Goal: Task Accomplishment & Management: Complete application form

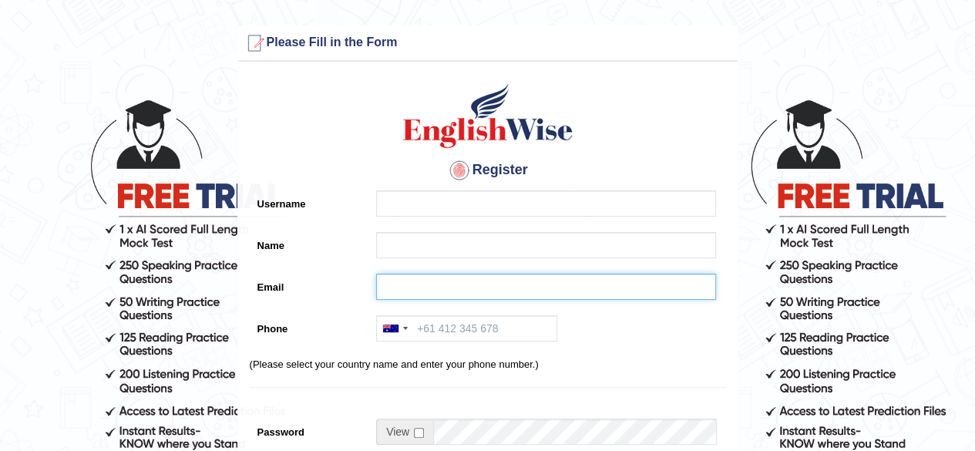
click at [458, 280] on input "Email" at bounding box center [546, 286] width 340 height 26
paste input "debinchhantyal123@gmail.com"
type input "debinchhantyal123@gmail.com"
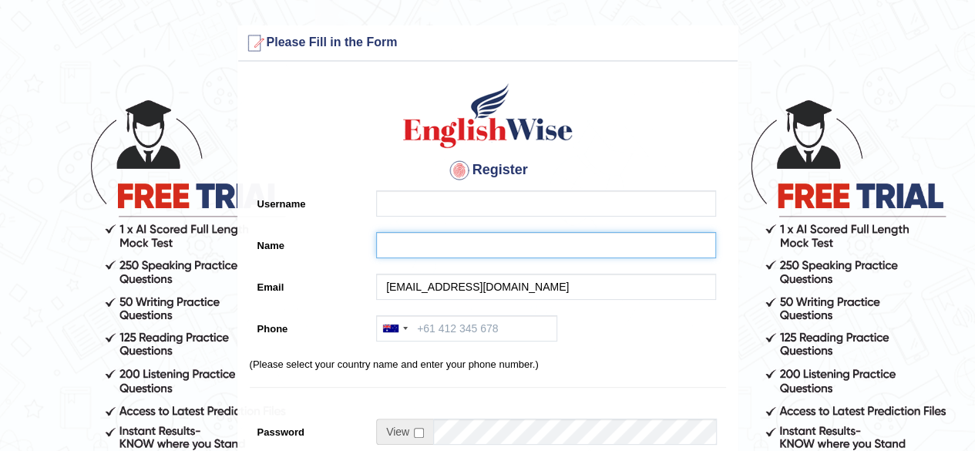
click at [441, 250] on input "Name" at bounding box center [546, 245] width 340 height 26
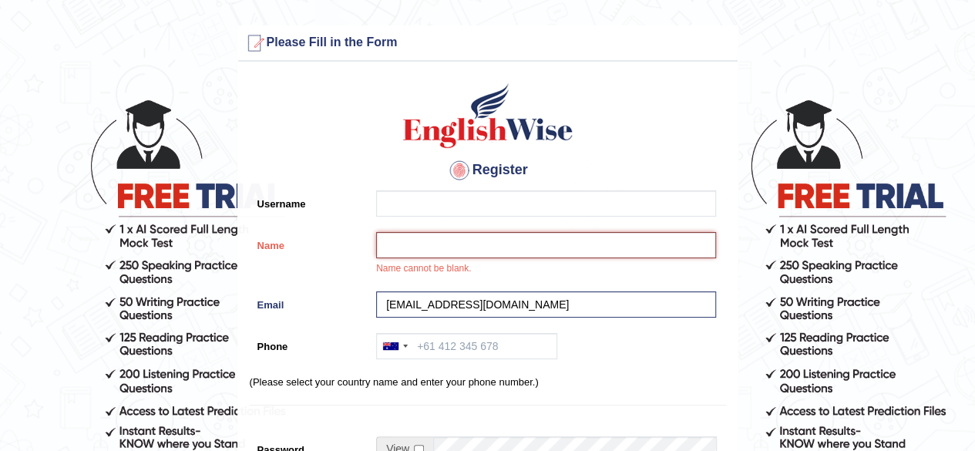
paste input "[PERSON_NAME]"
type input "[PERSON_NAME]"
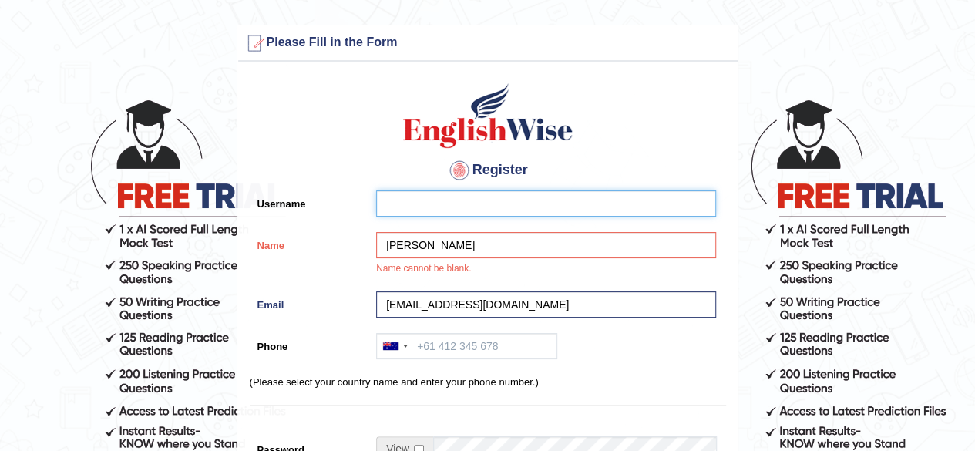
click at [416, 216] on input "Username" at bounding box center [546, 203] width 340 height 26
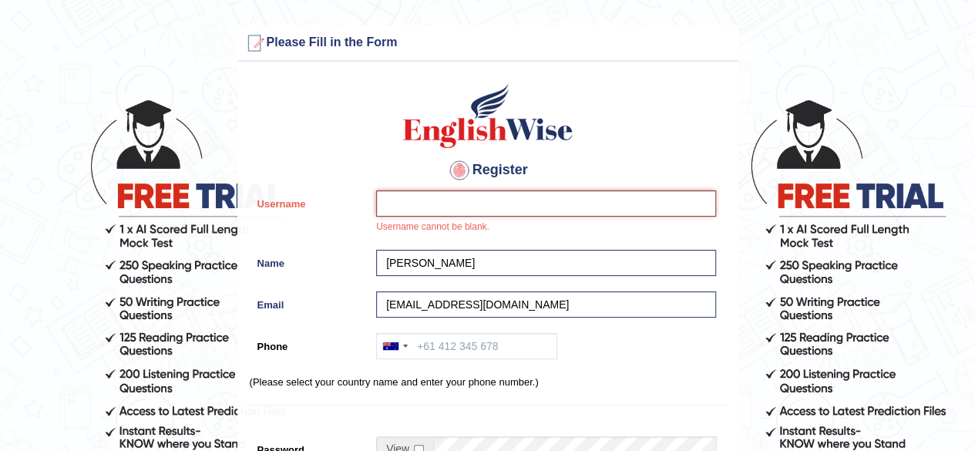
paste input "debin_parramatta"
type input "debin_parramatta"
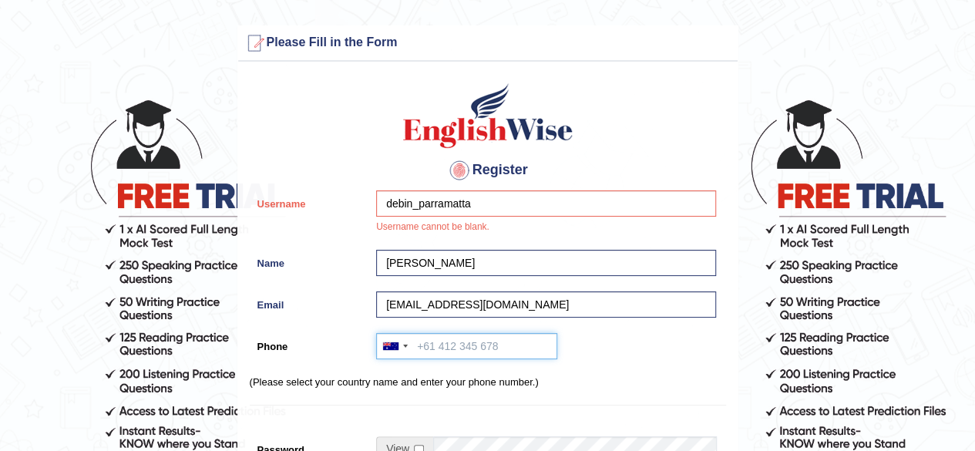
click at [483, 340] on input "Phone" at bounding box center [466, 346] width 181 height 26
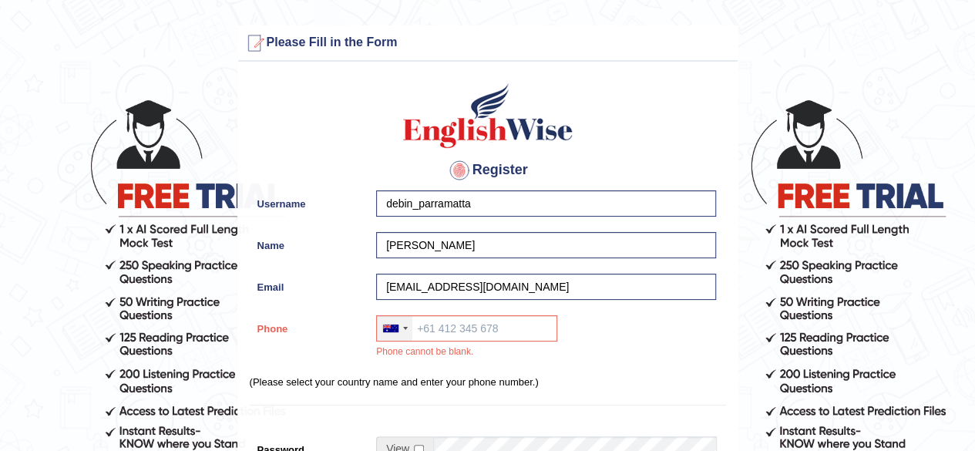
click at [403, 328] on div at bounding box center [405, 328] width 5 height 3
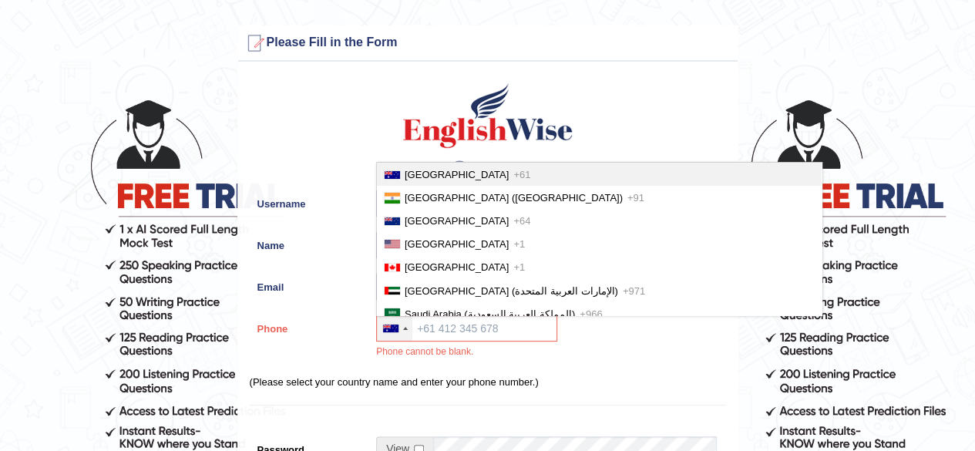
click at [422, 173] on span "Australia" at bounding box center [456, 175] width 104 height 12
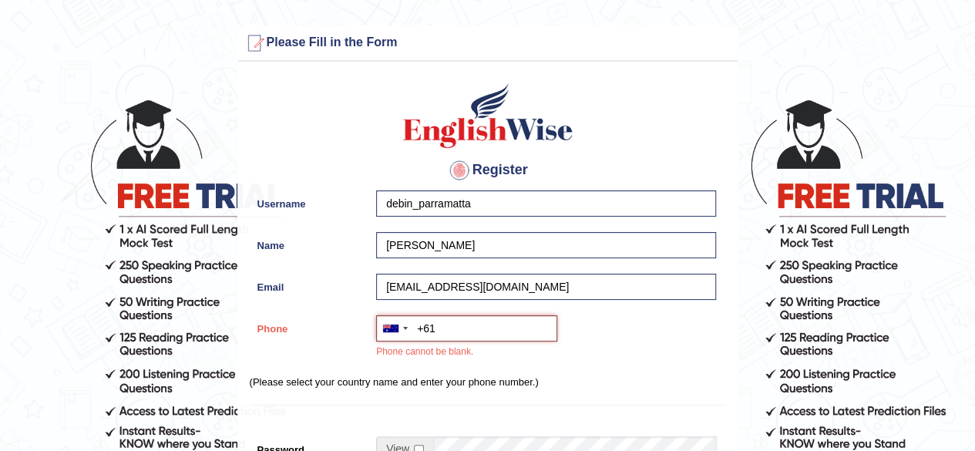
paste input "0452 624 572"
type input "+61452624572"
click at [572, 379] on p "(Please select your country name and enter your phone number.)" at bounding box center [488, 381] width 476 height 15
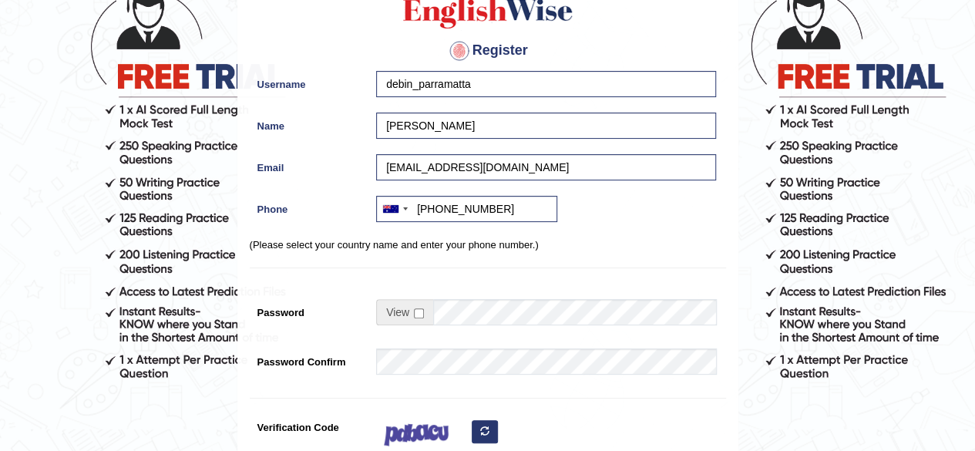
scroll to position [141, 0]
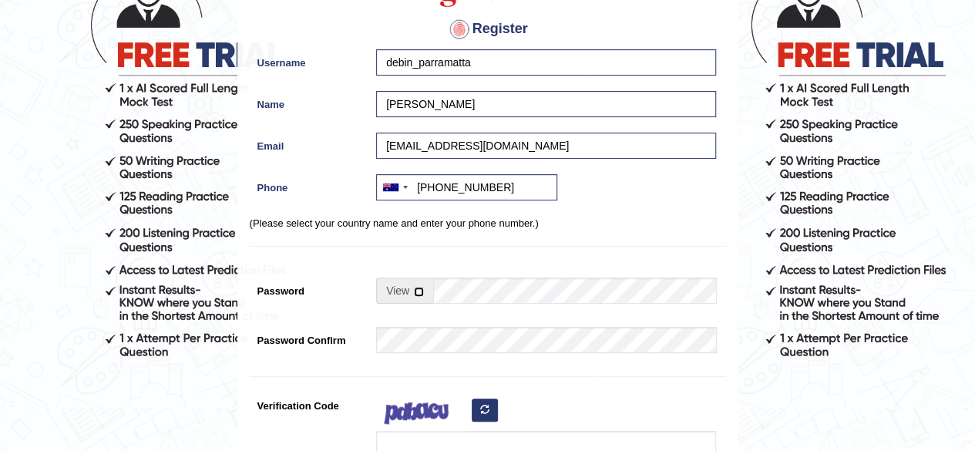
click at [416, 290] on input "checkbox" at bounding box center [419, 292] width 10 height 10
checkbox input "true"
drag, startPoint x: 424, startPoint y: 297, endPoint x: 453, endPoint y: 300, distance: 28.7
click at [452, 300] on input "Password" at bounding box center [574, 290] width 283 height 26
type input "englishwise"
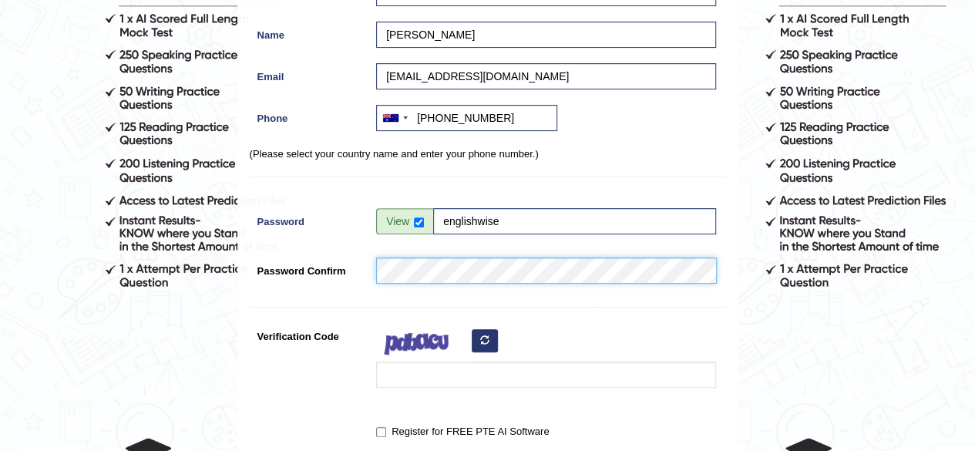
scroll to position [223, 0]
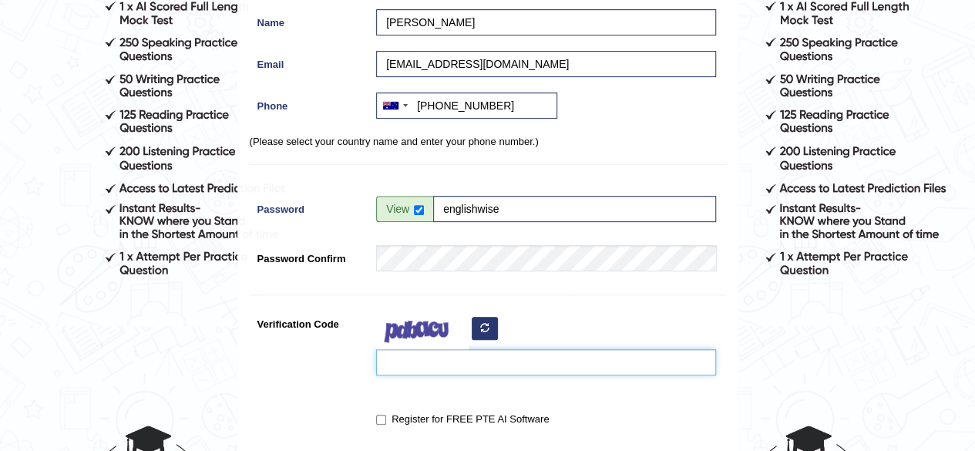
click at [411, 351] on input "Verification Code" at bounding box center [546, 362] width 340 height 26
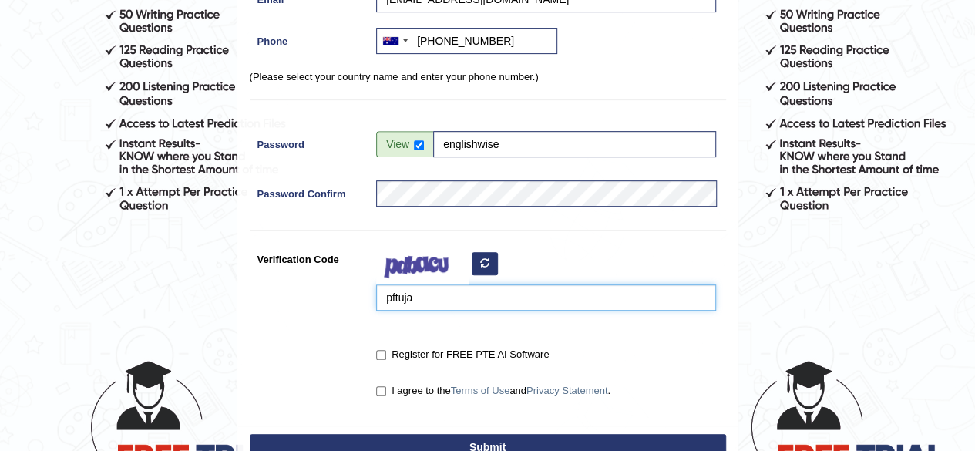
scroll to position [307, 0]
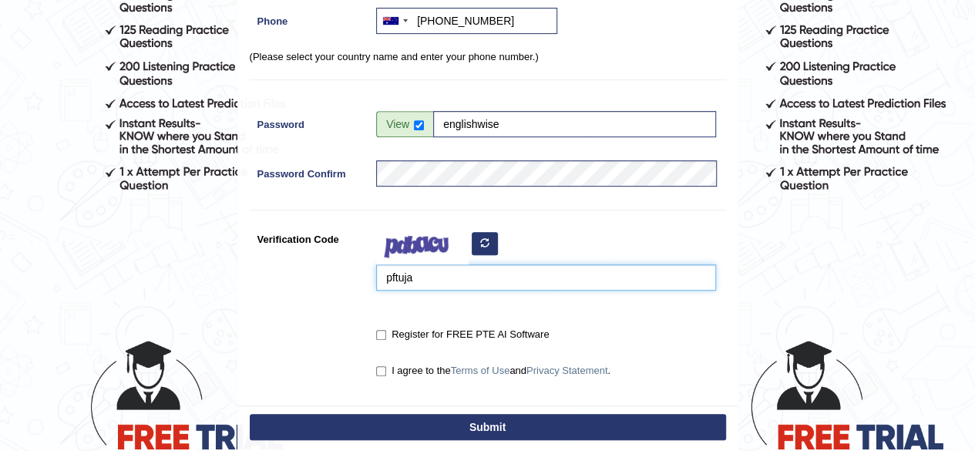
type input "pftuja"
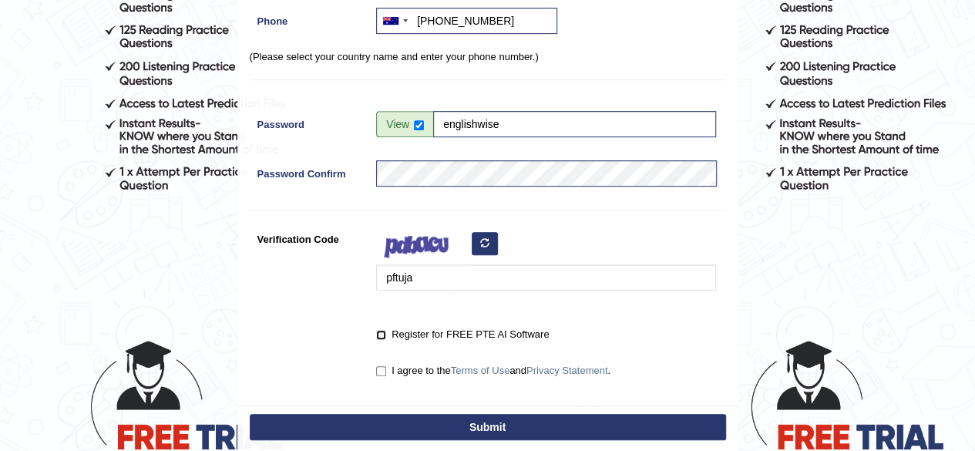
click at [381, 337] on input "Register for FREE PTE AI Software" at bounding box center [381, 335] width 10 height 10
checkbox input "true"
click at [377, 367] on input "I agree to the Terms of Use and Privacy Statement ." at bounding box center [381, 371] width 10 height 10
checkbox input "true"
click at [486, 420] on button "Submit" at bounding box center [488, 427] width 476 height 26
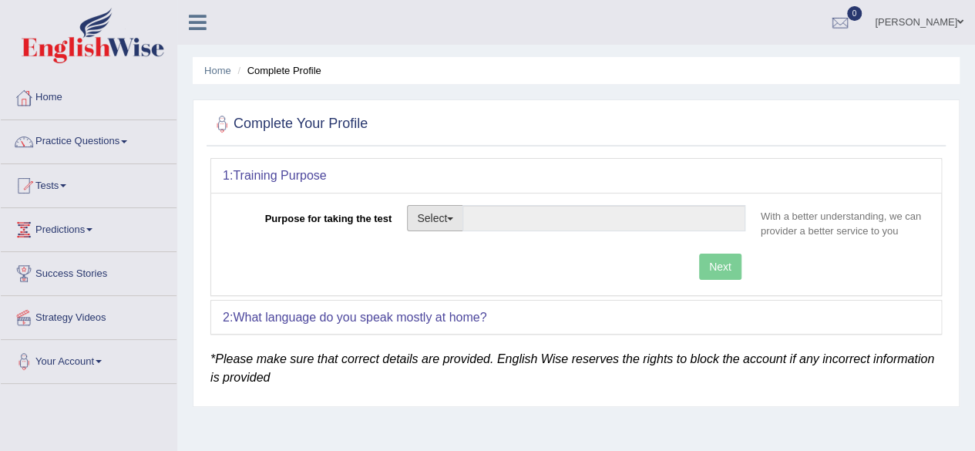
click at [453, 223] on button "Select" at bounding box center [435, 218] width 56 height 26
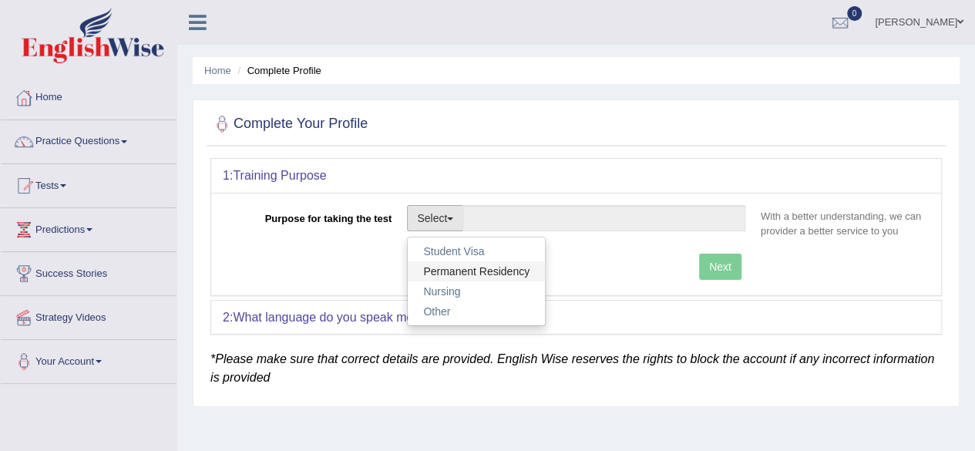
click at [450, 267] on link "Permanent Residency" at bounding box center [476, 271] width 137 height 20
type input "Permanent Residency"
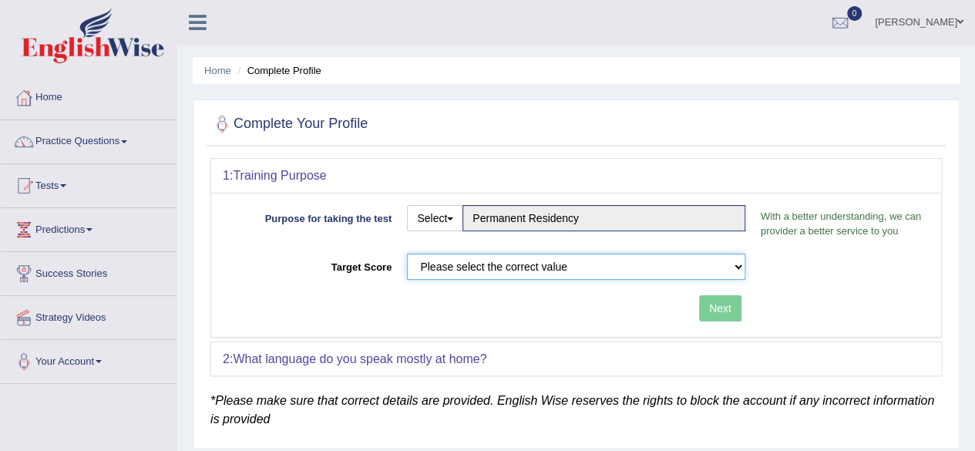
click at [658, 267] on select "Please select the correct value 50 (6 bands) 58 (6.5 bands) 65 (7 bands) 79 (8 …" at bounding box center [576, 266] width 338 height 26
select select "79"
click at [407, 253] on select "Please select the correct value 50 (6 bands) 58 (6.5 bands) 65 (7 bands) 79 (8 …" at bounding box center [576, 266] width 338 height 26
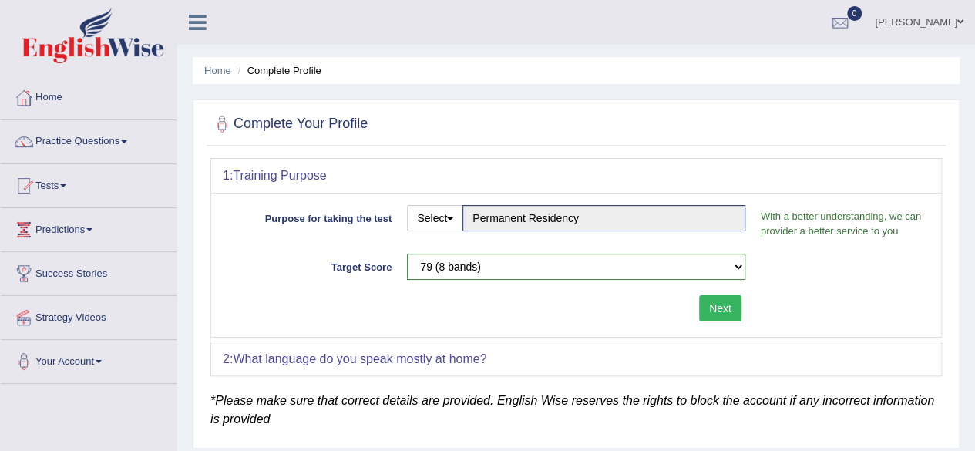
click at [704, 303] on button "Next" at bounding box center [720, 308] width 42 height 26
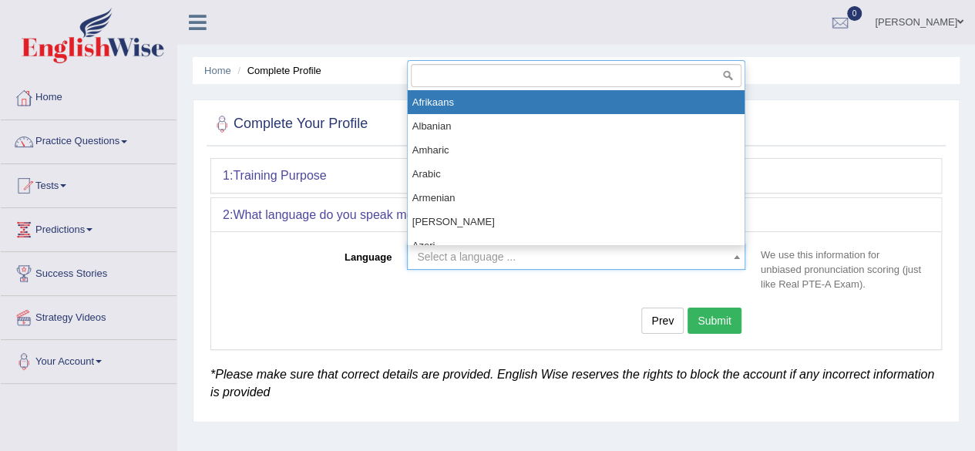
click at [491, 260] on span "Select a language ..." at bounding box center [466, 256] width 99 height 12
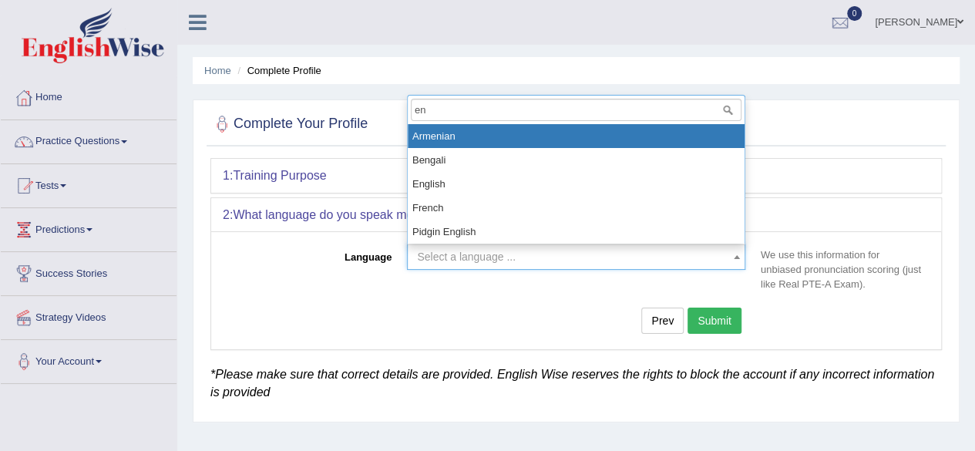
type input "eng"
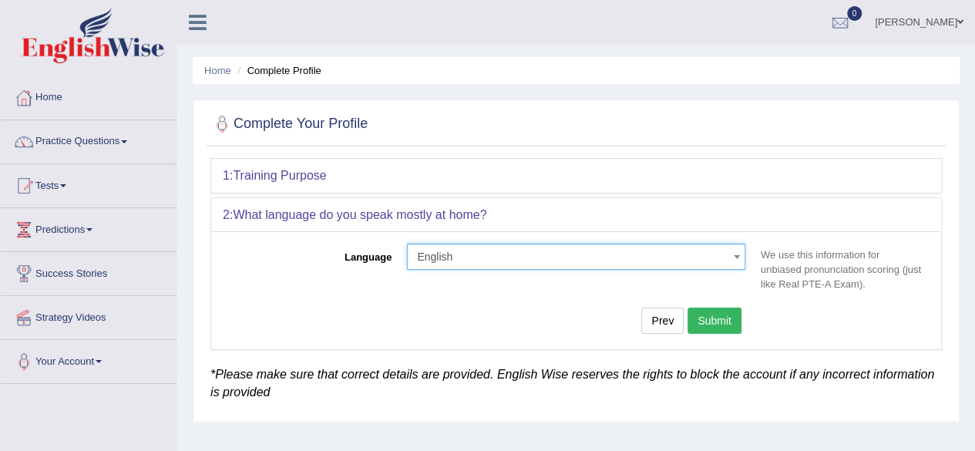
select select "English"
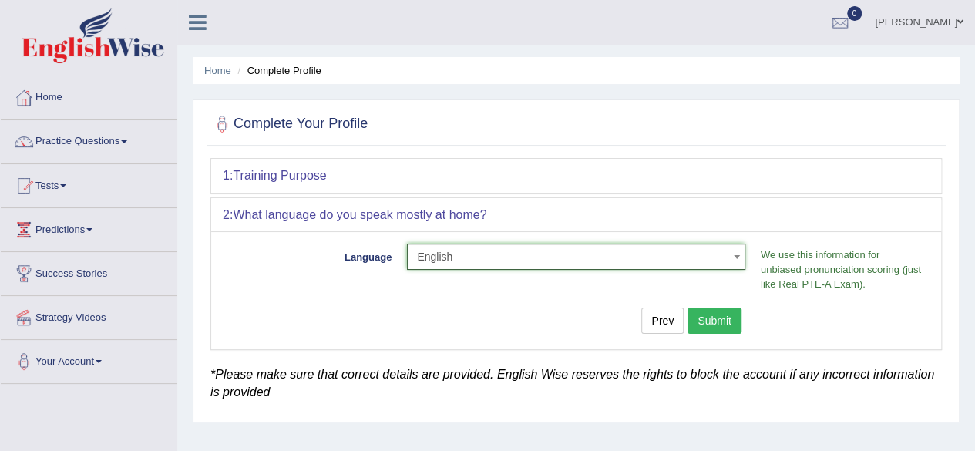
click at [734, 315] on button "Submit" at bounding box center [714, 320] width 54 height 26
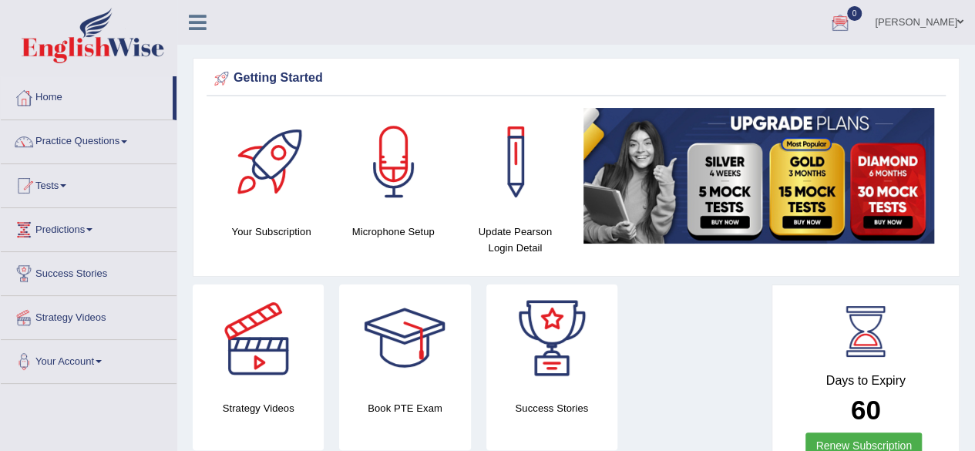
click at [965, 19] on link "Debin Chhantyal" at bounding box center [919, 20] width 112 height 40
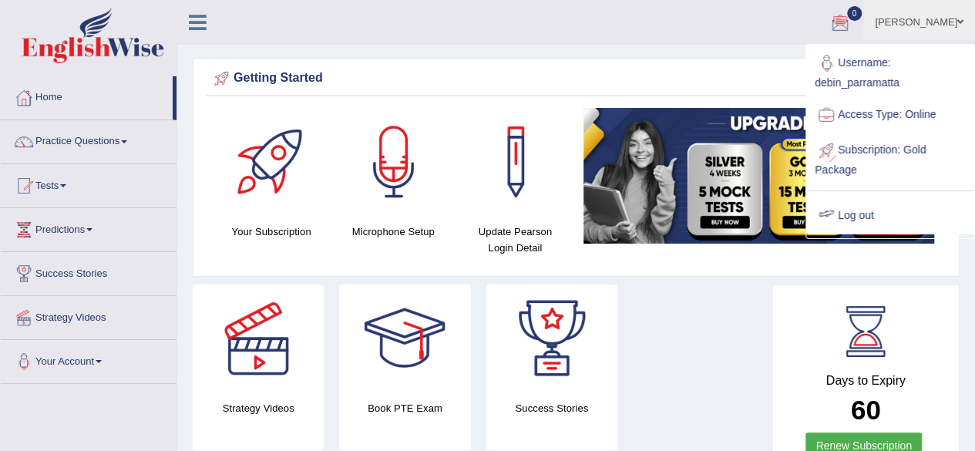
click at [865, 216] on link "Log out" at bounding box center [890, 215] width 166 height 35
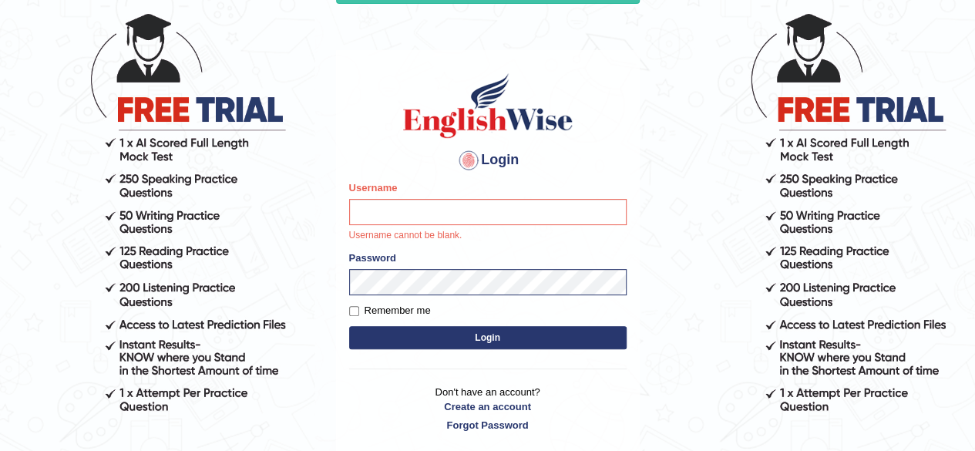
scroll to position [87, 0]
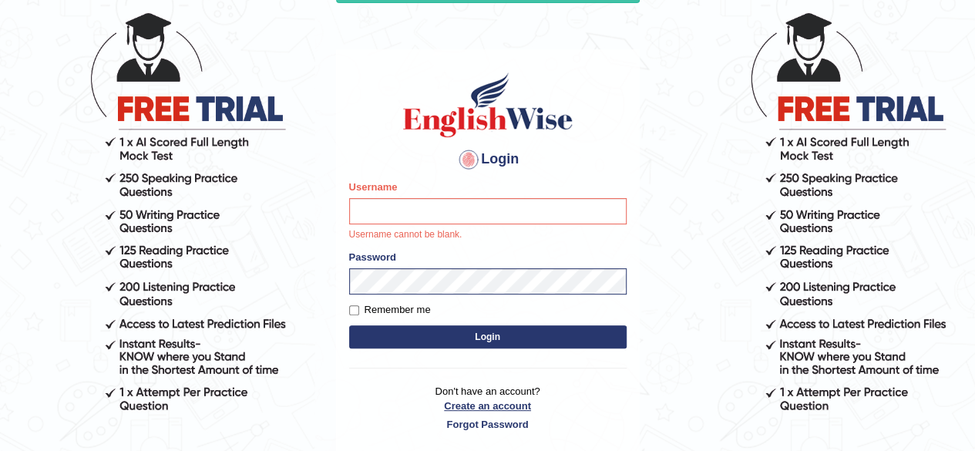
click at [496, 406] on link "Create an account" at bounding box center [487, 405] width 277 height 15
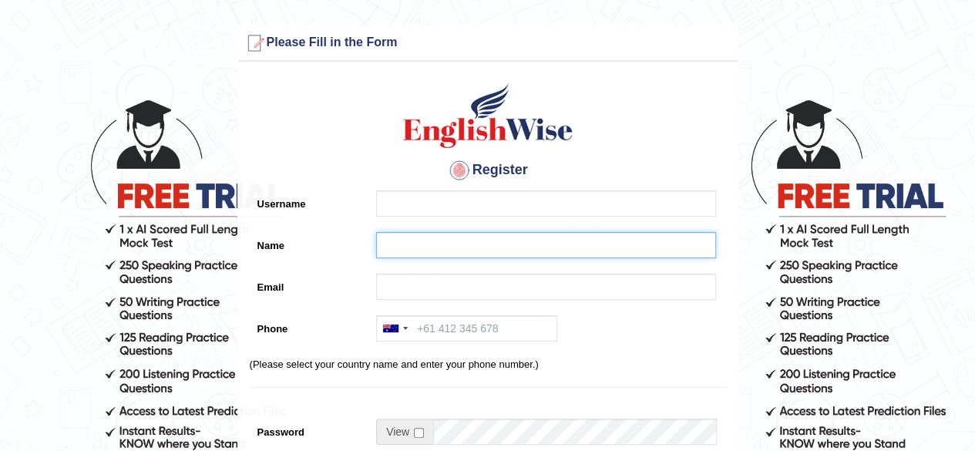
click at [464, 253] on input "Name" at bounding box center [546, 245] width 340 height 26
paste input "Mara tais Henrique rodrigues"
click at [485, 249] on input "Mara tais Henrique rodrigues" at bounding box center [546, 245] width 340 height 26
type input "Mara tais Henrique Rodrigues"
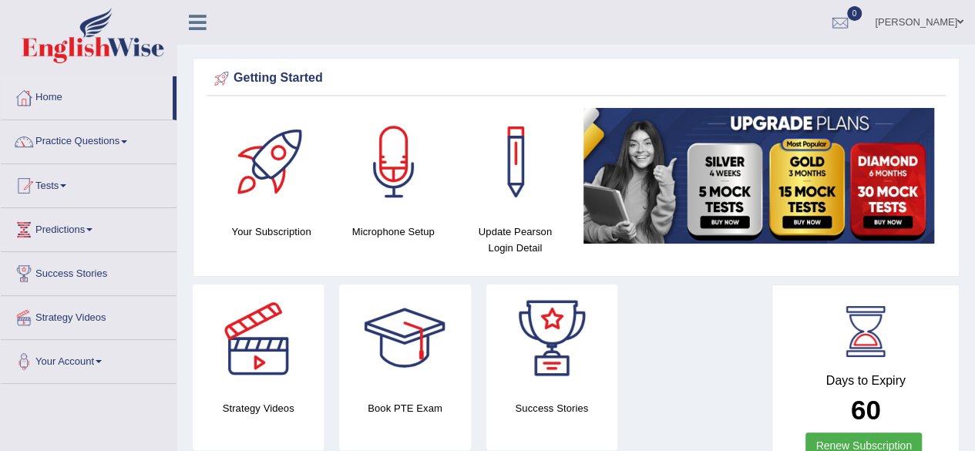
click at [958, 25] on span at bounding box center [960, 22] width 6 height 10
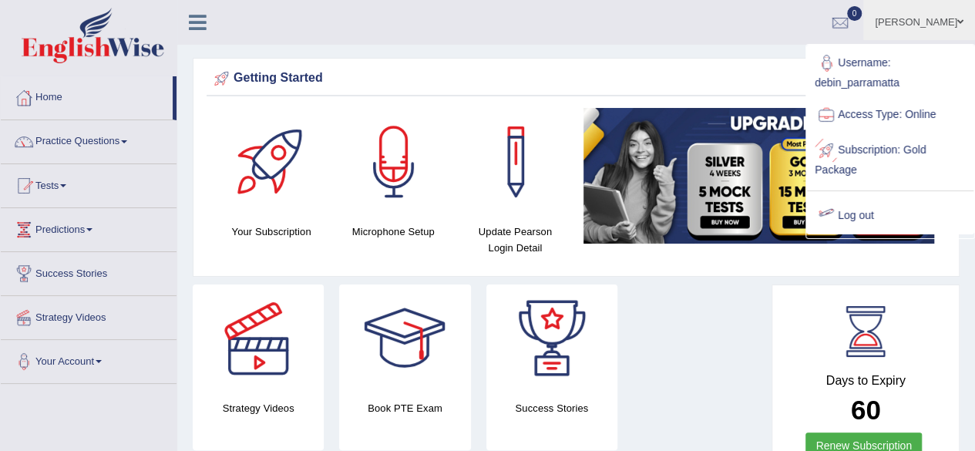
click at [872, 212] on link "Log out" at bounding box center [890, 215] width 166 height 35
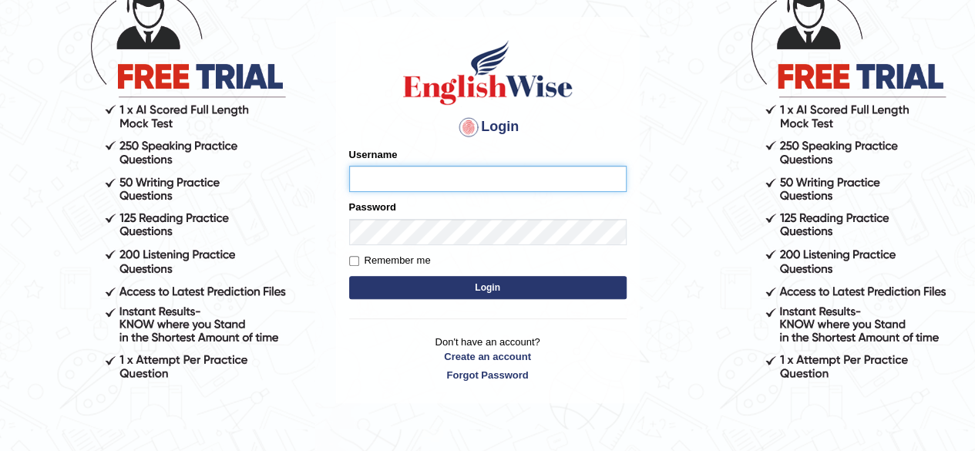
scroll to position [156, 0]
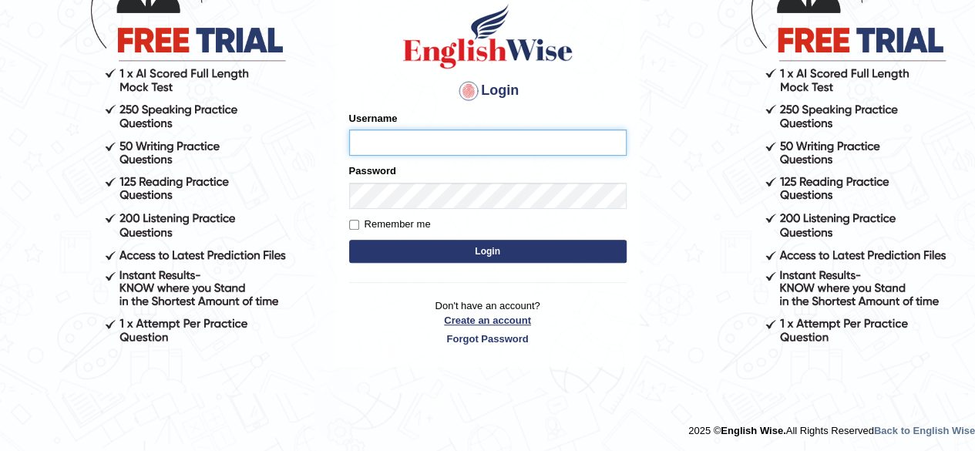
type input "Onlineind"
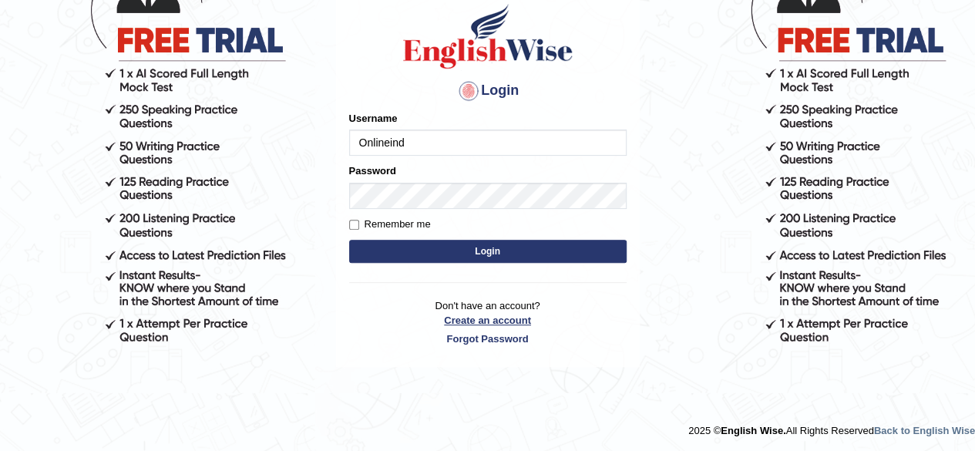
click at [488, 320] on link "Create an account" at bounding box center [487, 320] width 277 height 15
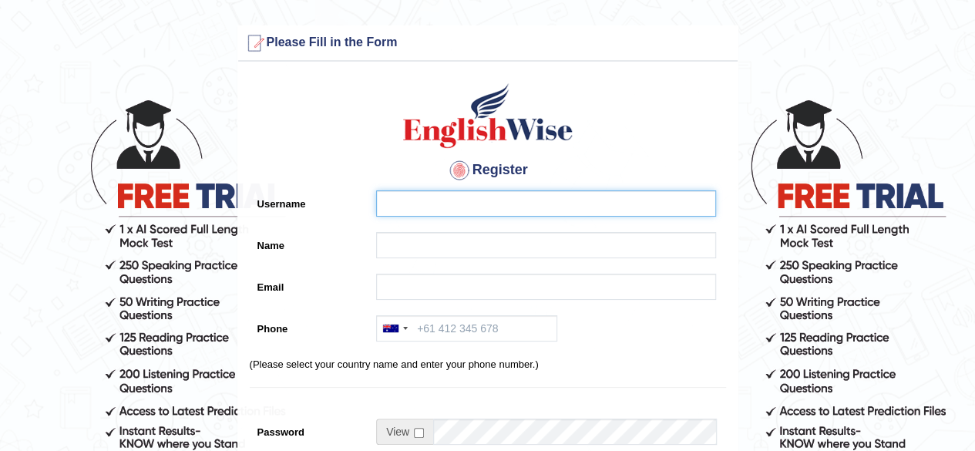
click at [408, 201] on input "Username" at bounding box center [546, 203] width 340 height 26
paste input "maratais_parramatta"
type input "maratais_parramatta"
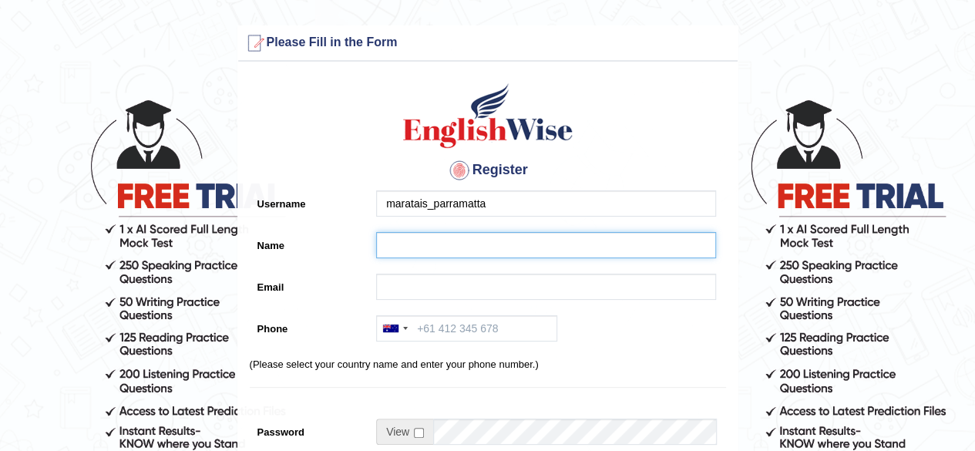
click at [422, 248] on input "Name" at bounding box center [546, 245] width 340 height 26
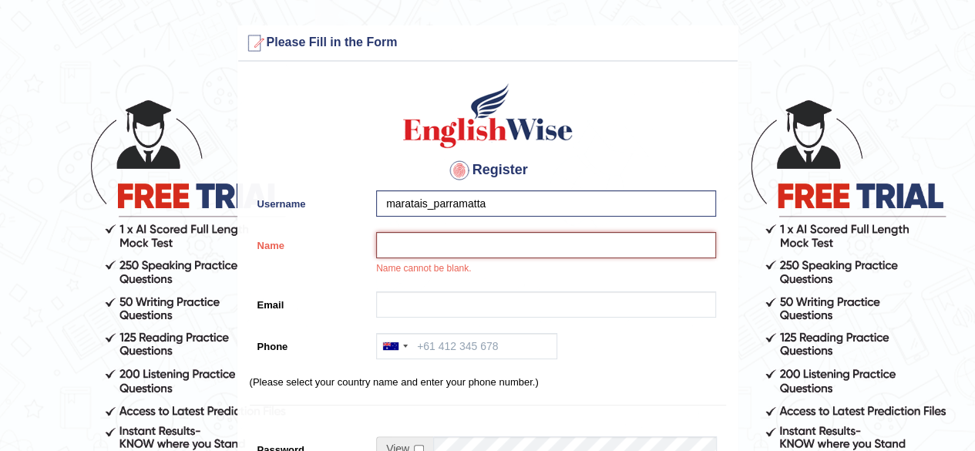
paste input "Mara tais Henrique rodrigues"
type input "[PERSON_NAME] [PERSON_NAME]"
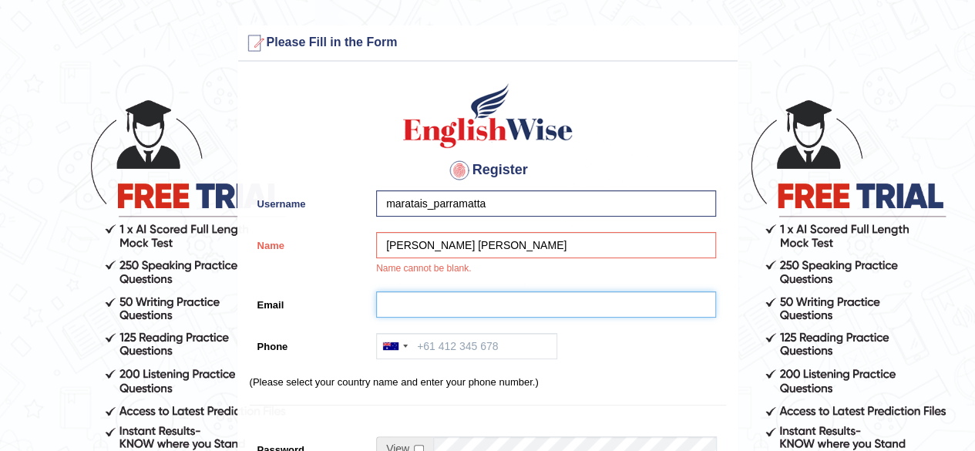
click at [429, 297] on input "Email" at bounding box center [546, 304] width 340 height 26
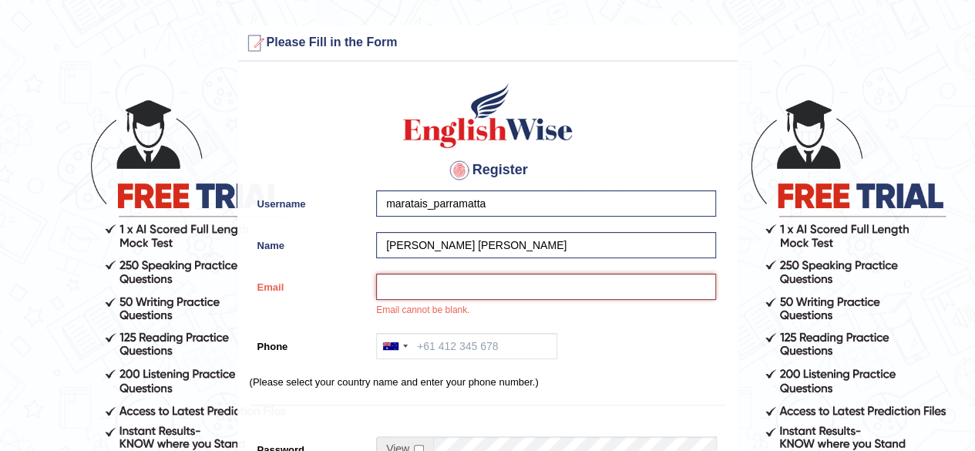
paste input "tais.ducati@gmail.com"
type input "tais.ducati@gmail.com"
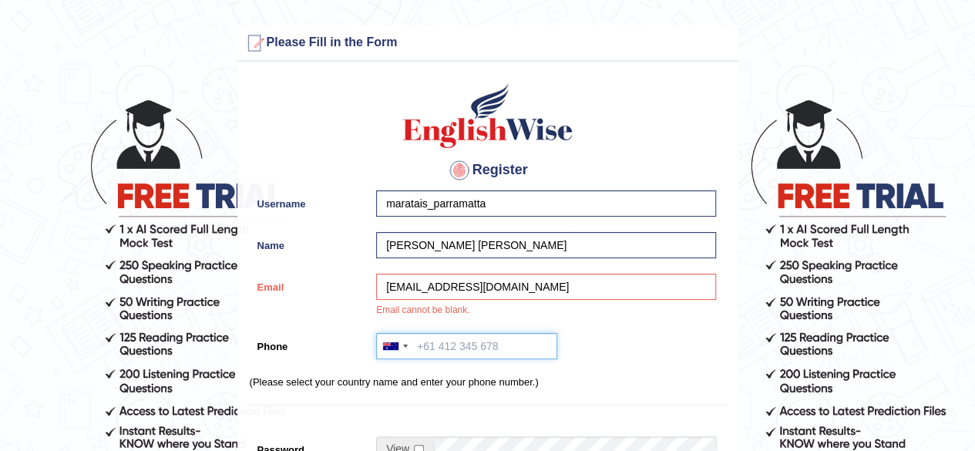
click at [475, 353] on input "Phone" at bounding box center [466, 346] width 181 height 26
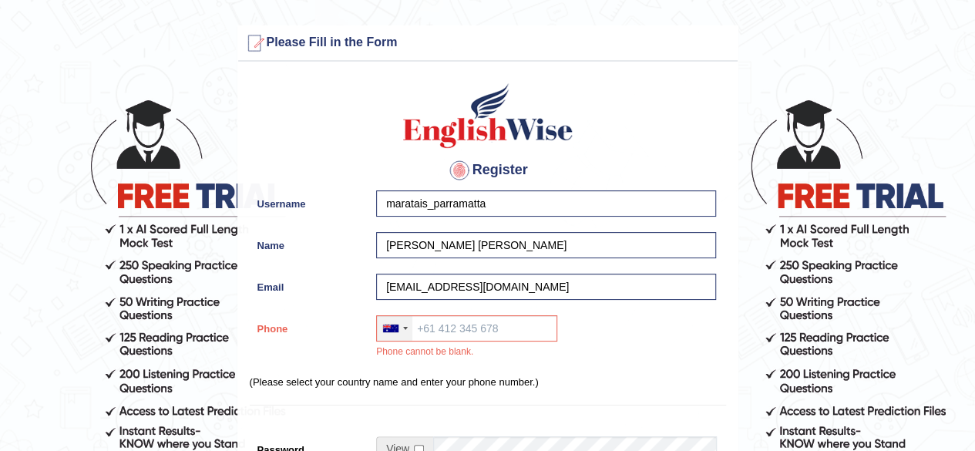
click at [401, 327] on div at bounding box center [394, 328] width 35 height 25
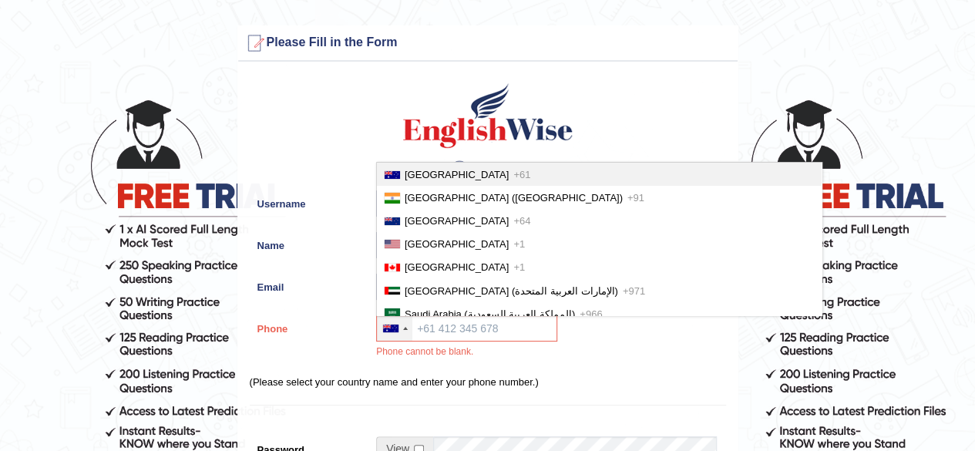
click at [412, 173] on span "Australia" at bounding box center [456, 175] width 104 height 12
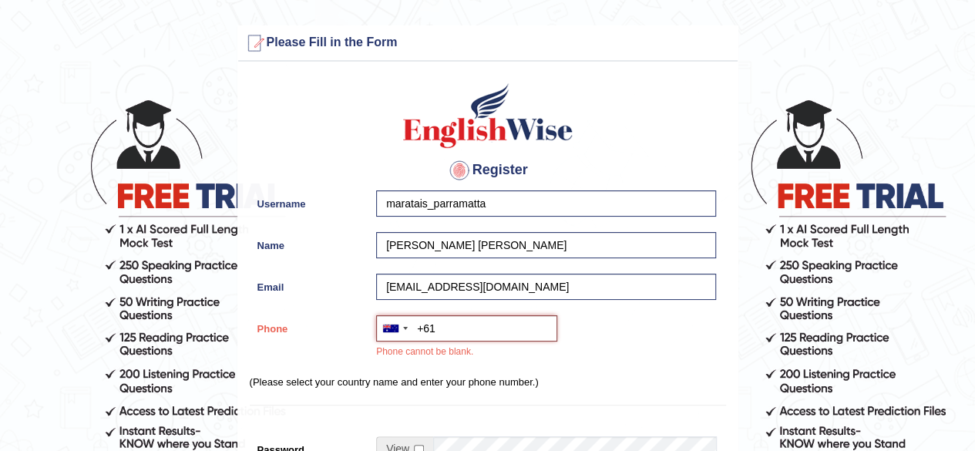
paste input "0426 821 473"
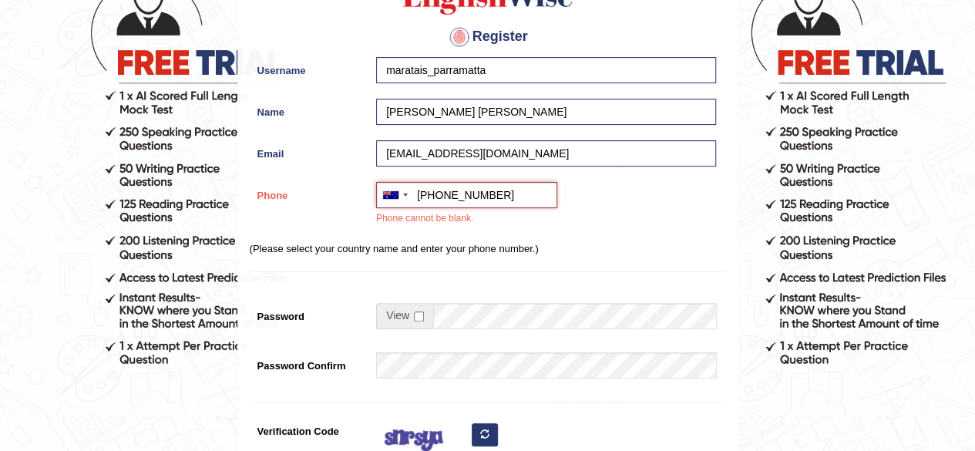
scroll to position [130, 0]
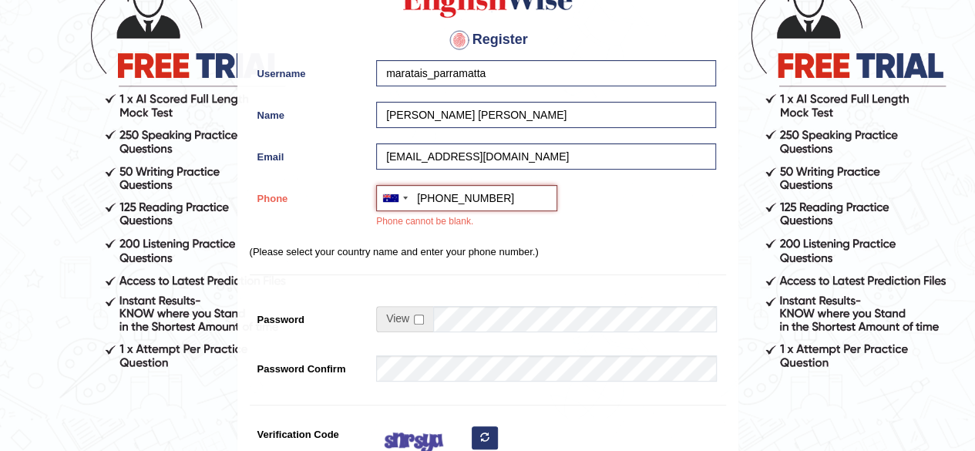
type input "+61426821473"
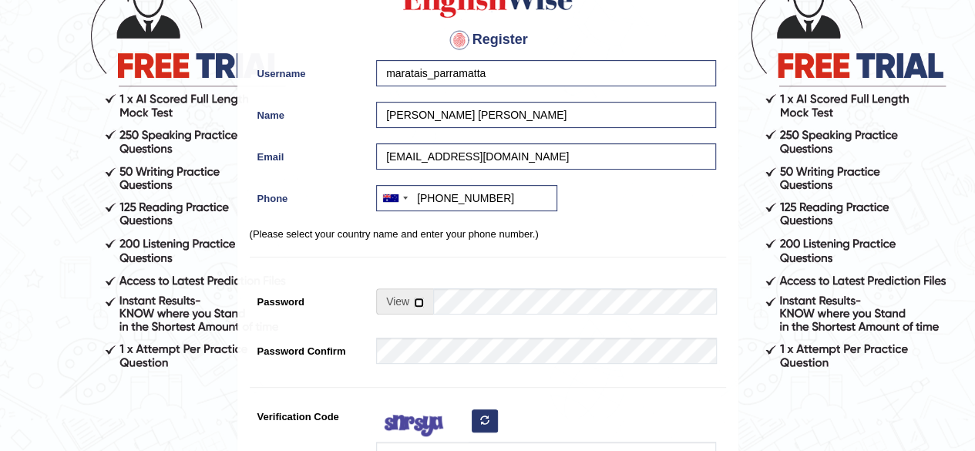
click at [419, 300] on input "checkbox" at bounding box center [419, 302] width 10 height 10
checkbox input "true"
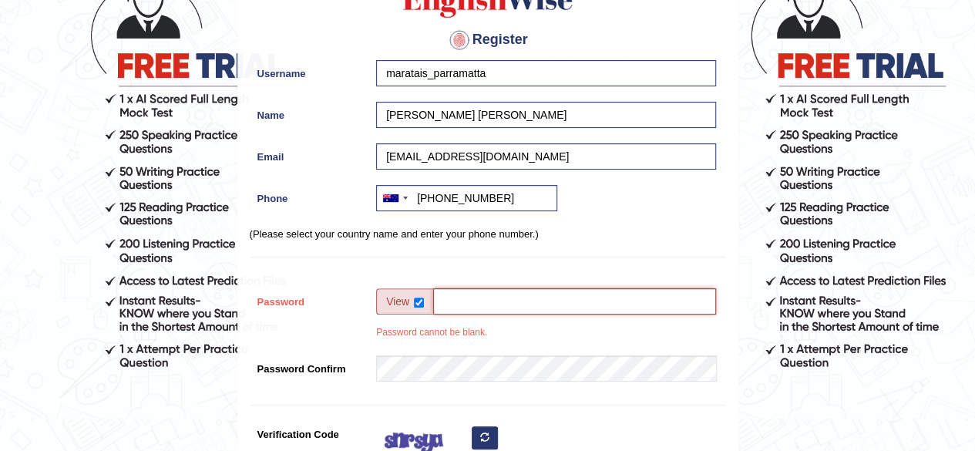
click at [448, 297] on input "Password" at bounding box center [574, 301] width 283 height 26
type input "englishwise"
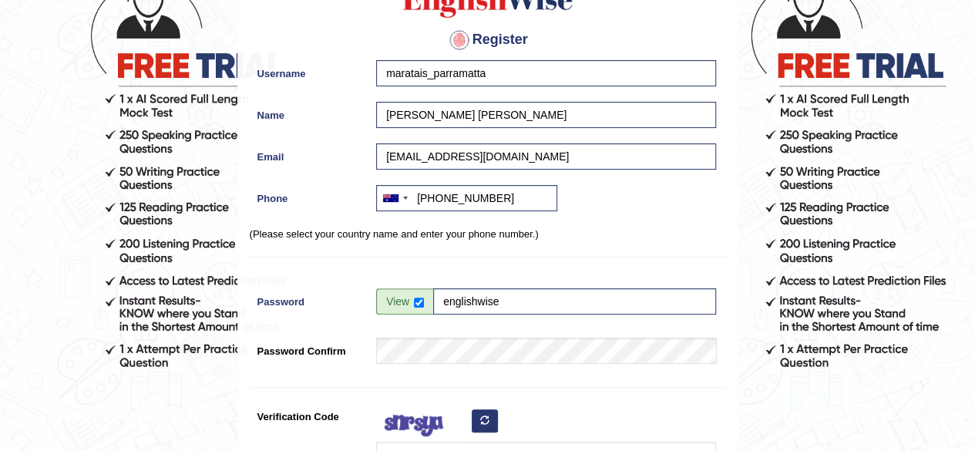
click at [572, 415] on div at bounding box center [541, 439] width 347 height 72
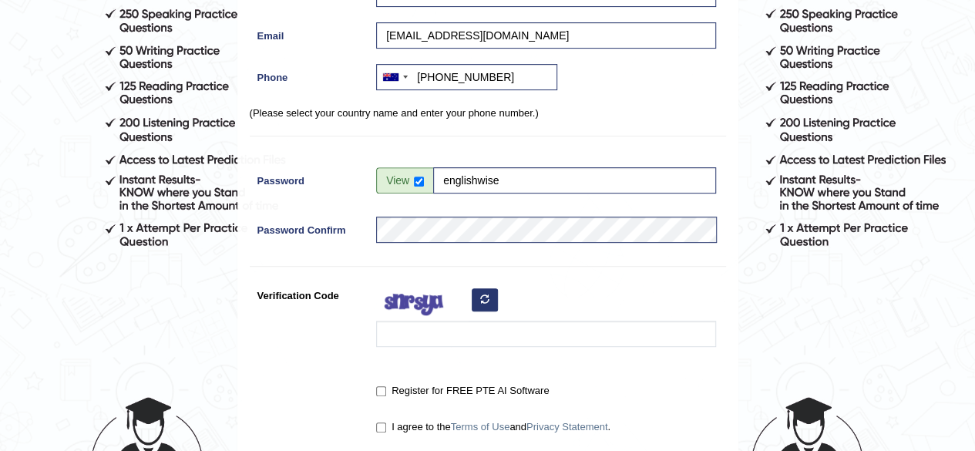
scroll to position [254, 0]
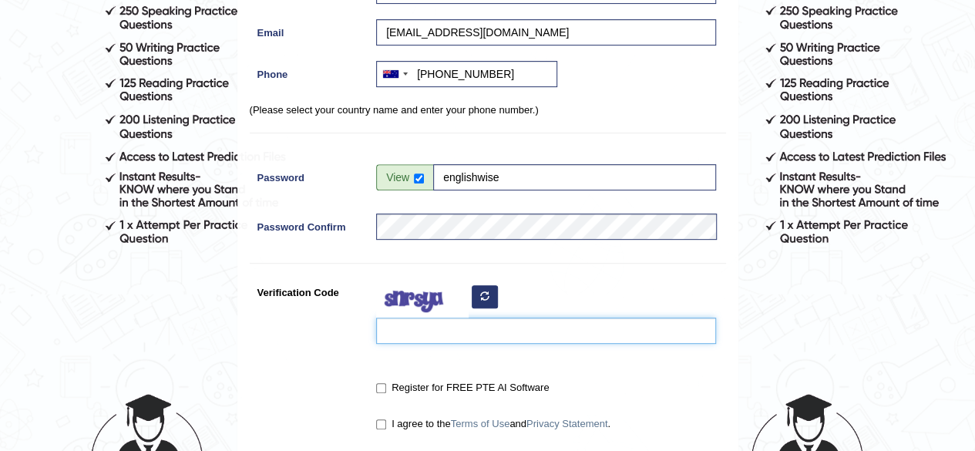
click at [438, 335] on input "Verification Code" at bounding box center [546, 330] width 340 height 26
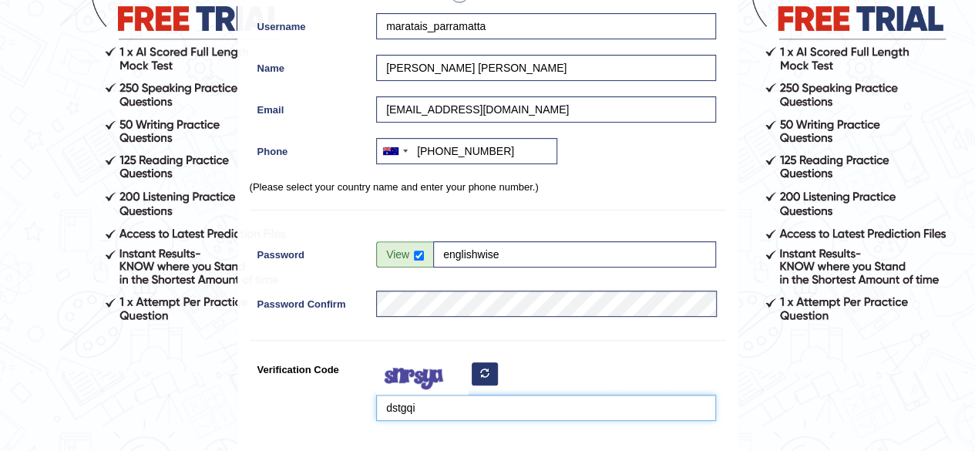
type input "dstgqi"
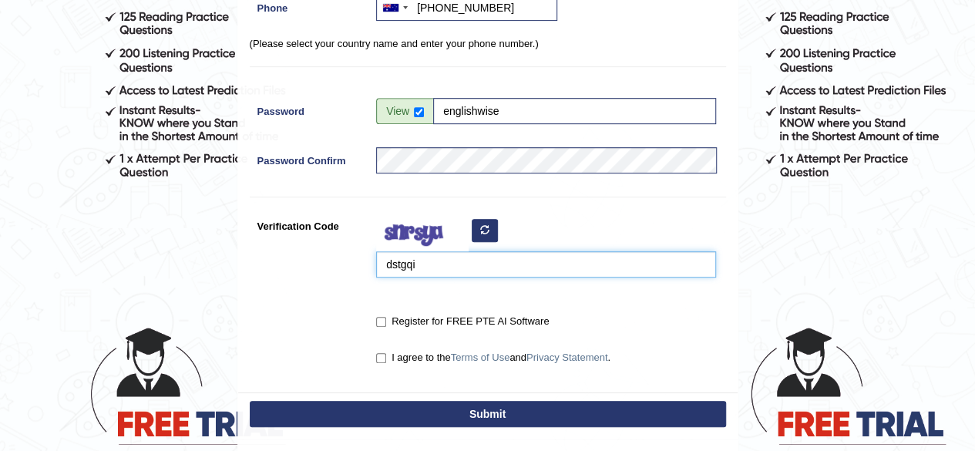
scroll to position [342, 0]
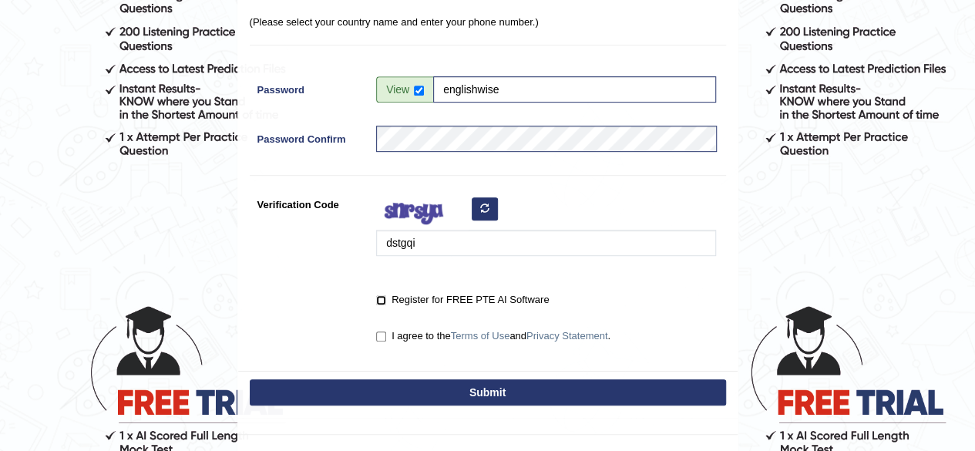
click at [383, 297] on input "Register for FREE PTE AI Software" at bounding box center [381, 300] width 10 height 10
checkbox input "true"
click at [381, 333] on input "I agree to the Terms of Use and Privacy Statement ." at bounding box center [381, 336] width 10 height 10
checkbox input "true"
click at [512, 390] on button "Submit" at bounding box center [488, 392] width 476 height 26
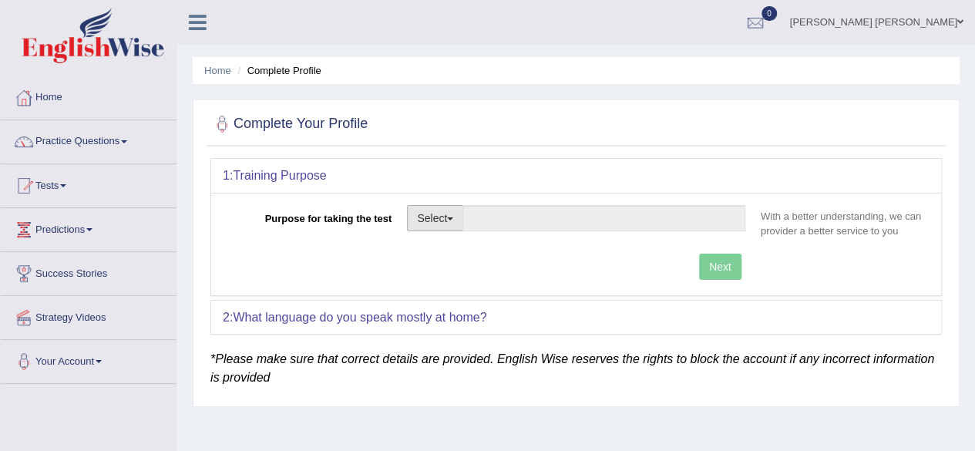
click at [458, 220] on button "Select" at bounding box center [435, 218] width 56 height 26
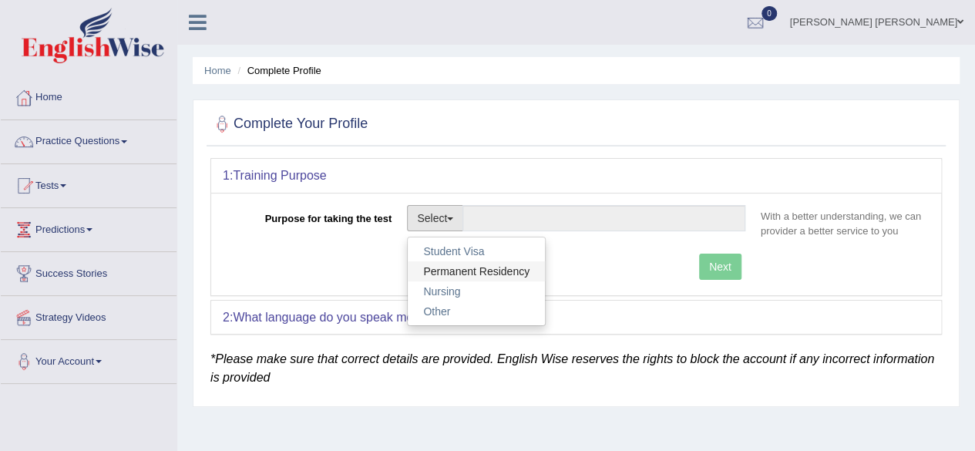
drag, startPoint x: 468, startPoint y: 273, endPoint x: 483, endPoint y: 273, distance: 14.6
click at [468, 273] on link "Permanent Residency" at bounding box center [476, 271] width 137 height 20
type input "Permanent Residency"
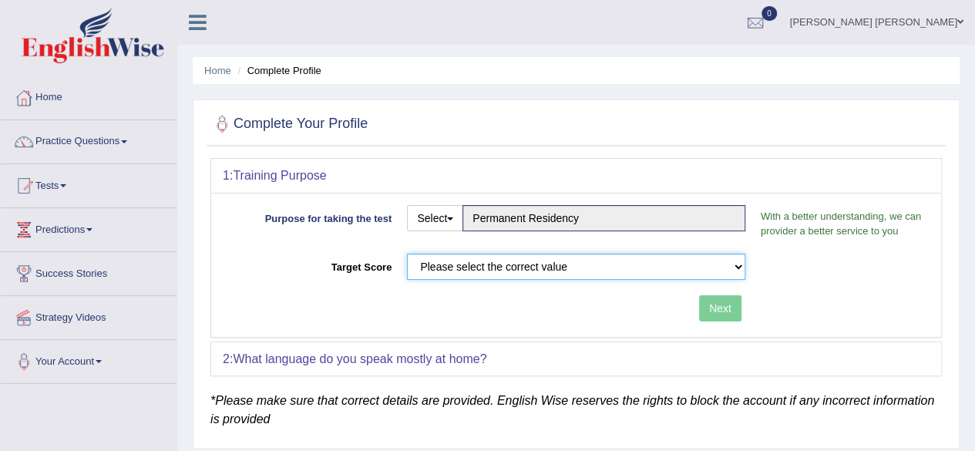
click at [629, 261] on select "Please select the correct value 50 (6 bands) 58 (6.5 bands) 65 (7 bands) 79 (8 …" at bounding box center [576, 266] width 338 height 26
select select "58"
click at [407, 253] on select "Please select the correct value 50 (6 bands) 58 (6.5 bands) 65 (7 bands) 79 (8 …" at bounding box center [576, 266] width 338 height 26
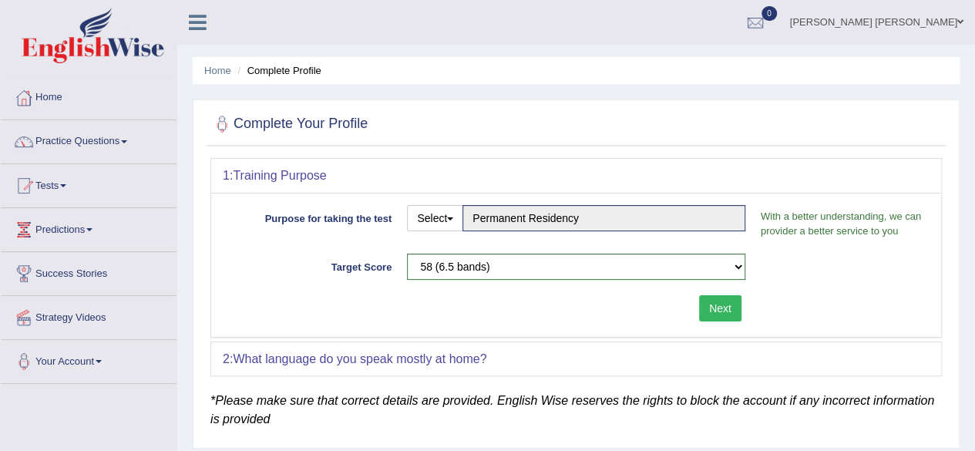
click at [718, 307] on button "Next" at bounding box center [720, 308] width 42 height 26
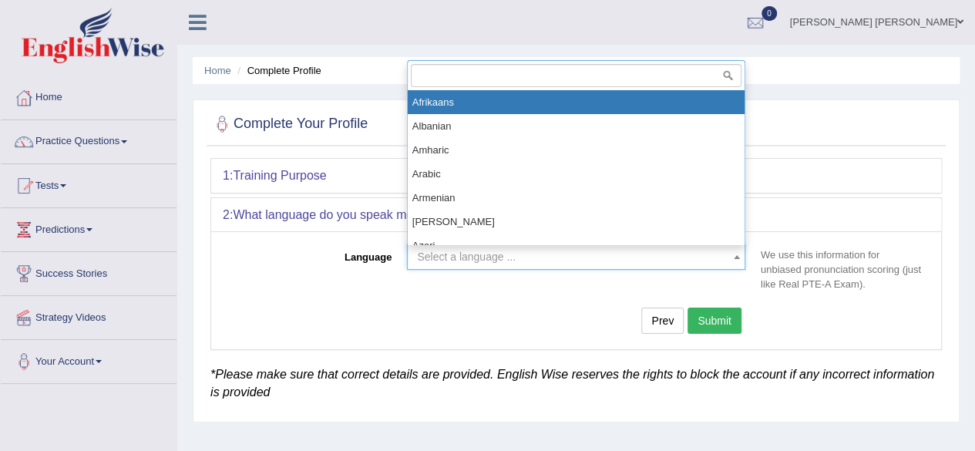
click at [470, 264] on span "Select a language ..." at bounding box center [576, 256] width 338 height 26
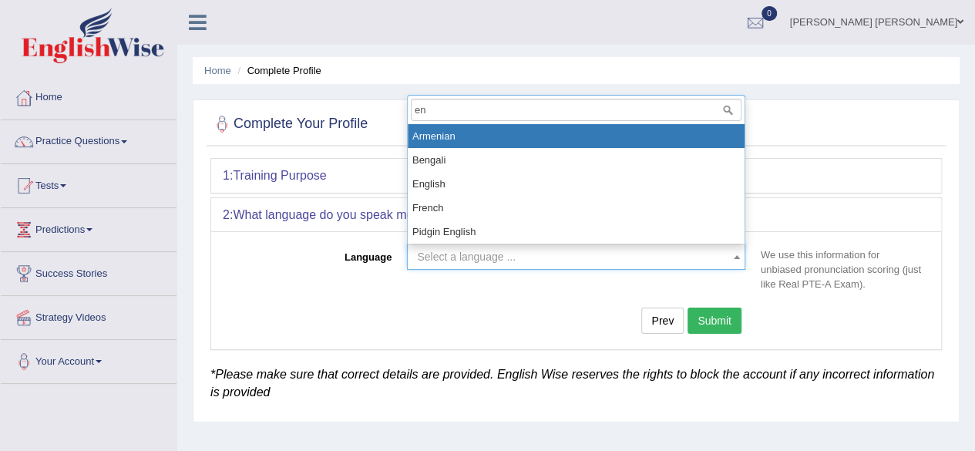
type input "eng"
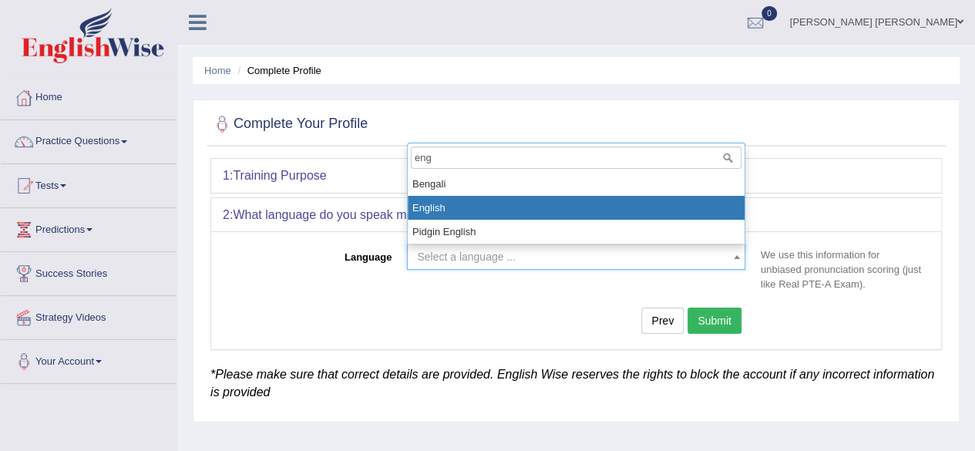
select select "English"
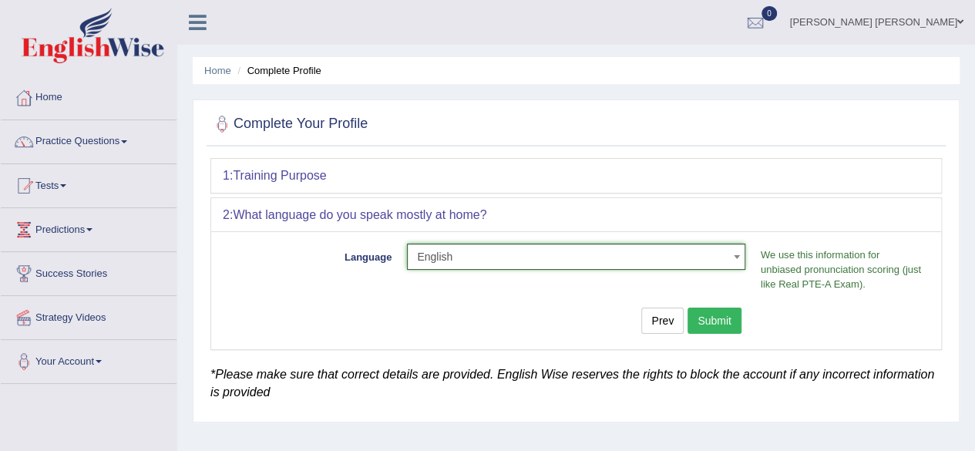
click at [710, 304] on div "Language Select a language ... Afrikaans Albanian Amharic Arabic Armenian Ashan…" at bounding box center [576, 289] width 730 height 117
click at [713, 315] on button "Submit" at bounding box center [714, 320] width 54 height 26
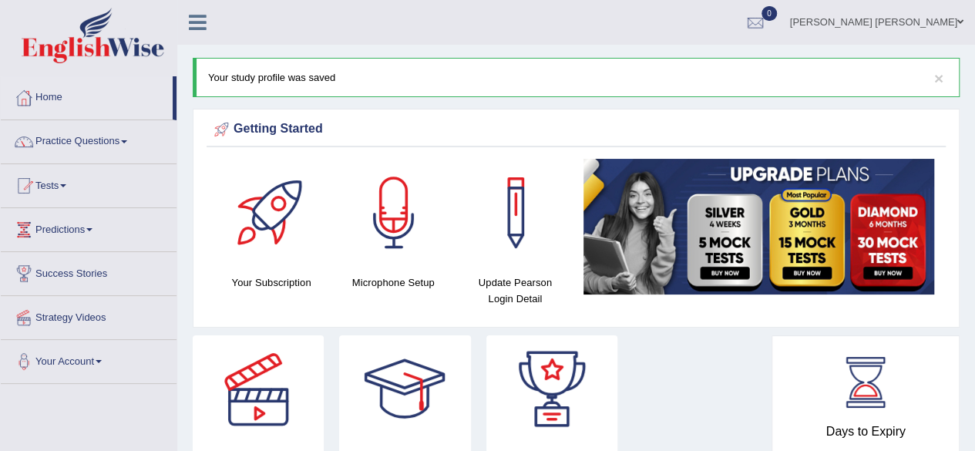
click at [957, 24] on span at bounding box center [960, 22] width 6 height 10
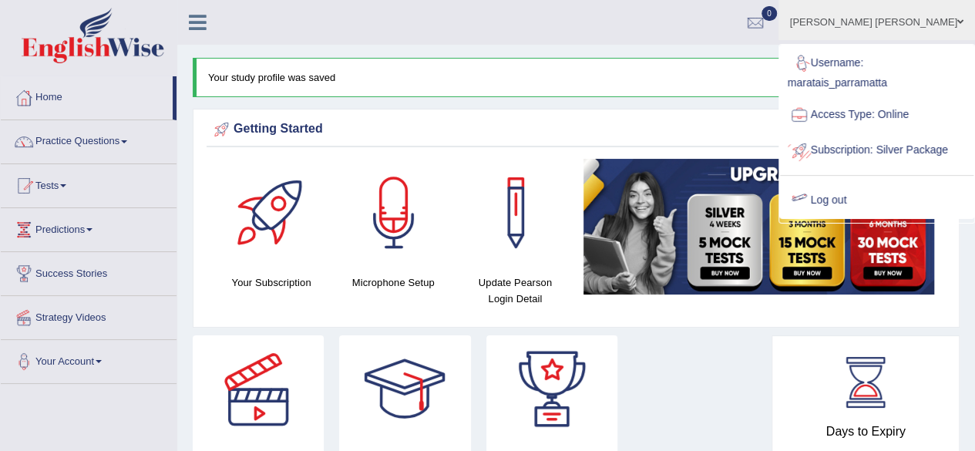
click at [850, 218] on link "Log out" at bounding box center [876, 200] width 193 height 35
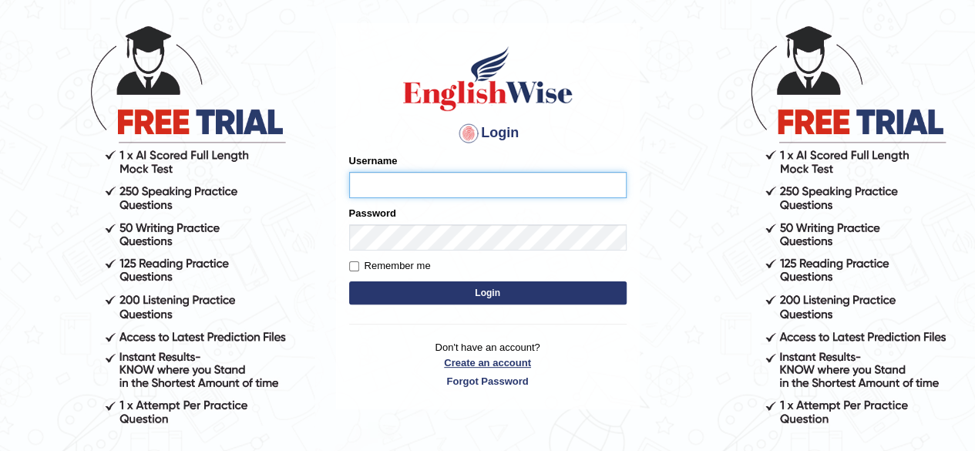
scroll to position [132, 0]
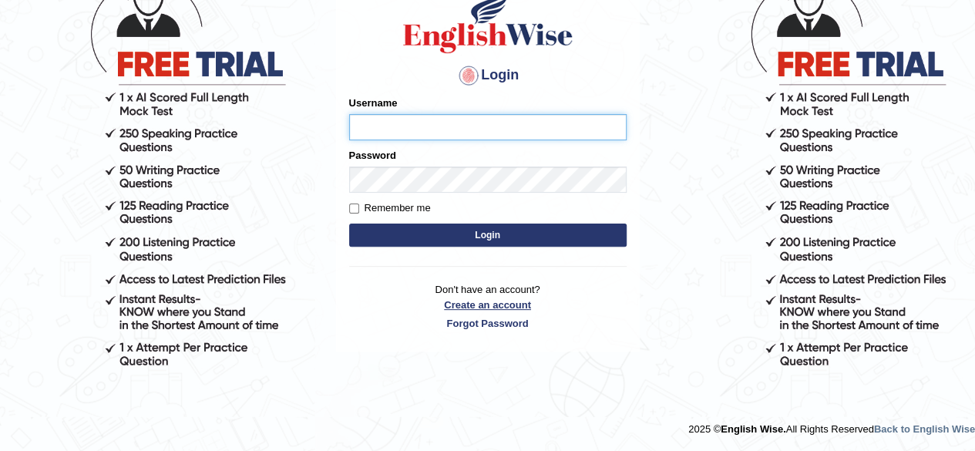
type input "Onlineind"
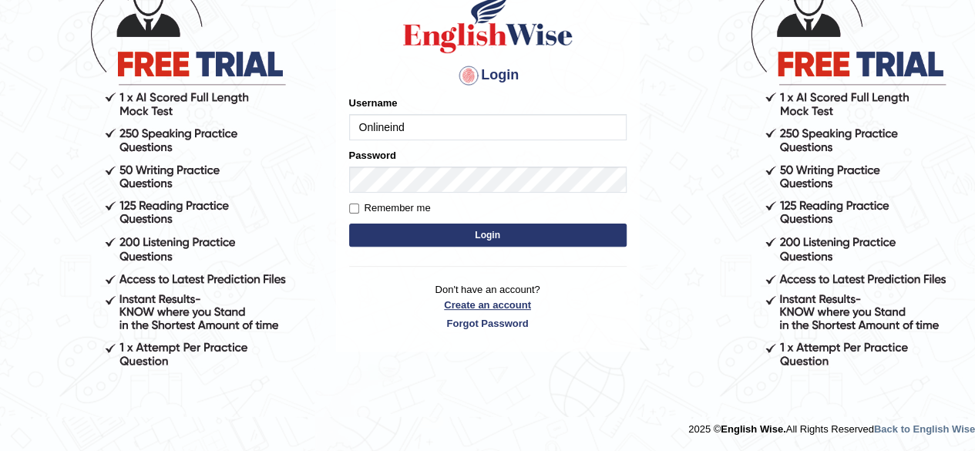
drag, startPoint x: 508, startPoint y: 300, endPoint x: 513, endPoint y: 294, distance: 8.2
click at [508, 299] on link "Create an account" at bounding box center [487, 304] width 277 height 15
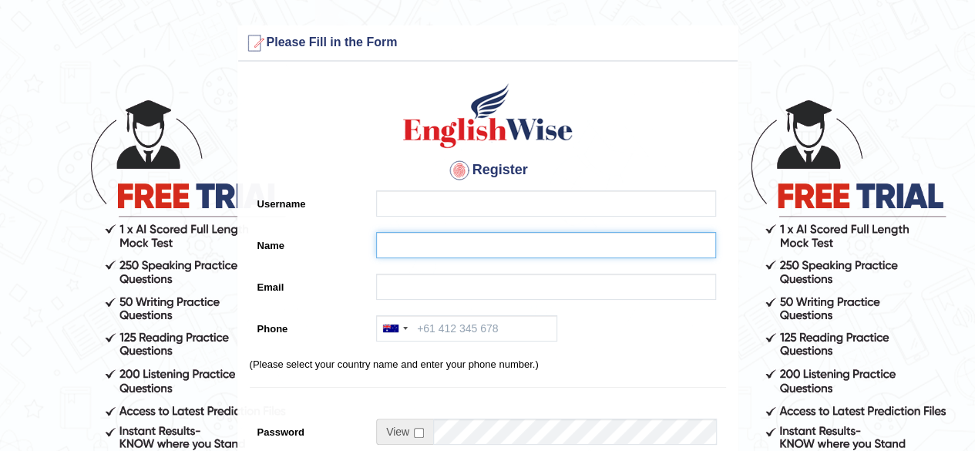
click at [421, 244] on input "Name" at bounding box center [546, 245] width 340 height 26
paste input "[PERSON_NAME]"
type input "[PERSON_NAME]"
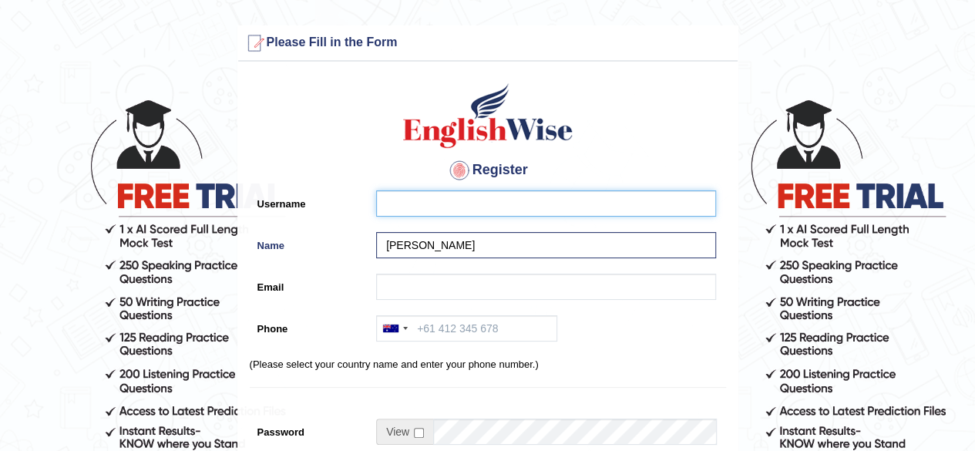
click at [418, 207] on input "Username" at bounding box center [546, 203] width 340 height 26
paste input "veerpal_parramatta"
type input "veerpal_parramatta"
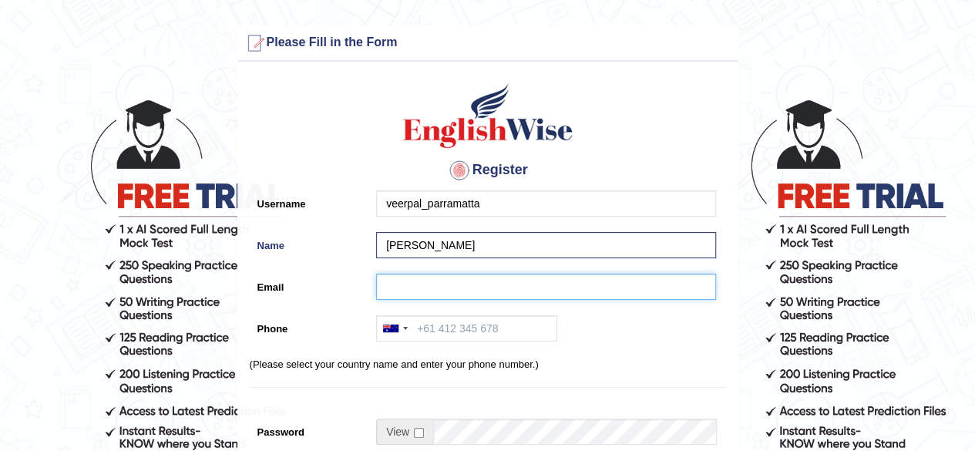
click at [421, 295] on input "Email" at bounding box center [546, 286] width 340 height 26
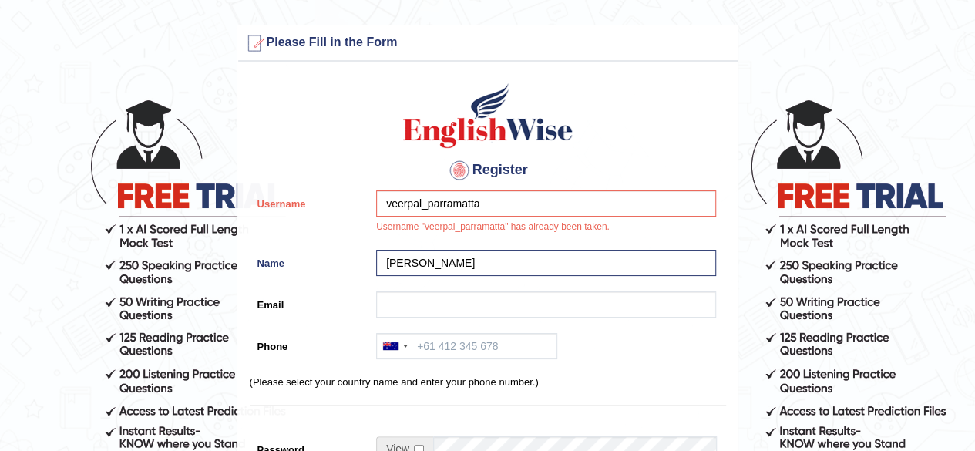
click at [365, 272] on div "Name Veerpal Kaur" at bounding box center [488, 267] width 476 height 34
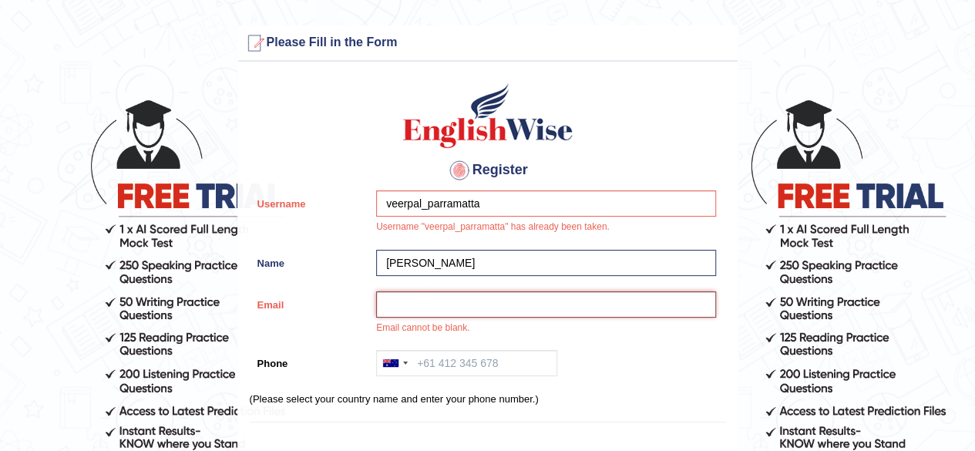
click at [481, 295] on input "Email" at bounding box center [546, 304] width 340 height 26
paste input "veerpalmanes@gmail.com"
type input "veerpalmanes@gmail.com"
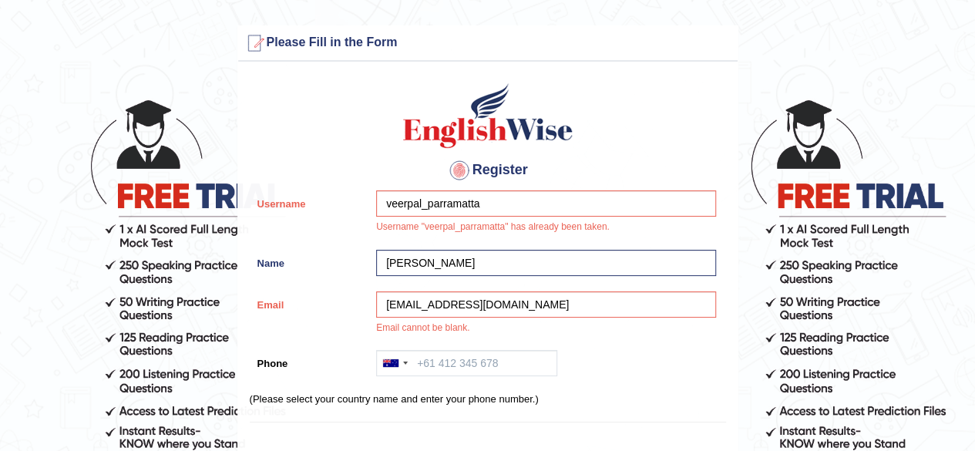
click at [594, 357] on div "Australia +61 India (भारत) +91 New Zealand +64 United States +1 Canada +1 Unite…" at bounding box center [541, 367] width 347 height 34
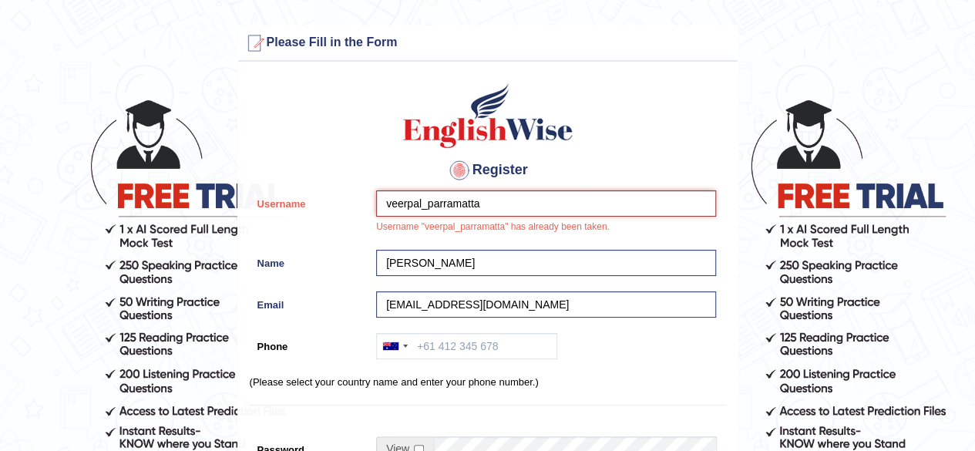
click at [423, 200] on input "veerpal_parramatta" at bounding box center [546, 203] width 340 height 26
type input "veerpalkaur_parramatta"
click at [532, 284] on div "Register Username veerpalkaur_parramatta Username "veerpal_parramatta" has alre…" at bounding box center [487, 399] width 499 height 661
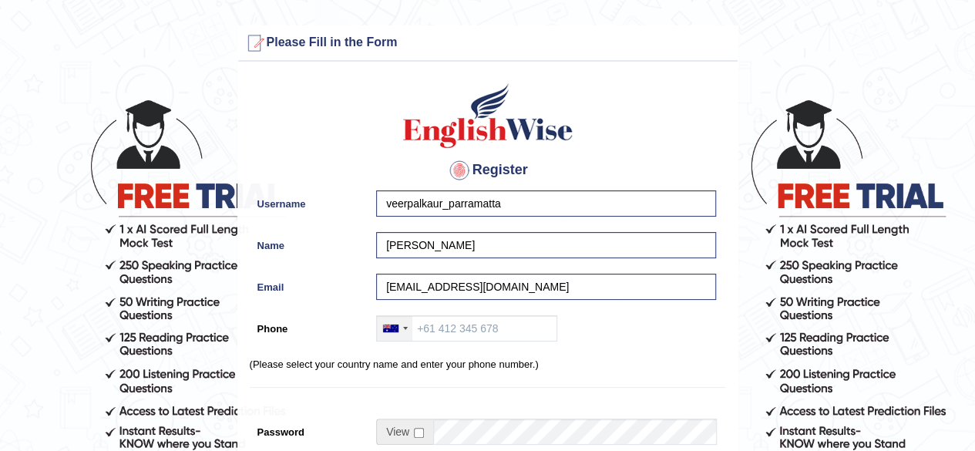
click at [402, 338] on div at bounding box center [394, 328] width 35 height 25
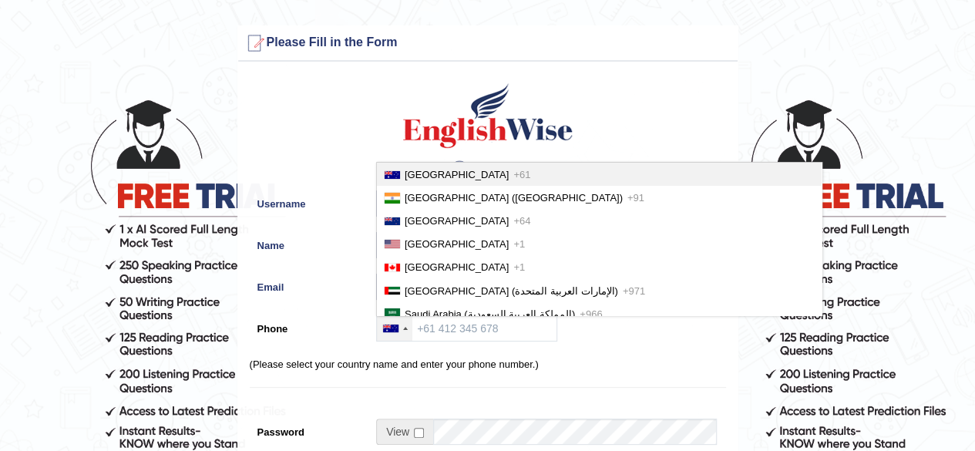
click at [410, 179] on span "[GEOGRAPHIC_DATA]" at bounding box center [456, 175] width 104 height 12
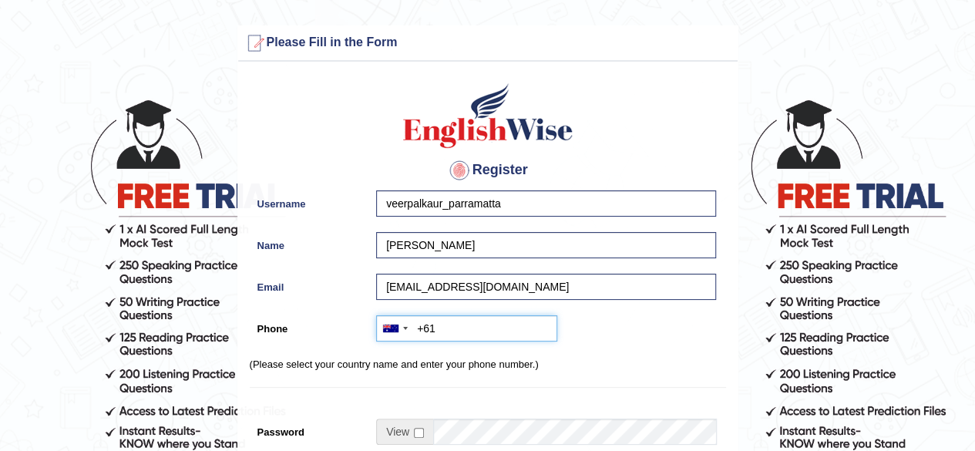
click at [455, 332] on input "+61" at bounding box center [466, 328] width 181 height 26
paste input "0410 216 721"
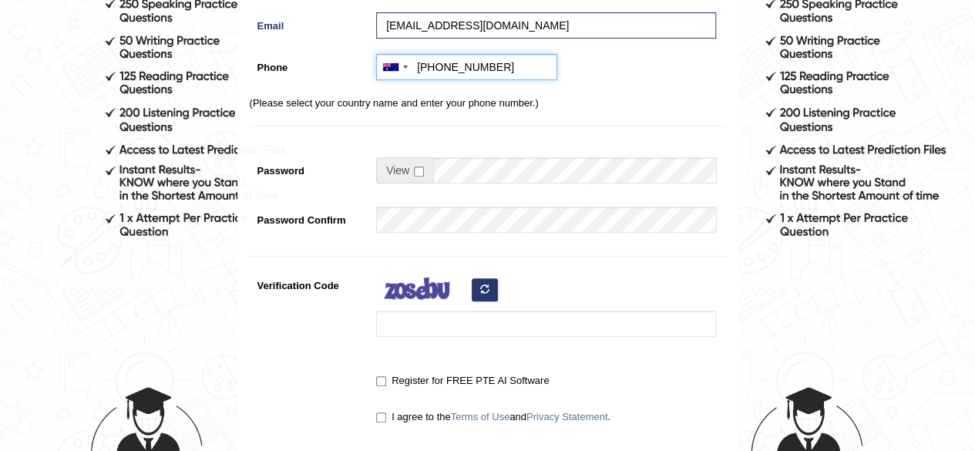
scroll to position [308, 0]
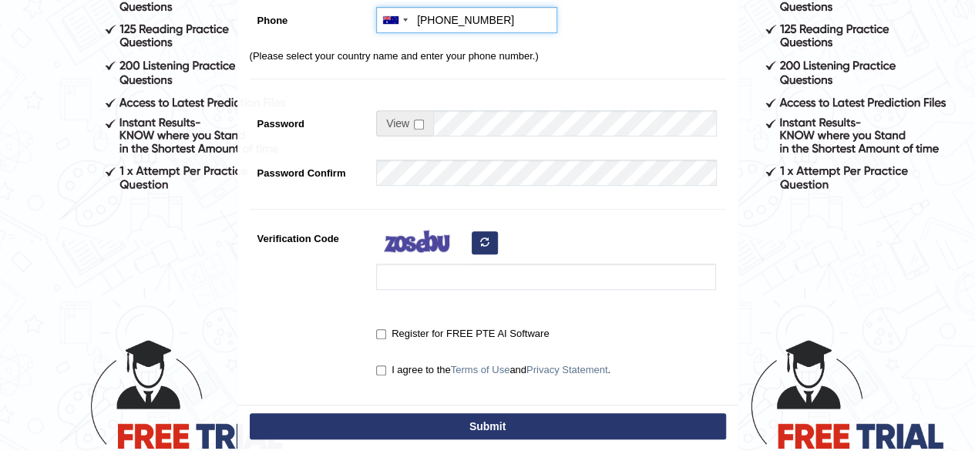
type input "+61410216721"
click at [418, 121] on input "checkbox" at bounding box center [419, 124] width 10 height 10
checkbox input "true"
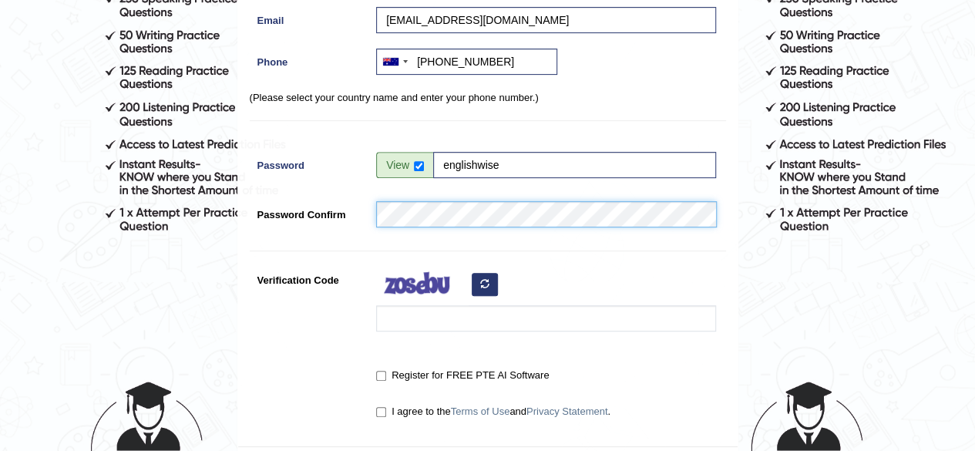
scroll to position [231, 0]
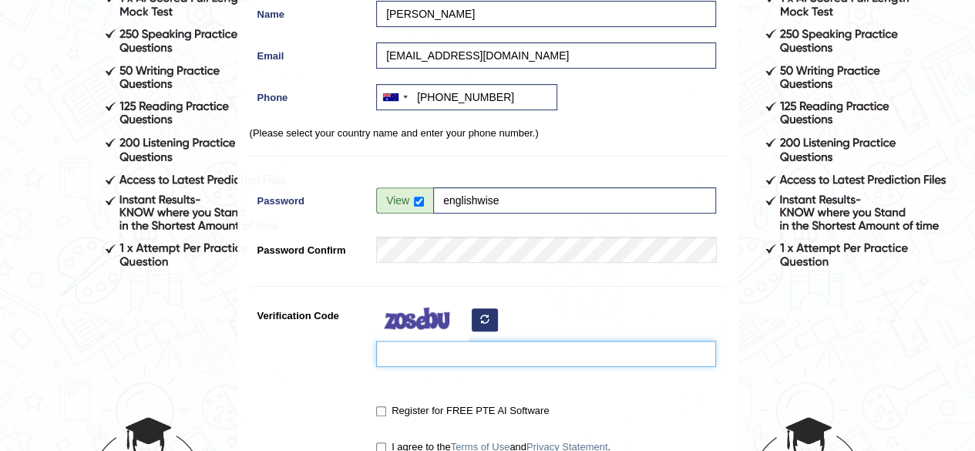
click at [428, 361] on input "Verification Code" at bounding box center [546, 354] width 340 height 26
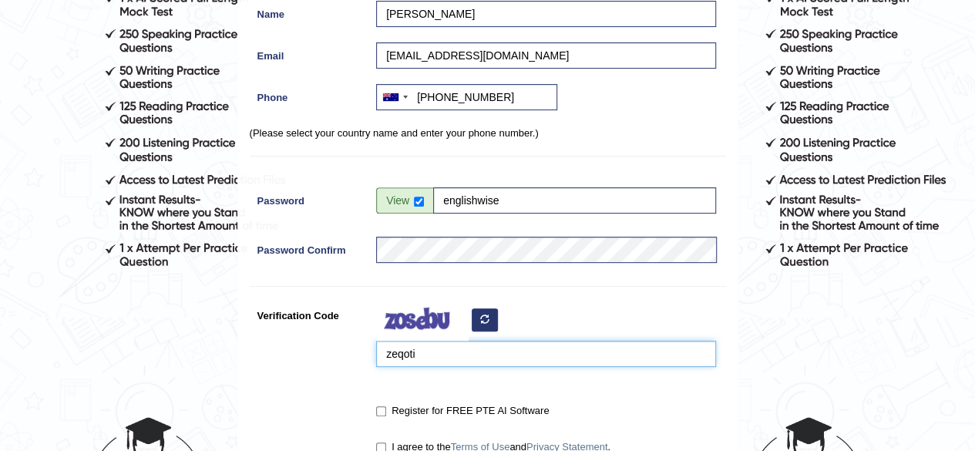
type input "zeqoti"
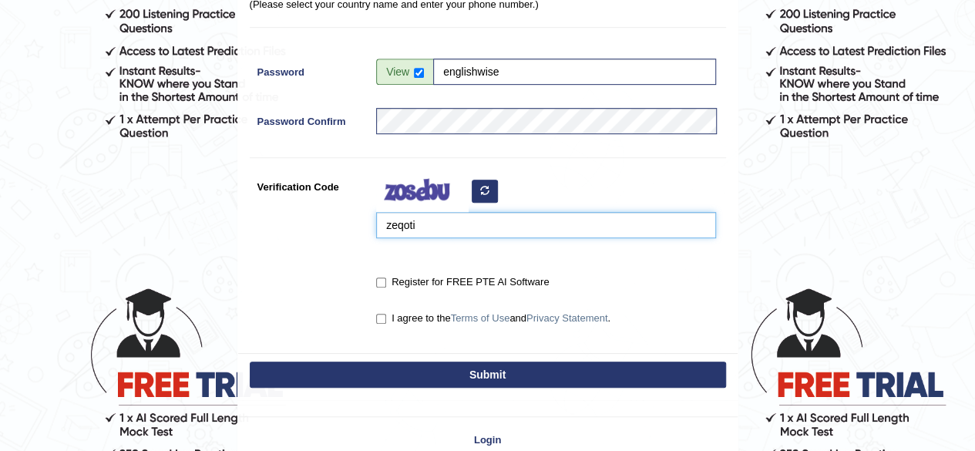
scroll to position [385, 0]
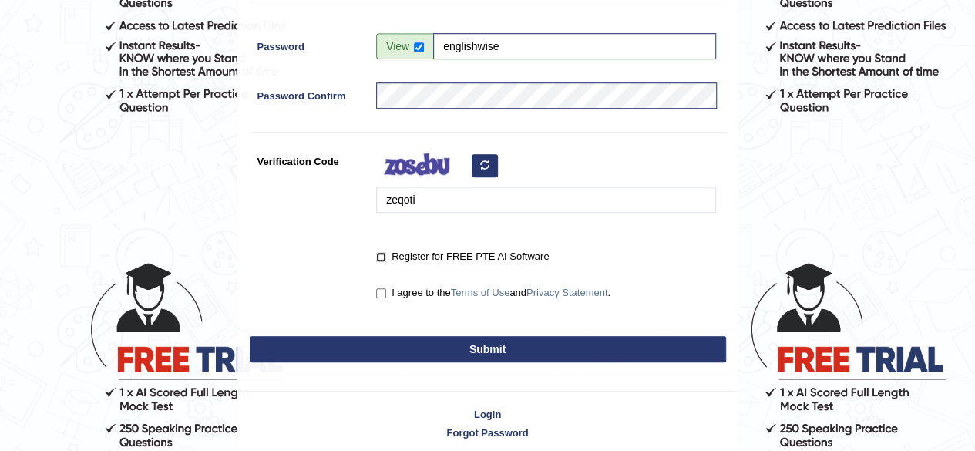
click at [384, 256] on input "Register for FREE PTE AI Software" at bounding box center [381, 257] width 10 height 10
checkbox input "true"
click at [379, 297] on input "I agree to the Terms of Use and Privacy Statement ." at bounding box center [381, 293] width 10 height 10
checkbox input "true"
click at [413, 340] on button "Submit" at bounding box center [488, 349] width 476 height 26
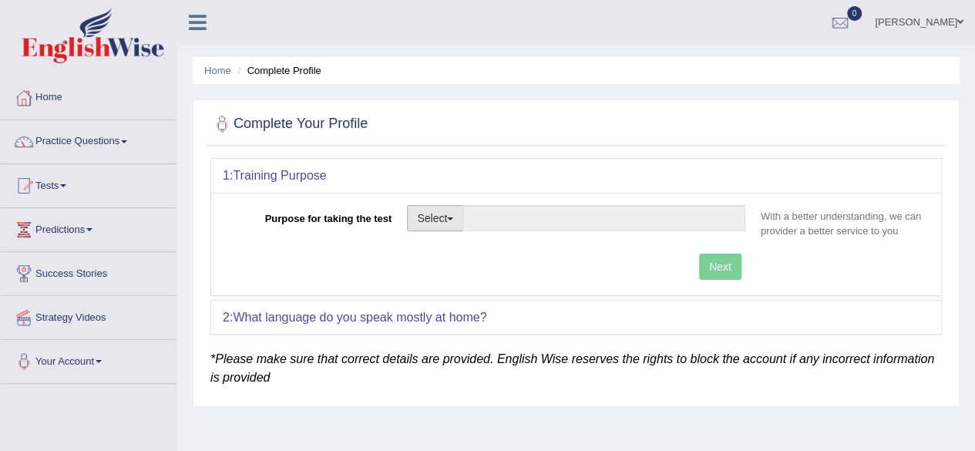
click at [456, 227] on button "Select" at bounding box center [435, 218] width 56 height 26
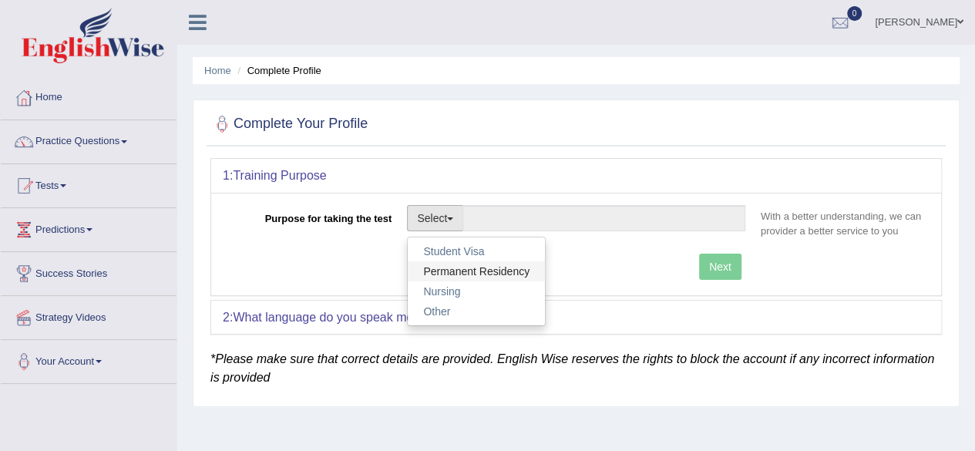
click at [473, 268] on link "Permanent Residency" at bounding box center [476, 271] width 137 height 20
type input "Permanent Residency"
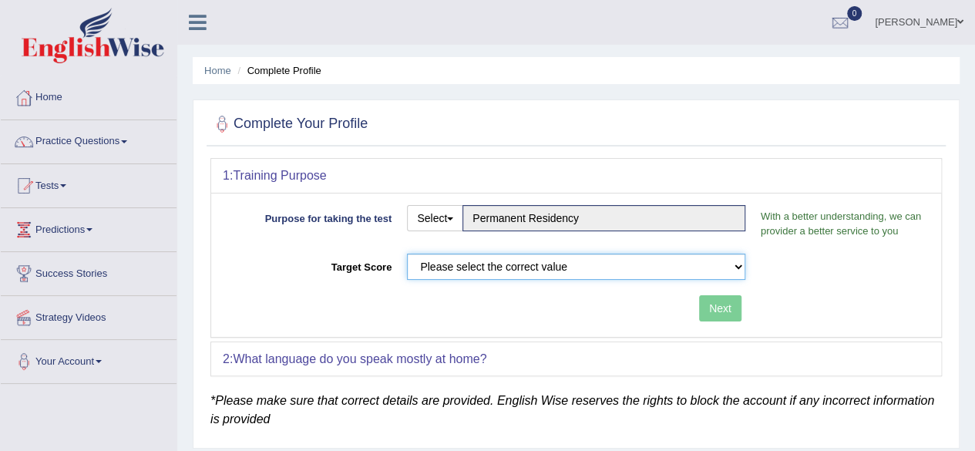
click at [537, 273] on select "Please select the correct value 50 (6 bands) 58 (6.5 bands) 65 (7 bands) 79 (8 …" at bounding box center [576, 266] width 338 height 26
select select "50"
click at [407, 253] on select "Please select the correct value 50 (6 bands) 58 (6.5 bands) 65 (7 bands) 79 (8 …" at bounding box center [576, 266] width 338 height 26
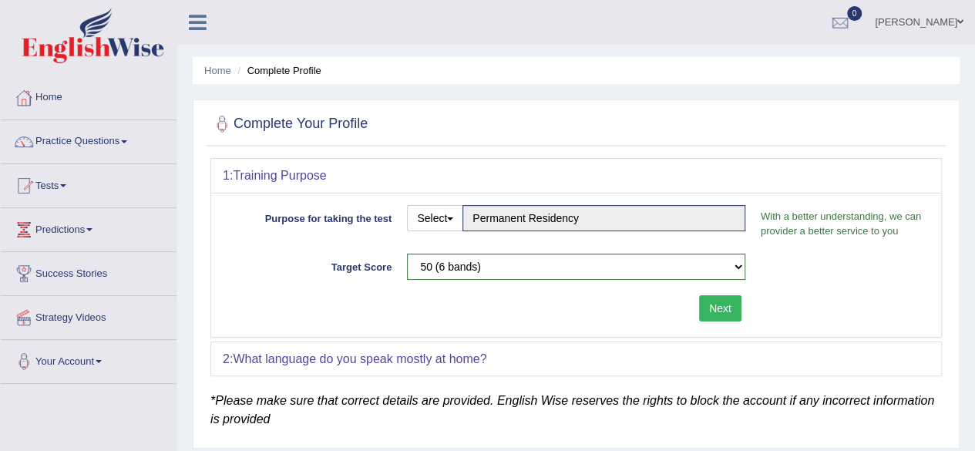
click at [721, 300] on button "Next" at bounding box center [720, 308] width 42 height 26
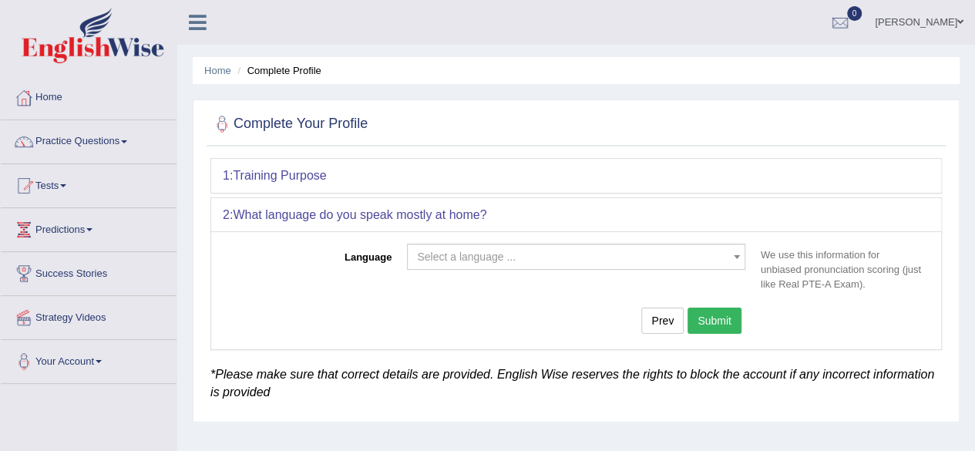
click at [465, 261] on span "Select a language ..." at bounding box center [571, 256] width 309 height 15
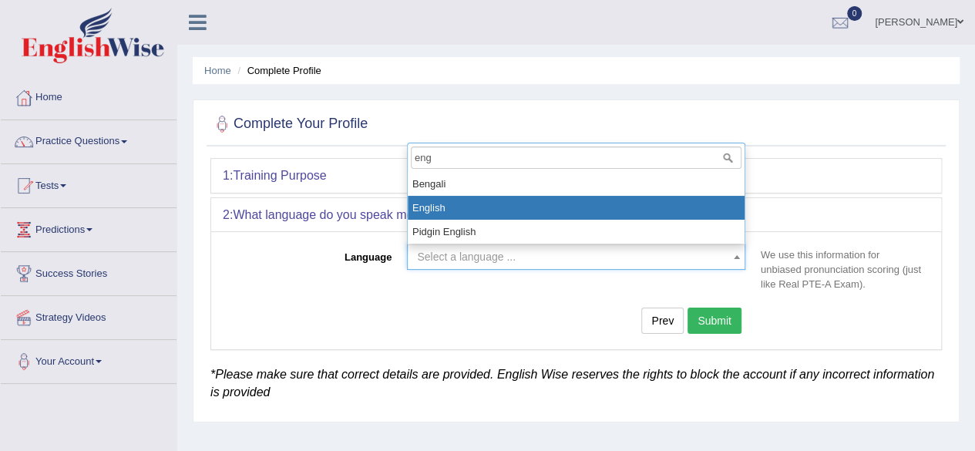
type input "eng"
select select "English"
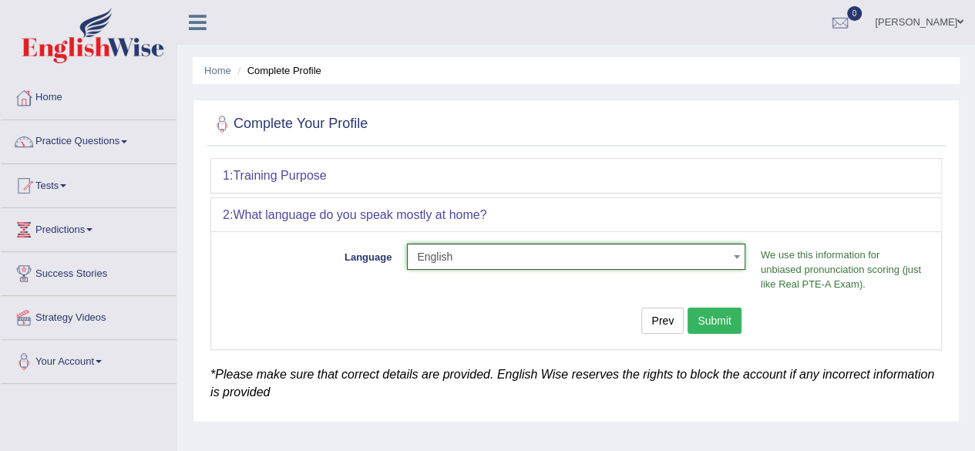
click at [706, 327] on button "Submit" at bounding box center [714, 320] width 54 height 26
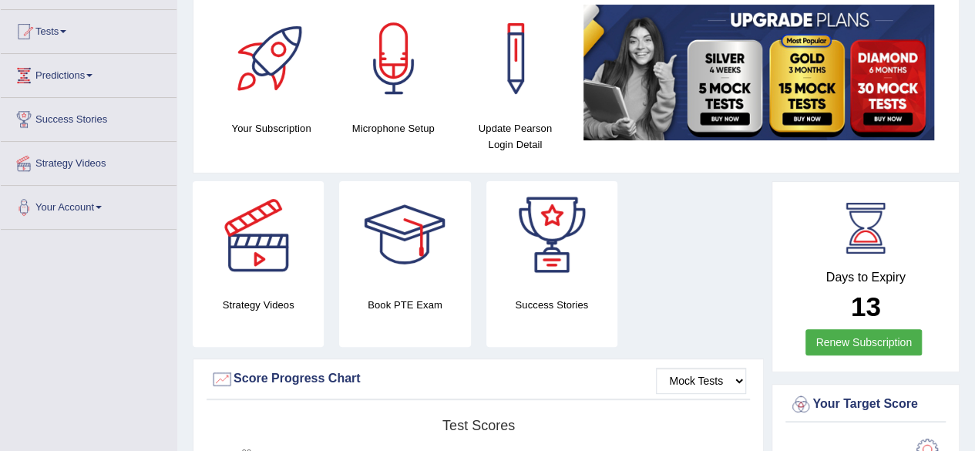
scroll to position [231, 0]
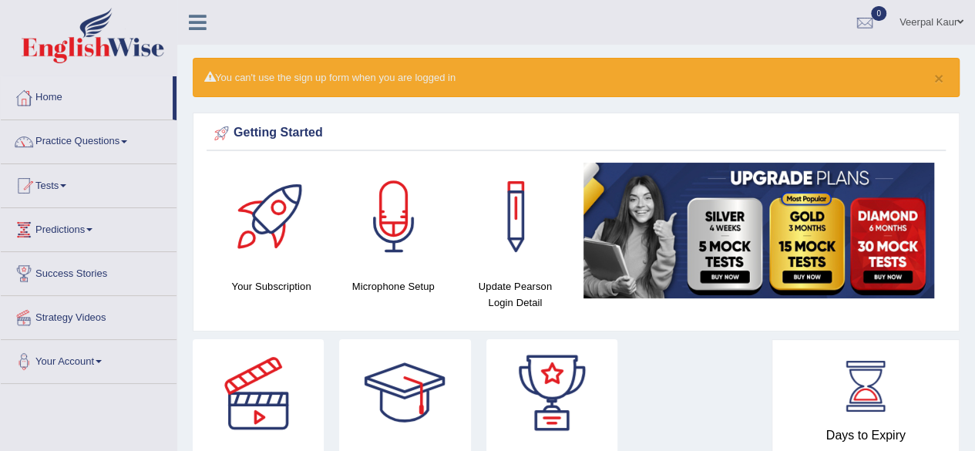
click at [958, 25] on span at bounding box center [960, 22] width 6 height 10
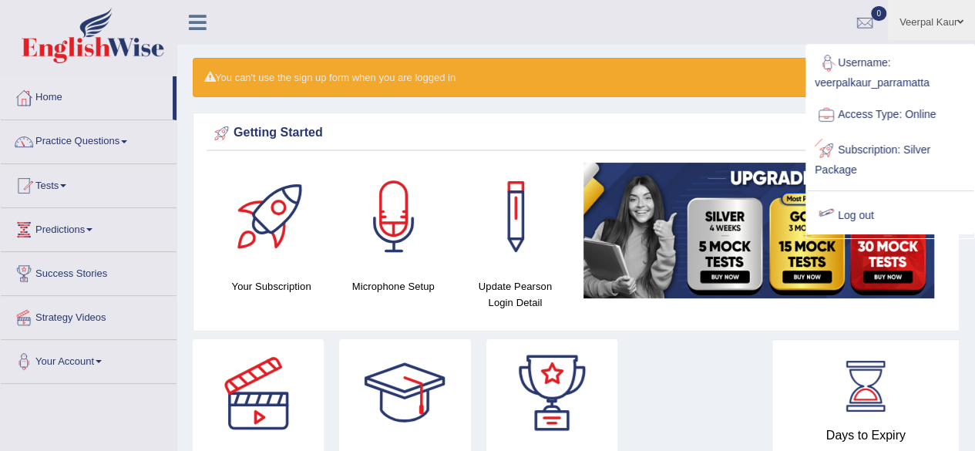
click at [872, 218] on link "Log out" at bounding box center [890, 215] width 166 height 35
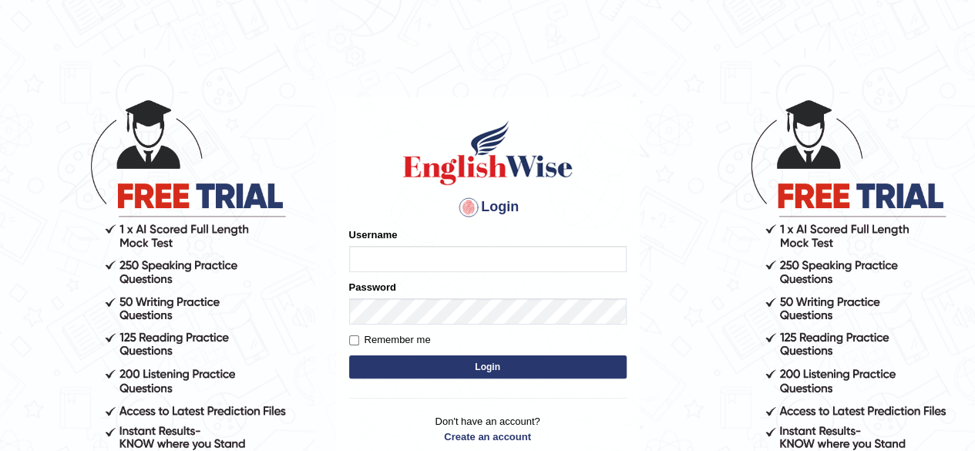
type input "Onlineind"
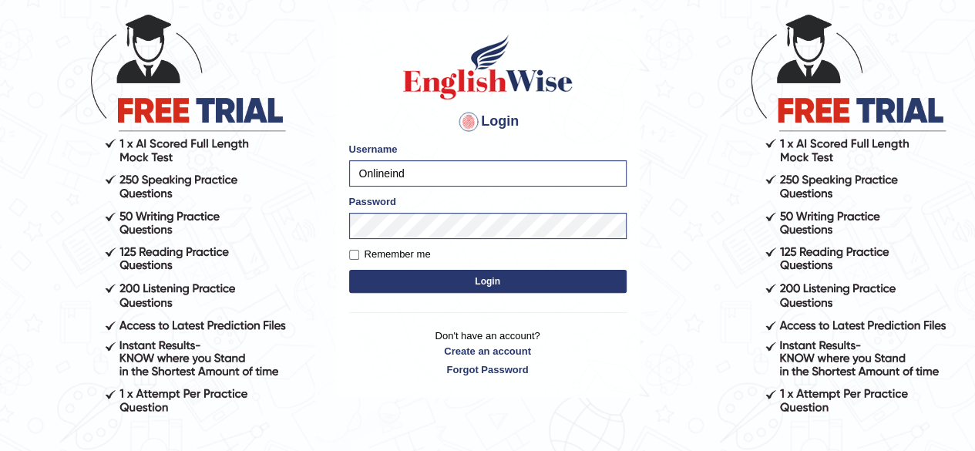
scroll to position [87, 0]
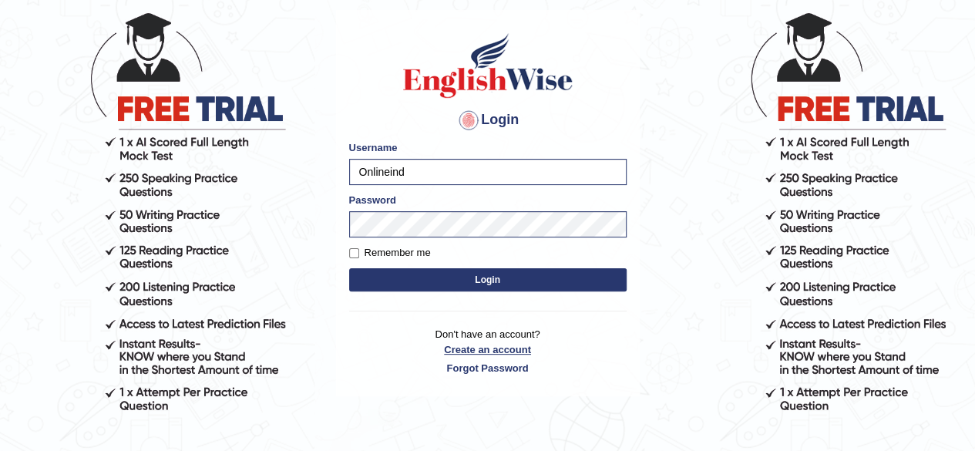
click at [488, 349] on link "Create an account" at bounding box center [487, 349] width 277 height 15
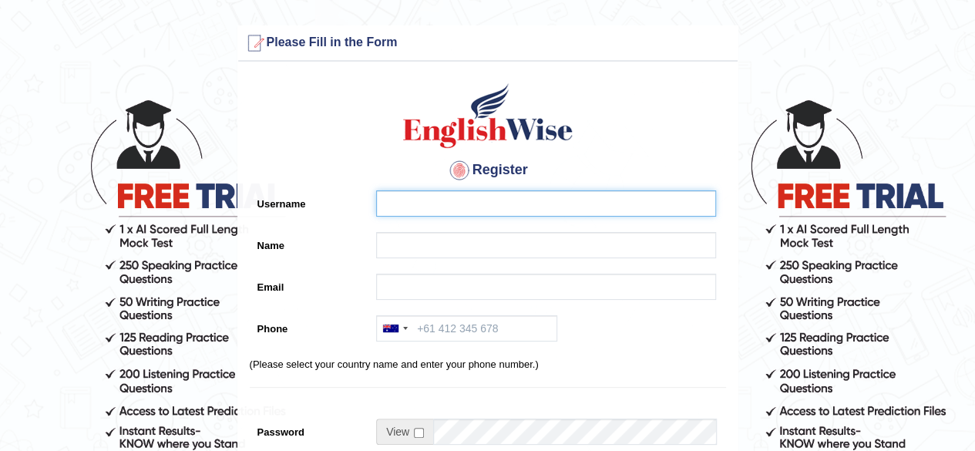
click at [421, 206] on input "Username" at bounding box center [546, 203] width 340 height 26
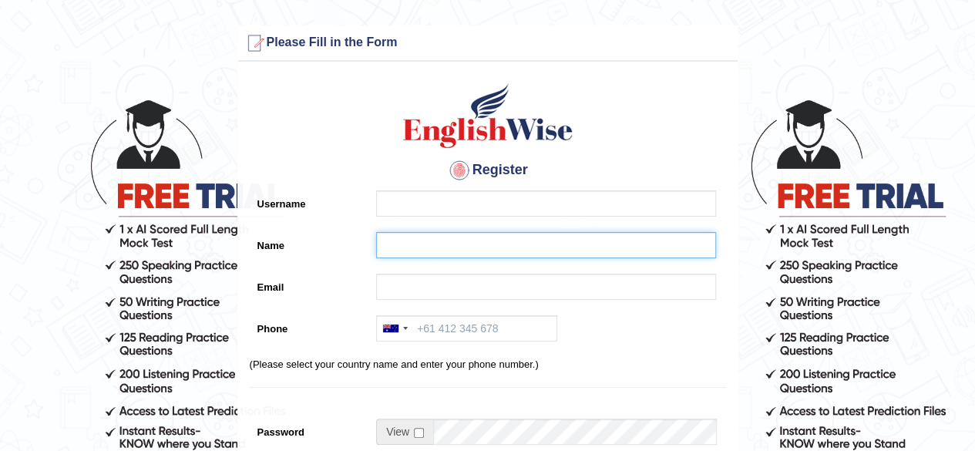
click at [423, 243] on input "Name" at bounding box center [546, 245] width 340 height 26
paste input "[PERSON_NAME]"
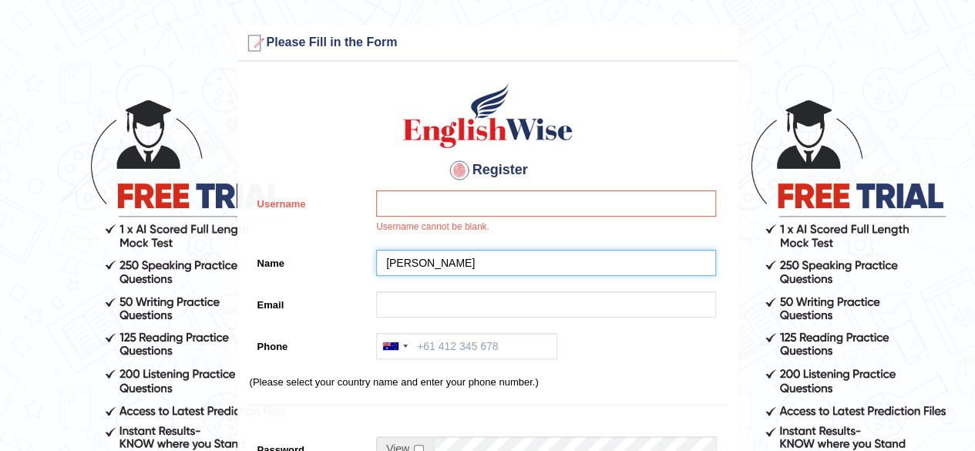
click at [428, 263] on input "[PERSON_NAME]" at bounding box center [546, 263] width 340 height 26
type input "[PERSON_NAME]"
click at [488, 203] on input "Username" at bounding box center [546, 203] width 340 height 26
paste input "douglas_parramatta"
type input "douglas_parramatta"
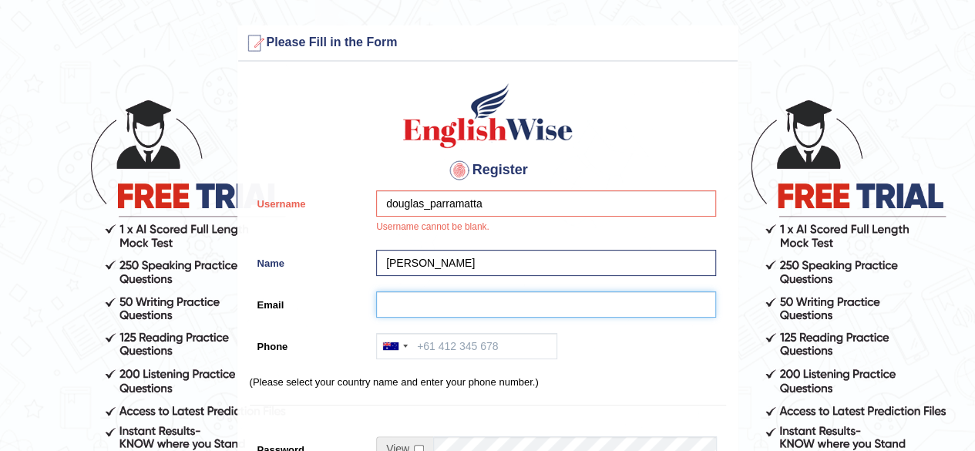
click at [463, 298] on input "Email" at bounding box center [546, 304] width 340 height 26
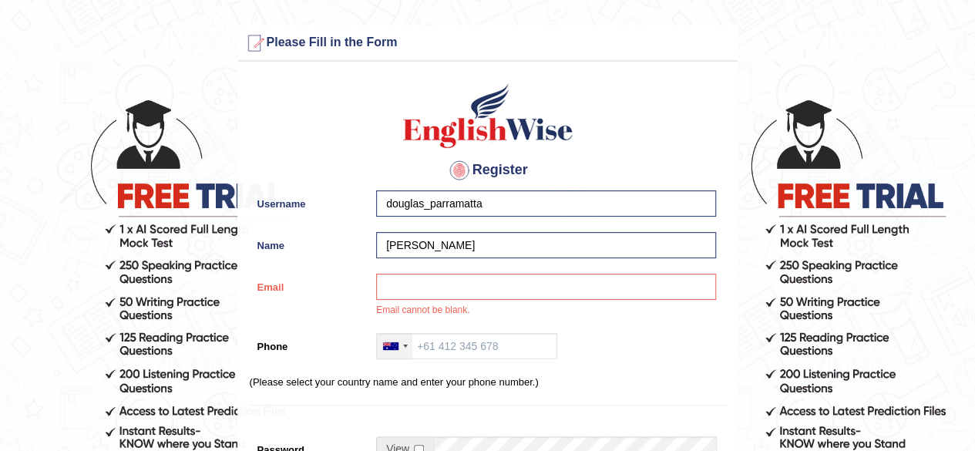
click at [406, 345] on div at bounding box center [405, 345] width 5 height 3
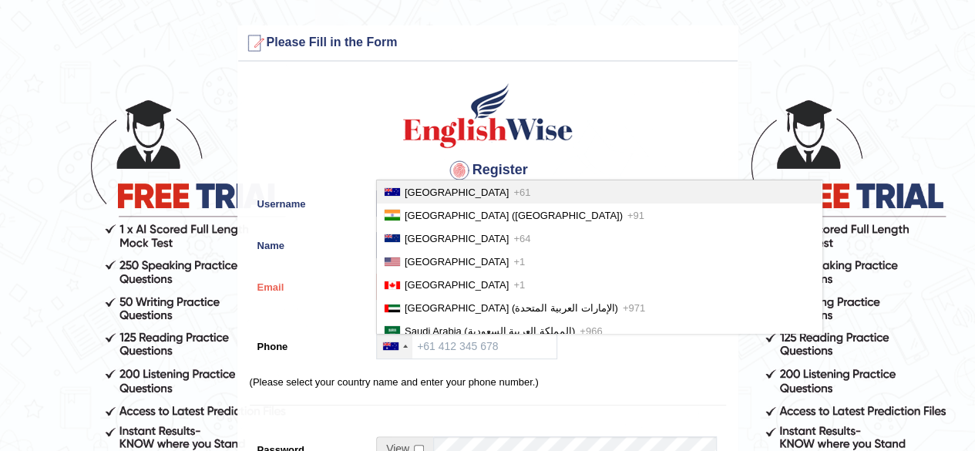
click at [513, 189] on span "+61" at bounding box center [521, 192] width 17 height 12
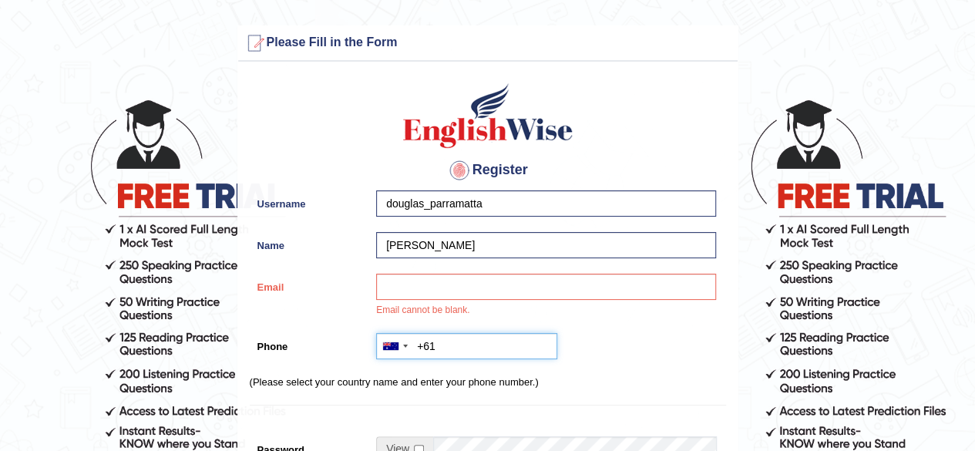
paste input "0450 780 160"
type input "+61450780160"
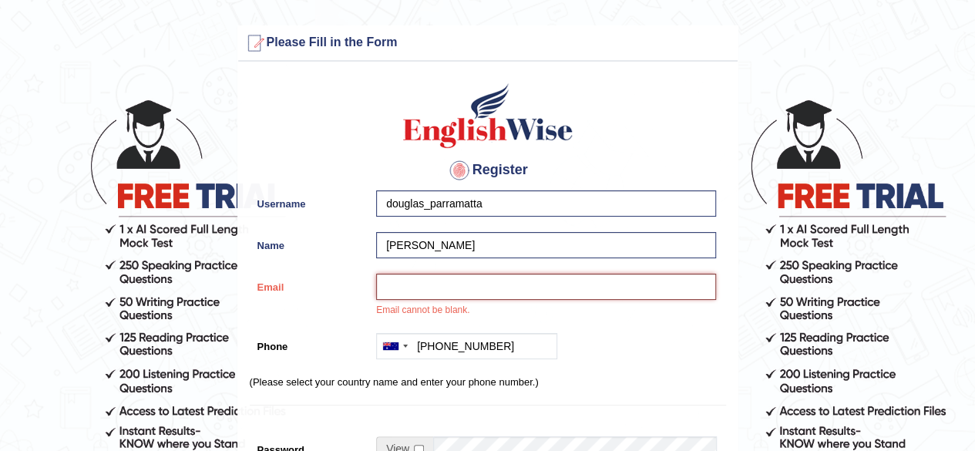
click at [422, 289] on input "Email" at bounding box center [546, 286] width 340 height 26
paste input "felipeaus12@outlook.com"
type input "felipeaus12@outlook.com"
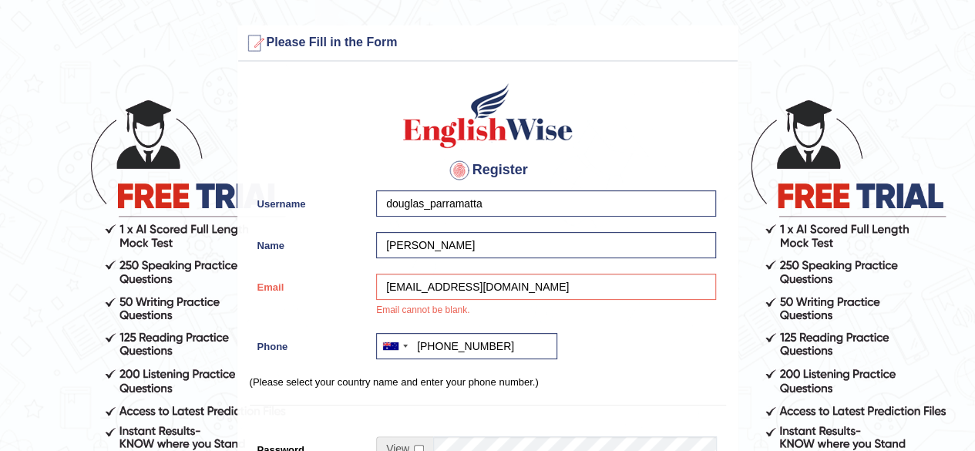
click at [609, 345] on div "Australia +61 India (भारत) +91 New Zealand +64 United States +1 Canada +1 Unite…" at bounding box center [541, 350] width 347 height 34
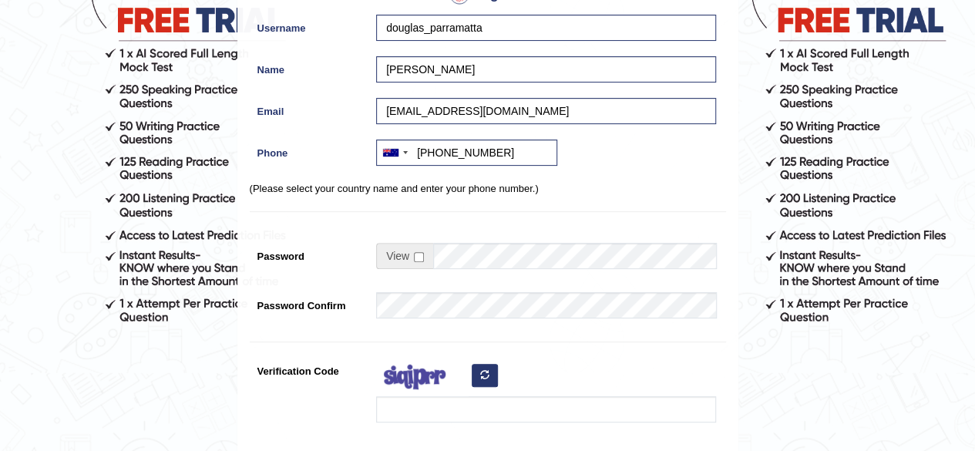
scroll to position [188, 0]
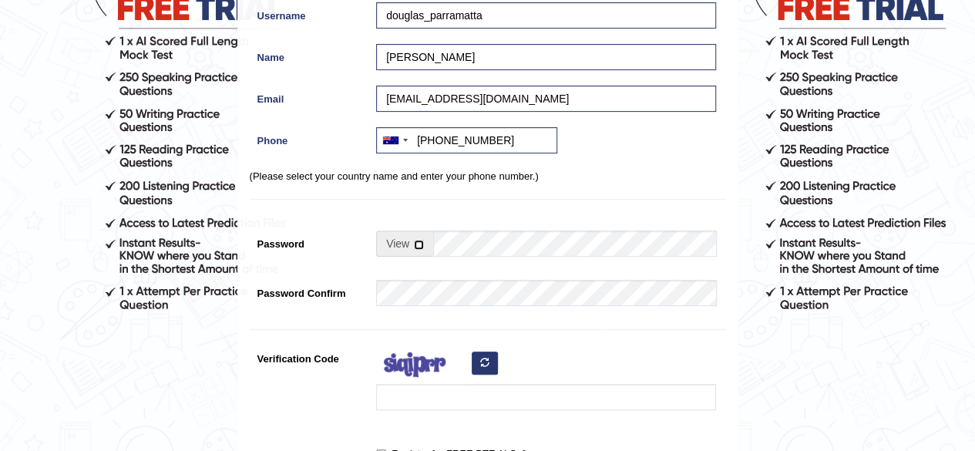
click at [420, 247] on input "checkbox" at bounding box center [419, 245] width 10 height 10
checkbox input "true"
click at [461, 244] on input "Password" at bounding box center [574, 243] width 283 height 26
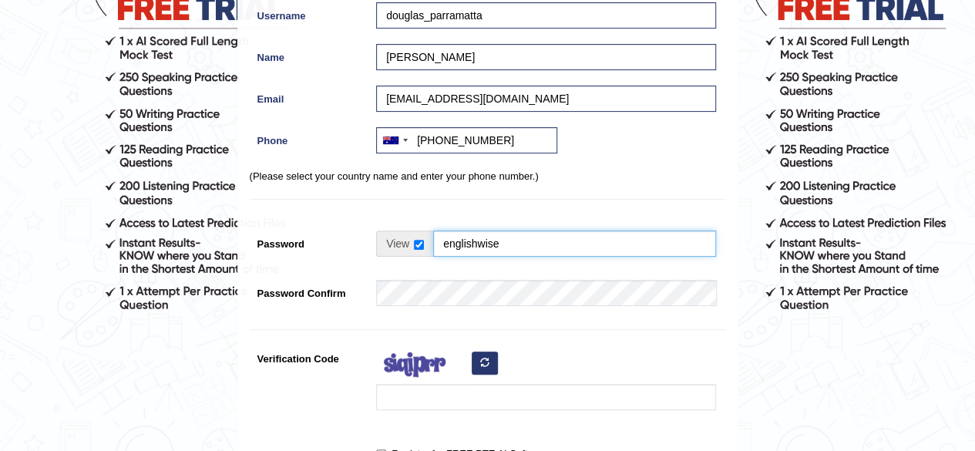
type input "englishwise"
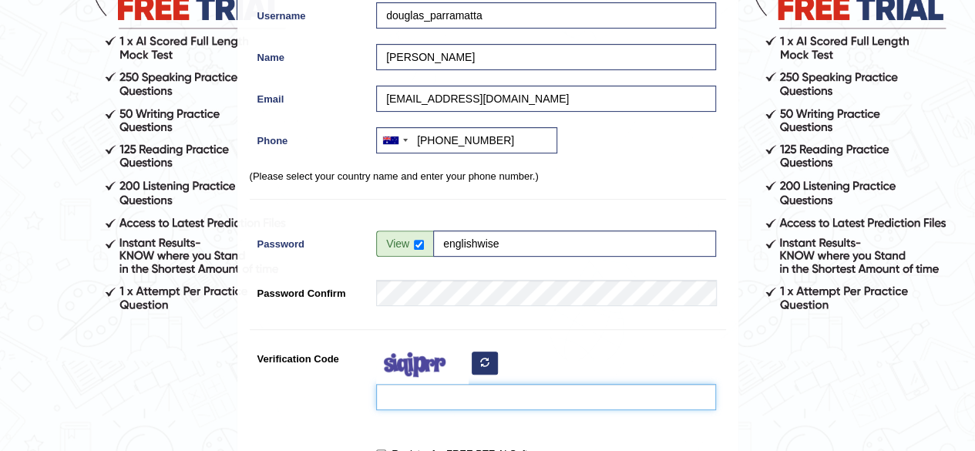
click at [445, 393] on input "Verification Code" at bounding box center [546, 397] width 340 height 26
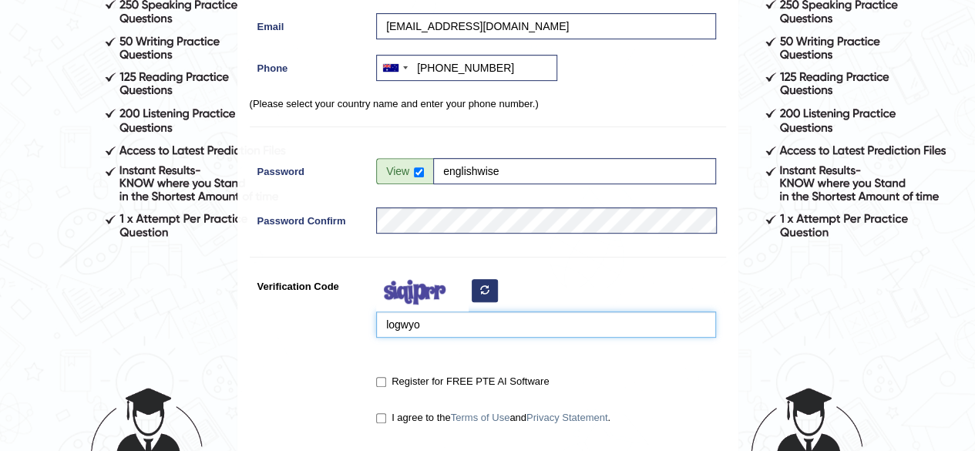
scroll to position [268, 0]
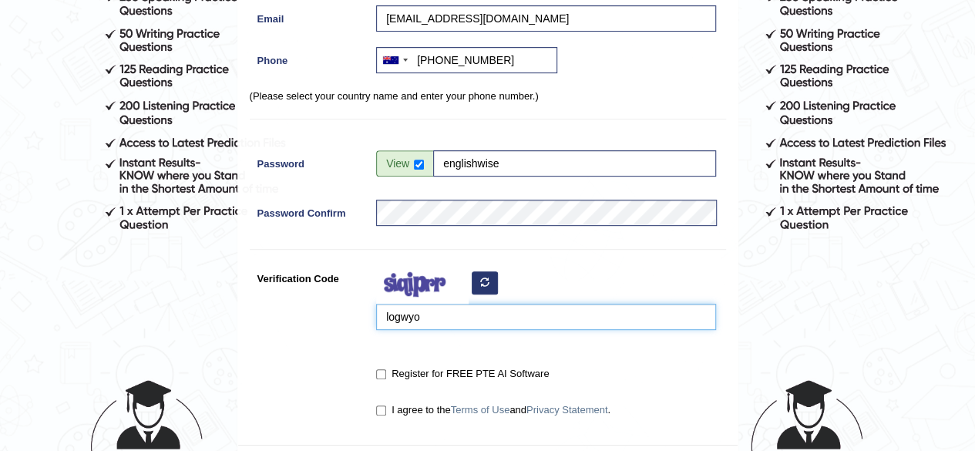
type input "logwyo"
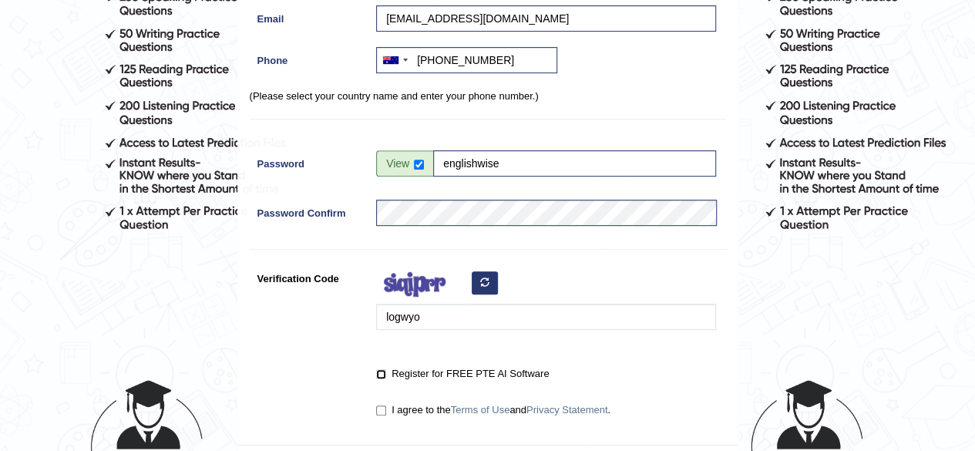
click at [383, 375] on input "Register for FREE PTE AI Software" at bounding box center [381, 374] width 10 height 10
checkbox input "true"
click at [384, 409] on input "I agree to the Terms of Use and Privacy Statement ." at bounding box center [381, 410] width 10 height 10
checkbox input "true"
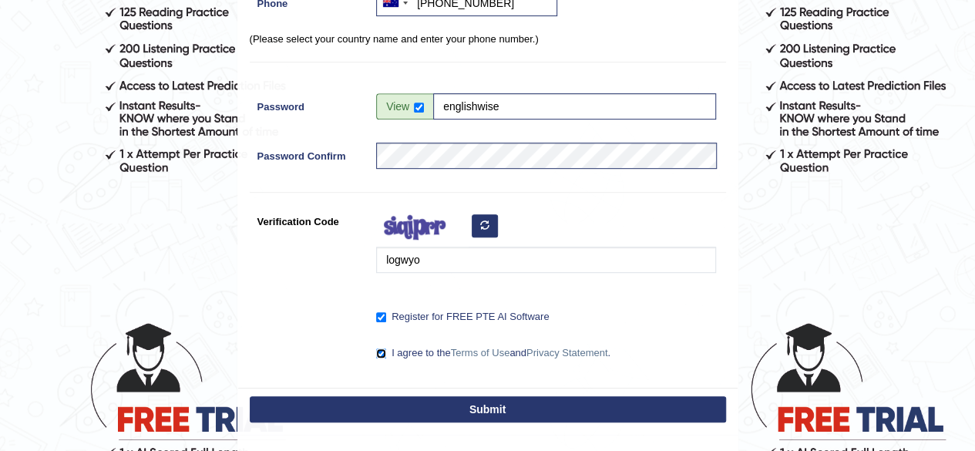
scroll to position [344, 0]
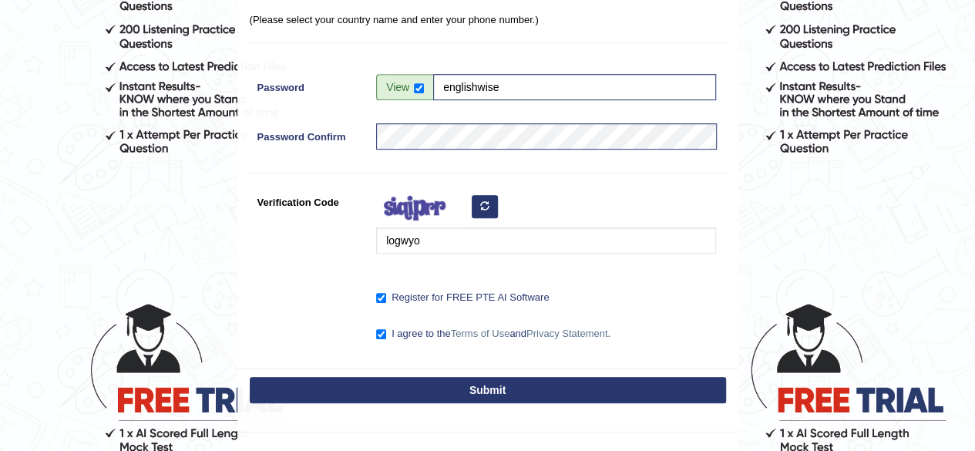
click at [505, 389] on button "Submit" at bounding box center [488, 390] width 476 height 26
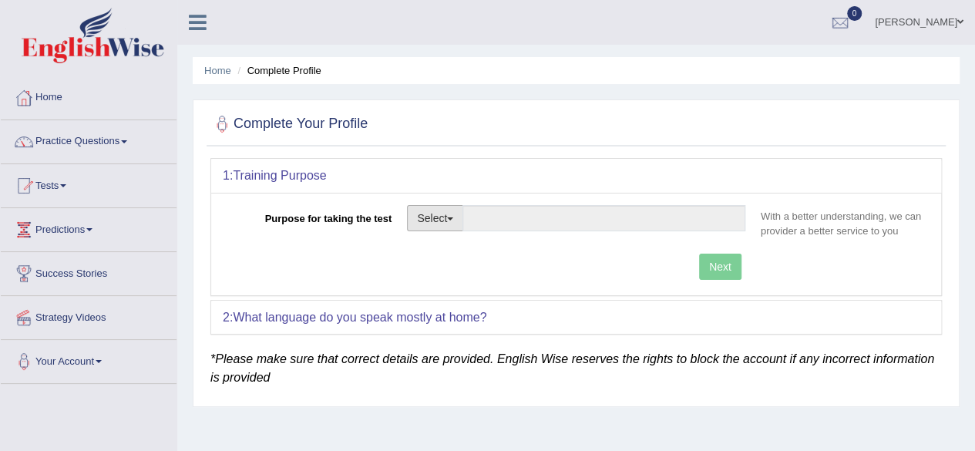
click at [461, 220] on button "Select" at bounding box center [435, 218] width 56 height 26
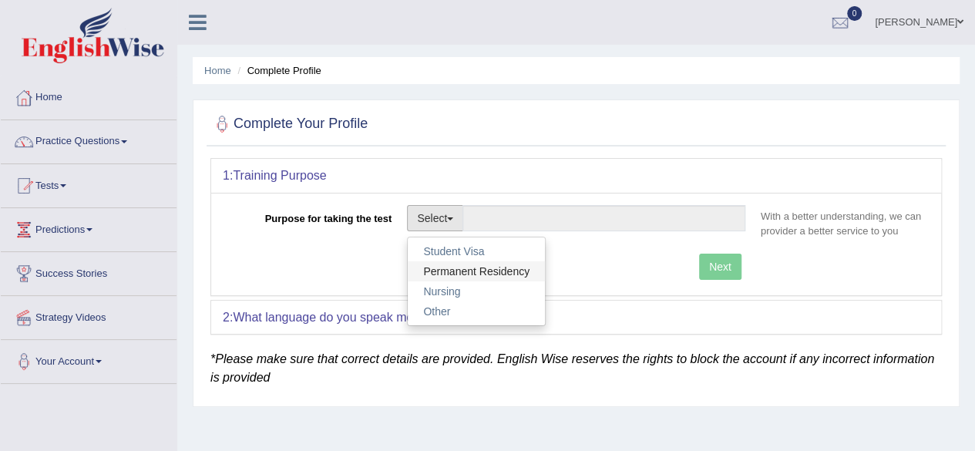
click at [458, 269] on link "Permanent Residency" at bounding box center [476, 271] width 137 height 20
type input "Permanent Residency"
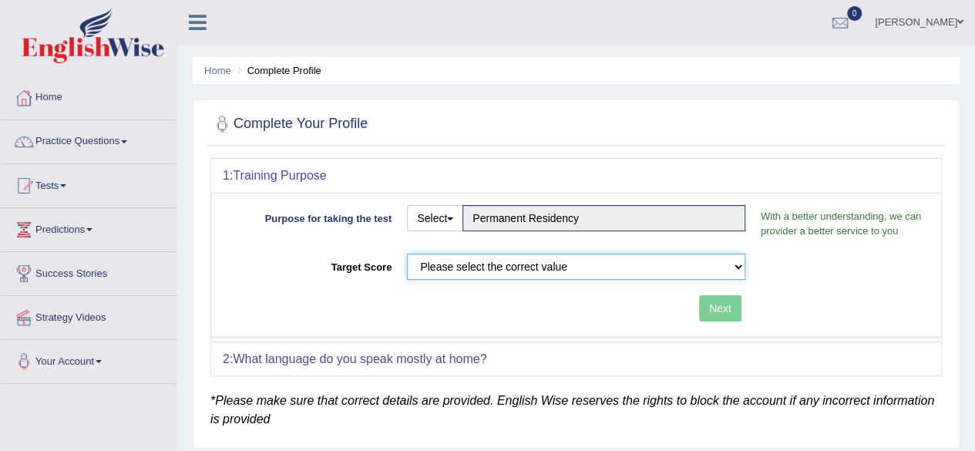
click at [515, 271] on select "Please select the correct value 50 (6 bands) 58 (6.5 bands) 65 (7 bands) 79 (8 …" at bounding box center [576, 266] width 338 height 26
select select "50"
click at [407, 253] on select "Please select the correct value 50 (6 bands) 58 (6.5 bands) 65 (7 bands) 79 (8 …" at bounding box center [576, 266] width 338 height 26
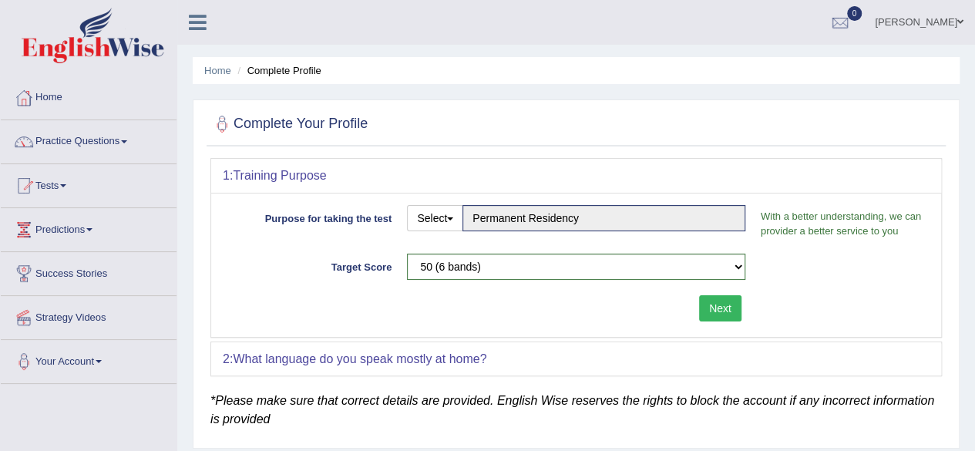
click at [714, 314] on button "Next" at bounding box center [720, 308] width 42 height 26
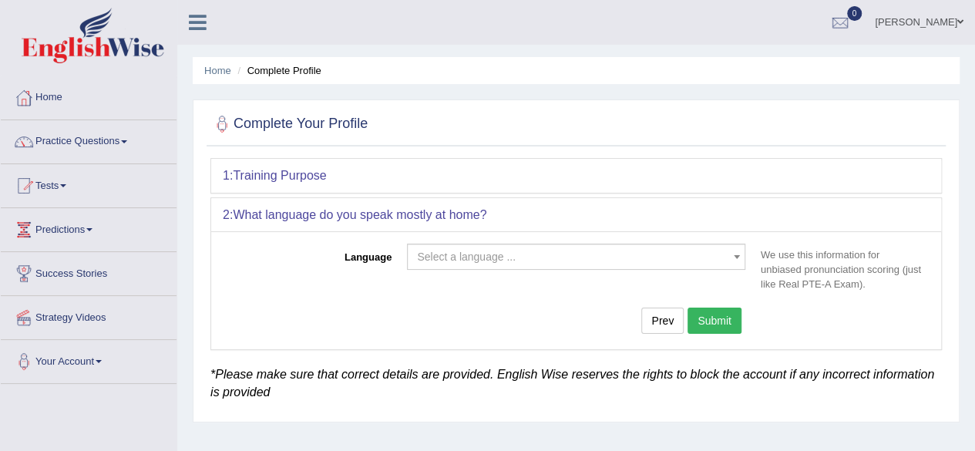
click at [495, 258] on span "Select a language ..." at bounding box center [466, 256] width 99 height 12
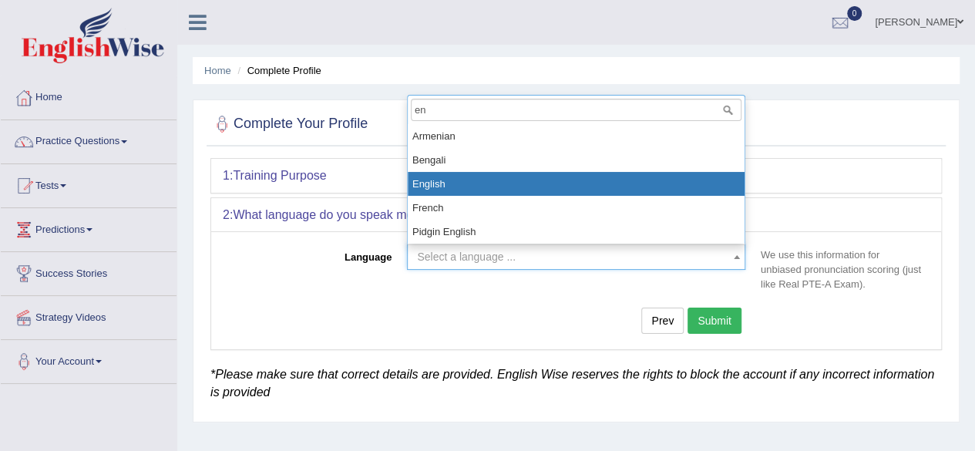
type input "en"
select select "English"
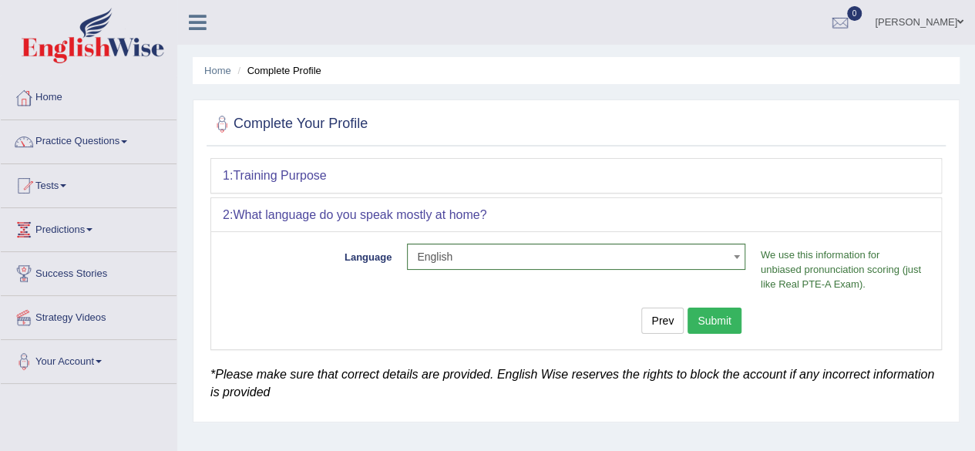
click at [710, 317] on button "Submit" at bounding box center [714, 320] width 54 height 26
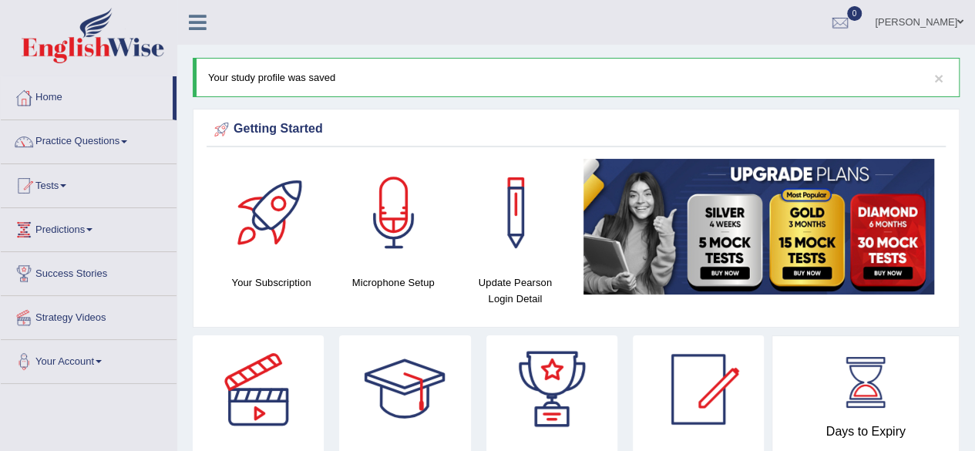
click at [960, 20] on span at bounding box center [960, 22] width 6 height 10
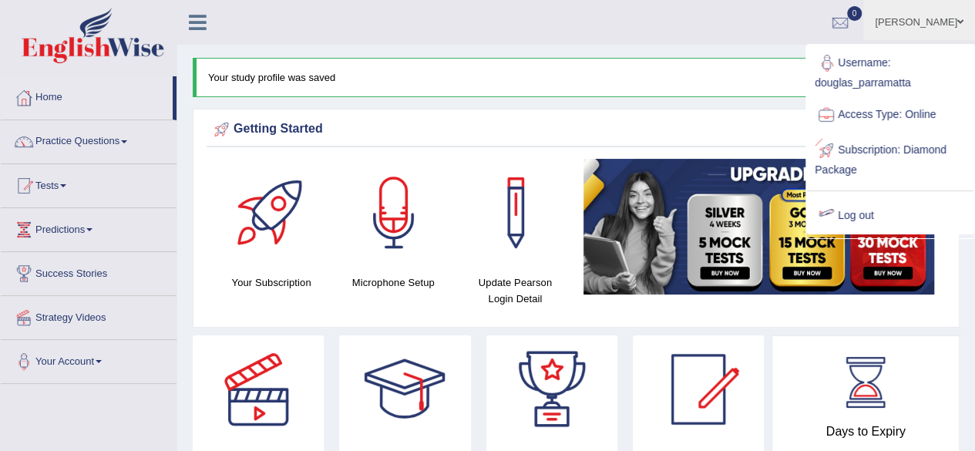
click at [863, 223] on link "Log out" at bounding box center [890, 215] width 166 height 35
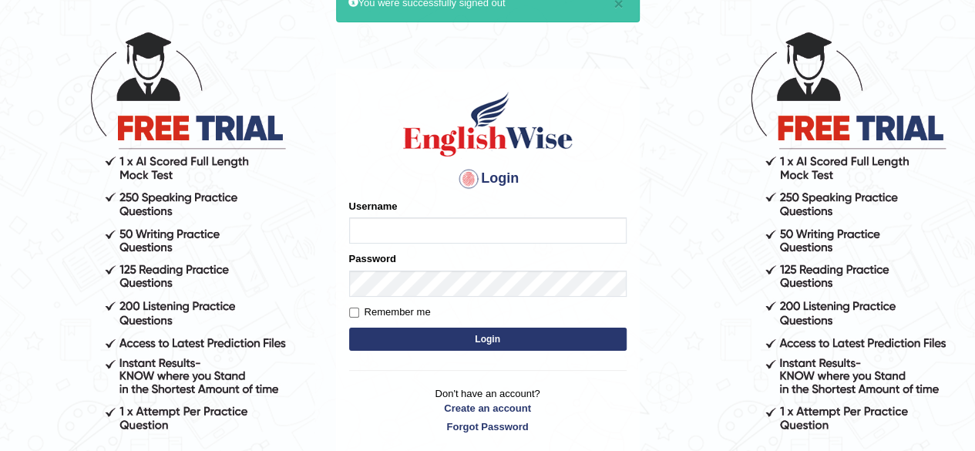
scroll to position [77, 0]
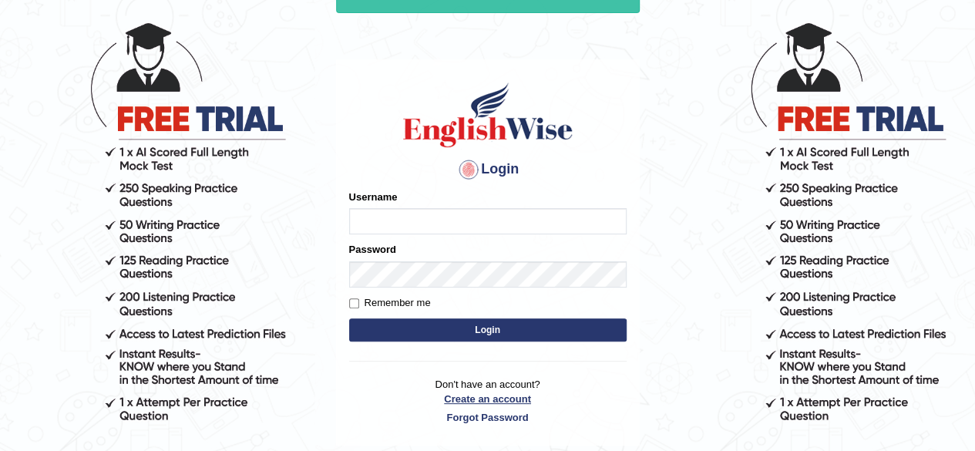
type input "Onlineind"
click at [479, 392] on link "Create an account" at bounding box center [487, 398] width 277 height 15
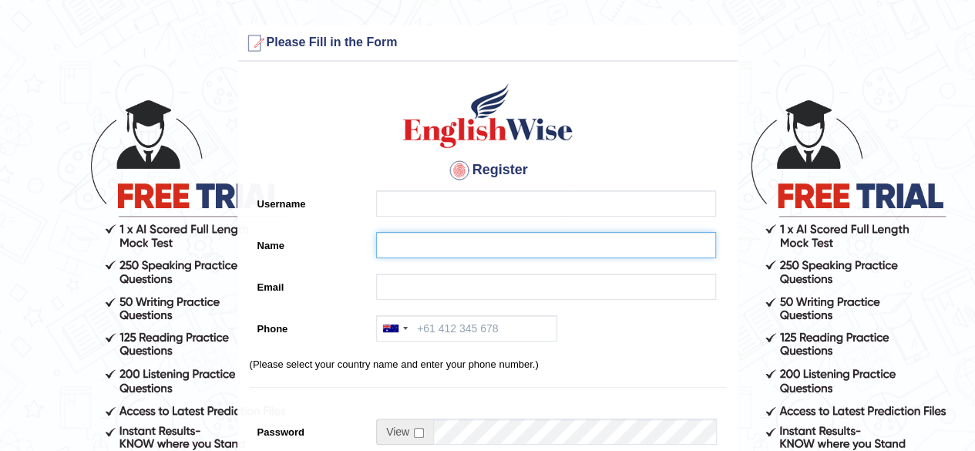
click at [422, 249] on input "Name" at bounding box center [546, 245] width 340 height 26
paste input "[PERSON_NAME]"
type input "[PERSON_NAME]"
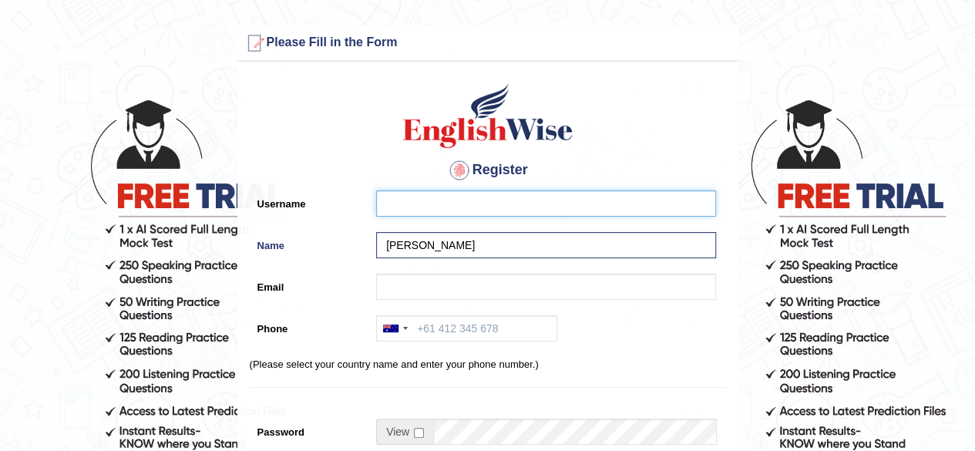
click at [391, 213] on input "Username" at bounding box center [546, 203] width 340 height 26
paste input "roqueoro_parramatta"
type input "roqueoro_parramatta"
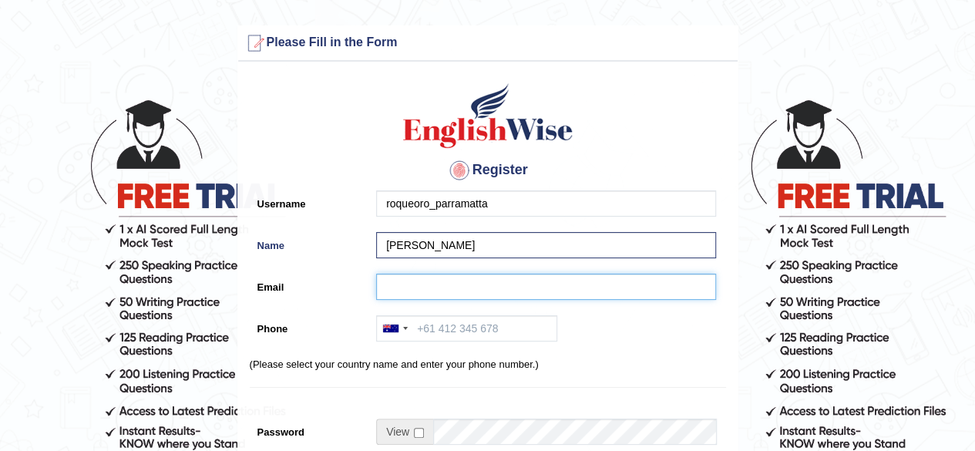
click at [421, 290] on input "Email" at bounding box center [546, 286] width 340 height 26
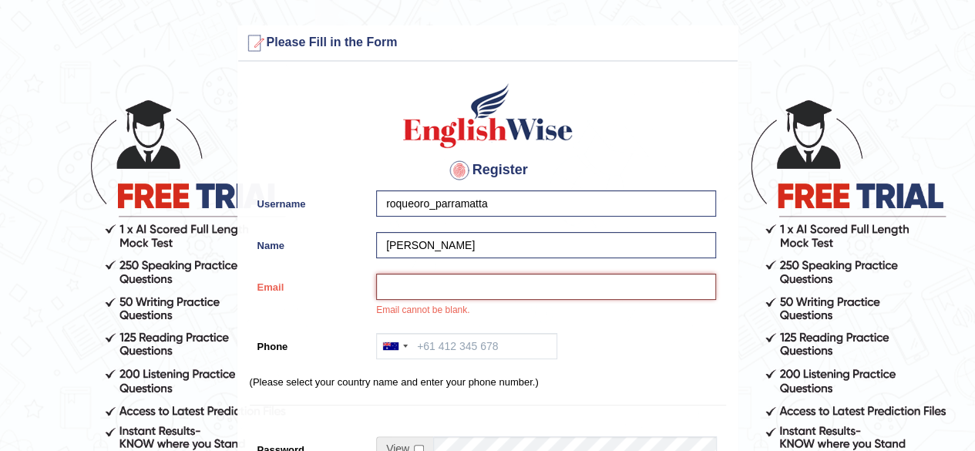
paste input "roquedanieloro@gmail.com"
type input "roquedanieloro@gmail.com"
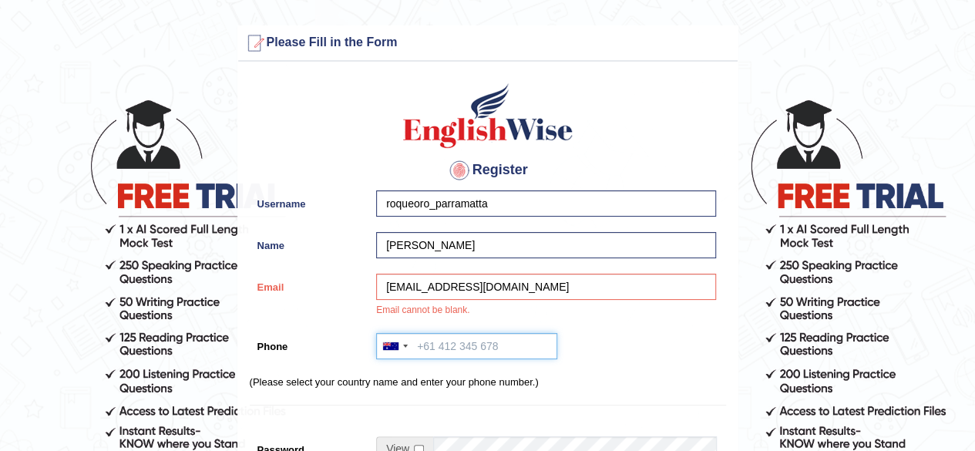
click at [459, 341] on input "Phone" at bounding box center [466, 346] width 181 height 26
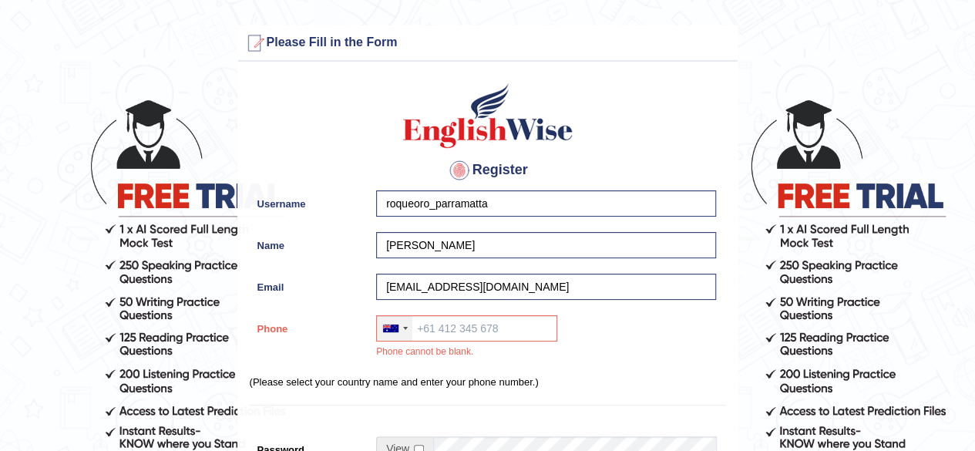
click at [405, 329] on div at bounding box center [394, 328] width 35 height 25
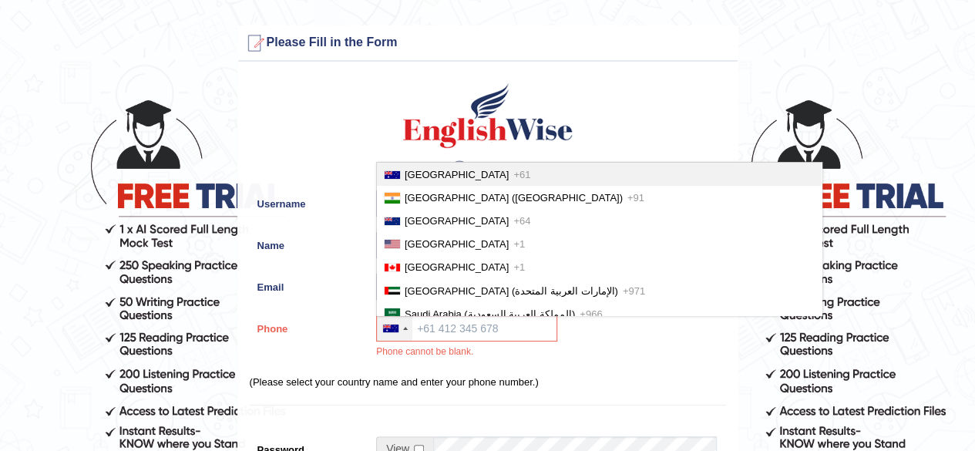
click at [427, 179] on span "Australia" at bounding box center [456, 175] width 104 height 12
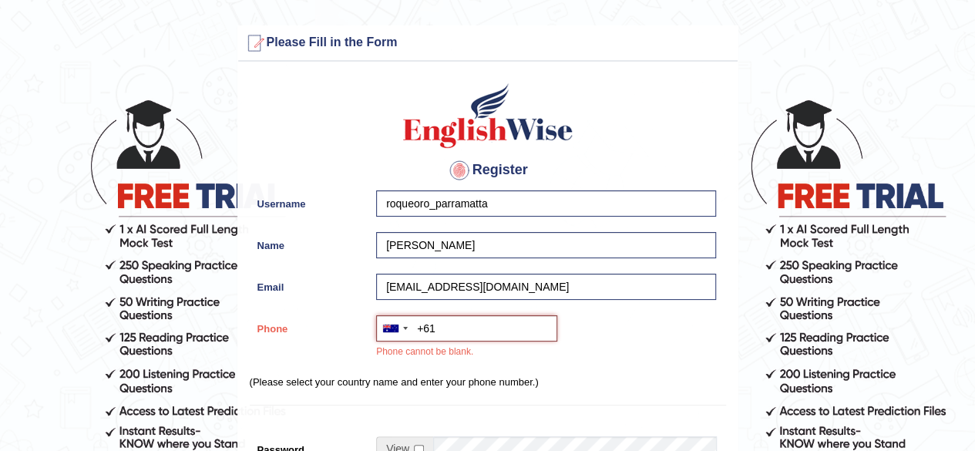
paste input "0430 533 033"
click at [485, 323] on input "+610430 533 033" at bounding box center [466, 328] width 181 height 26
type input "+61430533033"
click at [623, 357] on div "Australia +61 India (भारत) +91 New Zealand +64 United States +1 Canada +1 Unite…" at bounding box center [541, 341] width 347 height 52
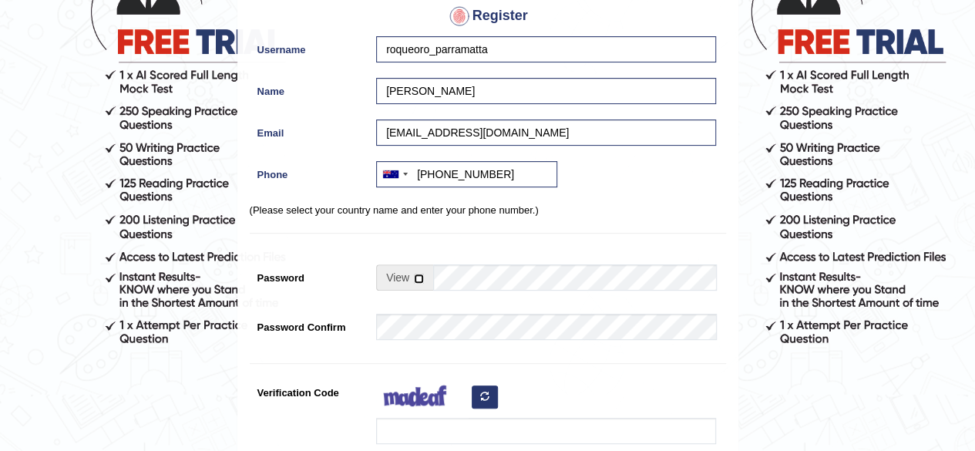
click at [418, 280] on input "checkbox" at bounding box center [419, 278] width 10 height 10
checkbox input "true"
click at [462, 283] on input "Password" at bounding box center [574, 277] width 283 height 26
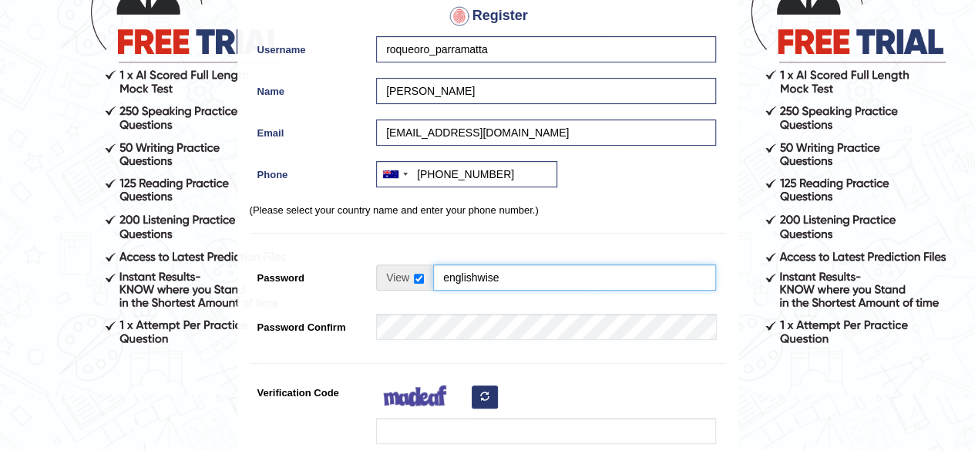
type input "englishwise"
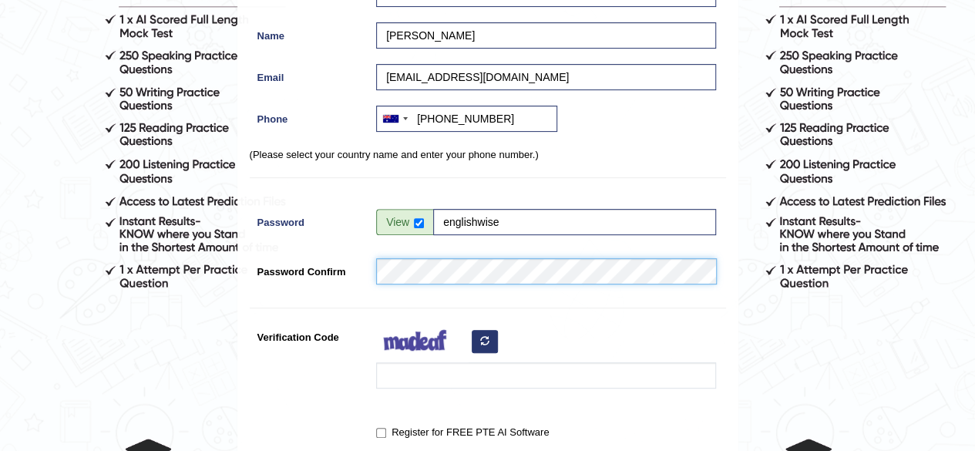
scroll to position [231, 0]
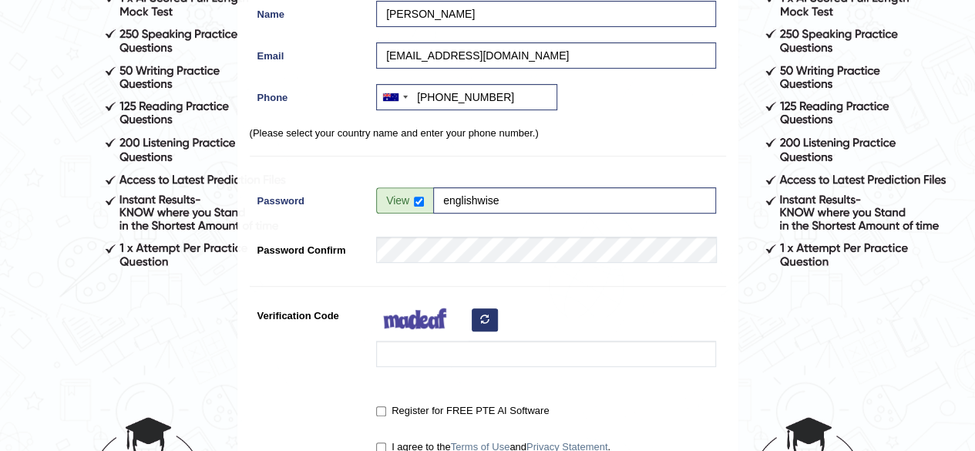
click at [669, 287] on div "Register Username roqueoro_parramatta Name Roque Oro Email roquedanieloro@gmail…" at bounding box center [487, 159] width 499 height 643
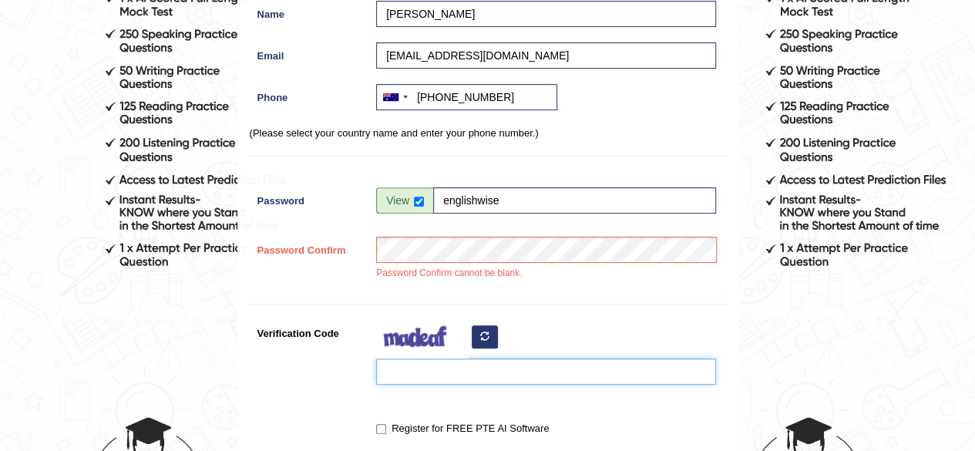
click at [426, 377] on input "Verification Code" at bounding box center [546, 371] width 340 height 26
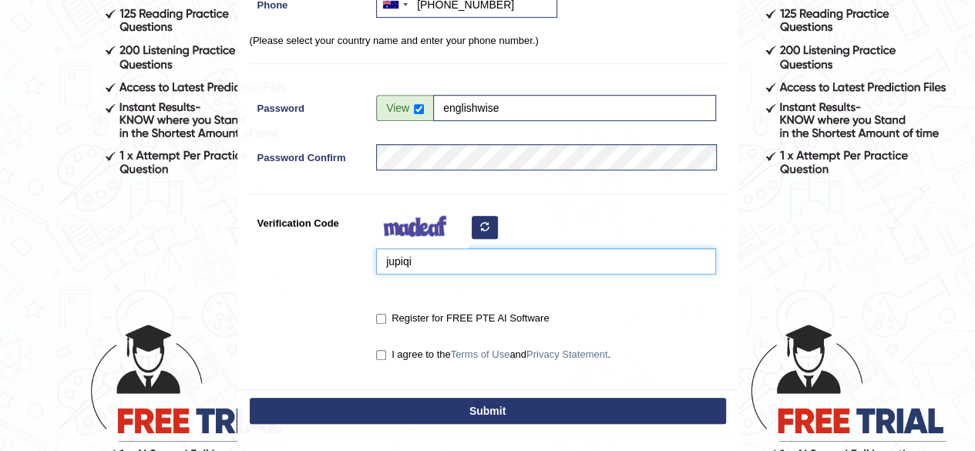
scroll to position [341, 0]
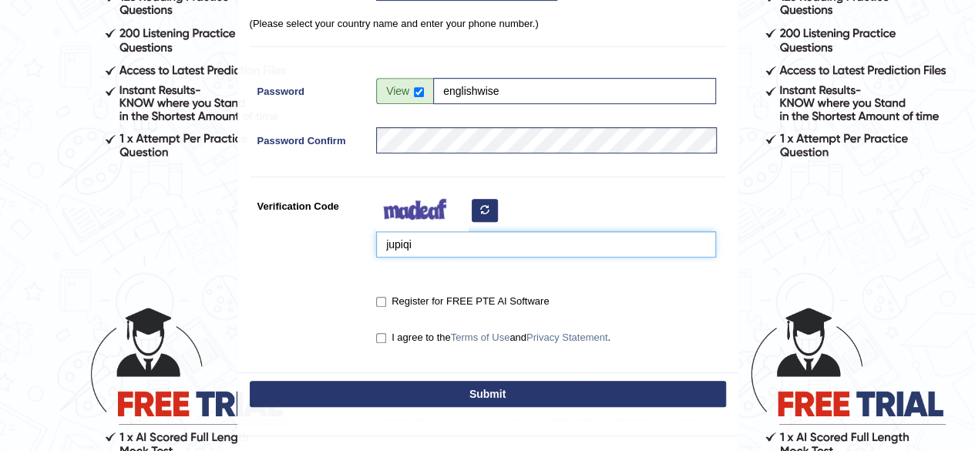
type input "jupiqi"
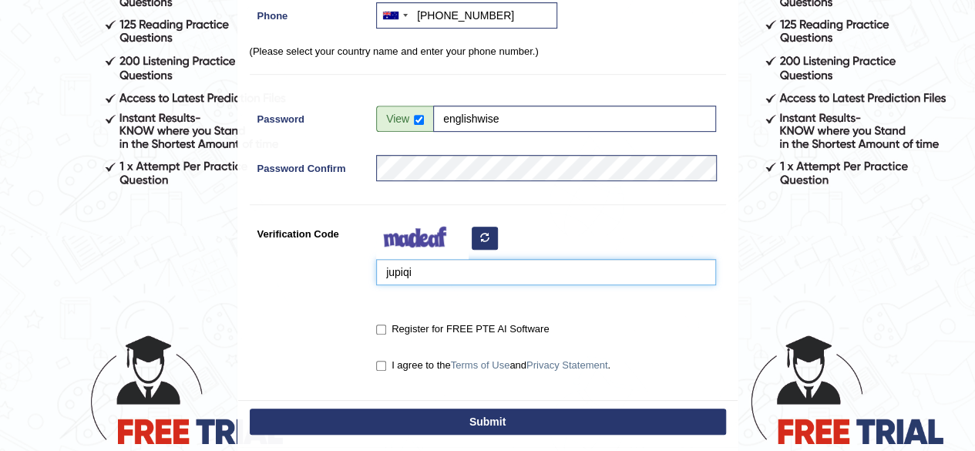
scroll to position [323, 0]
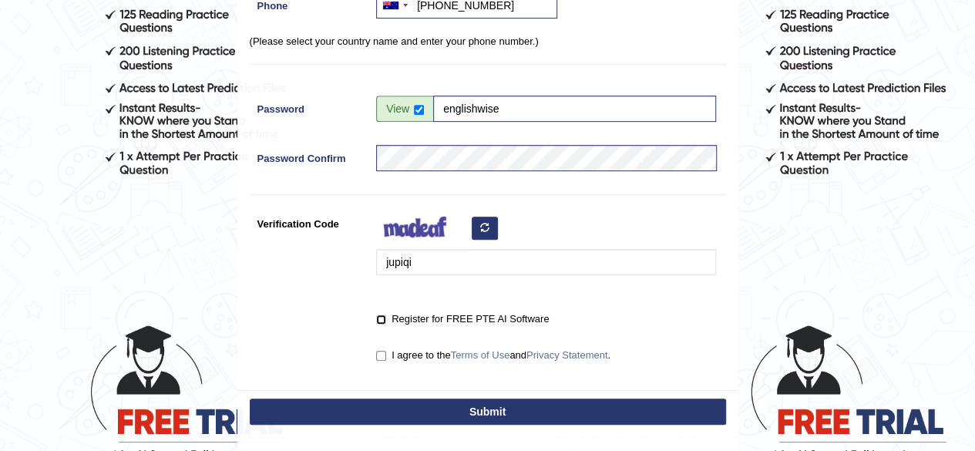
click at [384, 320] on input "Register for FREE PTE AI Software" at bounding box center [381, 319] width 10 height 10
checkbox input "true"
click at [379, 361] on label "I agree to the Terms of Use and Privacy Statement ." at bounding box center [493, 354] width 234 height 15
click at [379, 361] on input "I agree to the Terms of Use and Privacy Statement ." at bounding box center [381, 356] width 10 height 10
checkbox input "true"
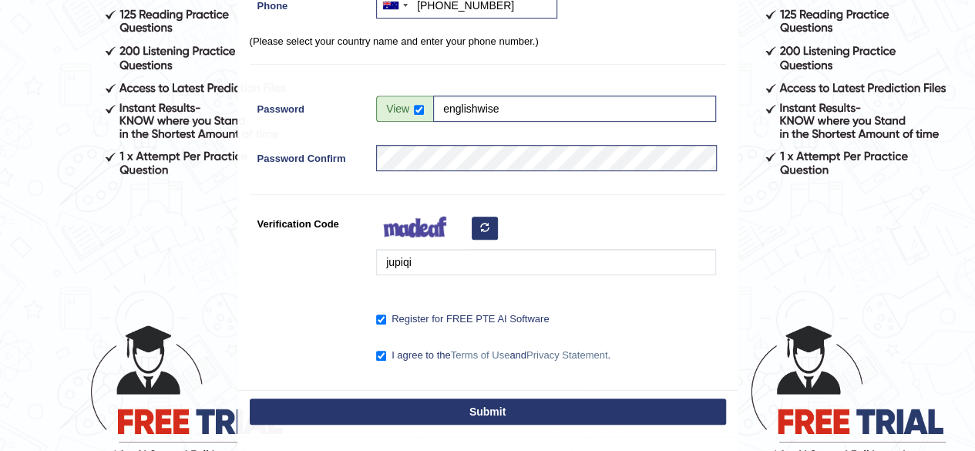
click at [458, 409] on button "Submit" at bounding box center [488, 411] width 476 height 26
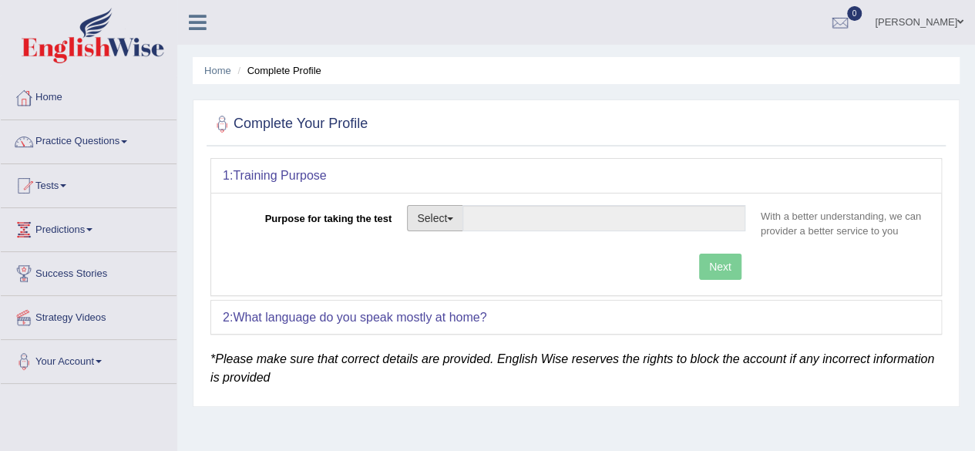
click at [453, 218] on span "button" at bounding box center [450, 218] width 6 height 3
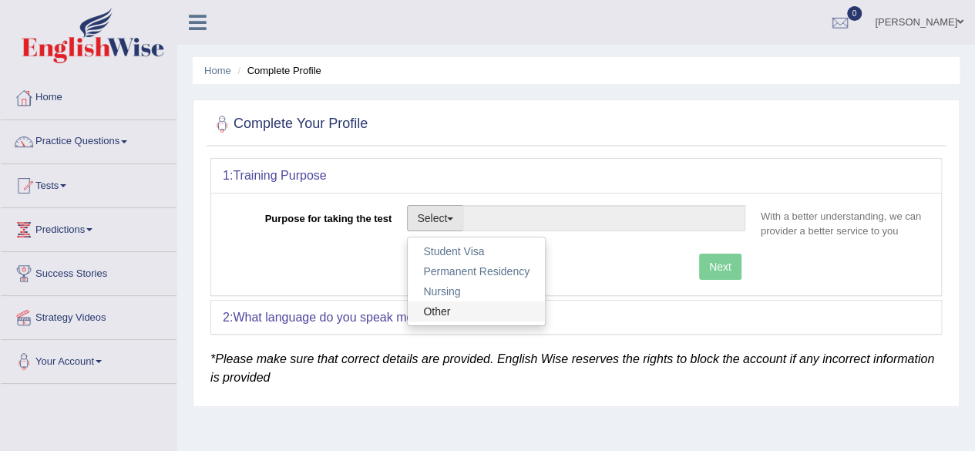
click at [450, 305] on link "Other" at bounding box center [476, 311] width 137 height 20
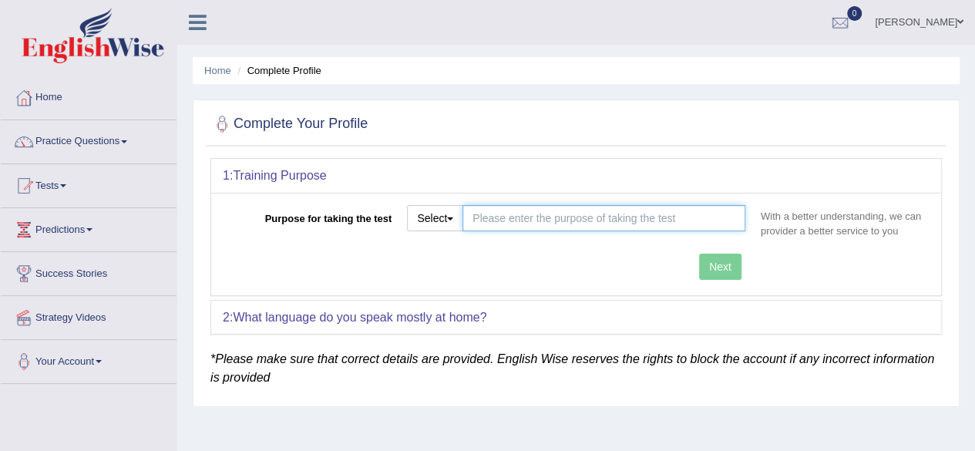
click at [508, 222] on input "Purpose for taking the test" at bounding box center [603, 218] width 283 height 26
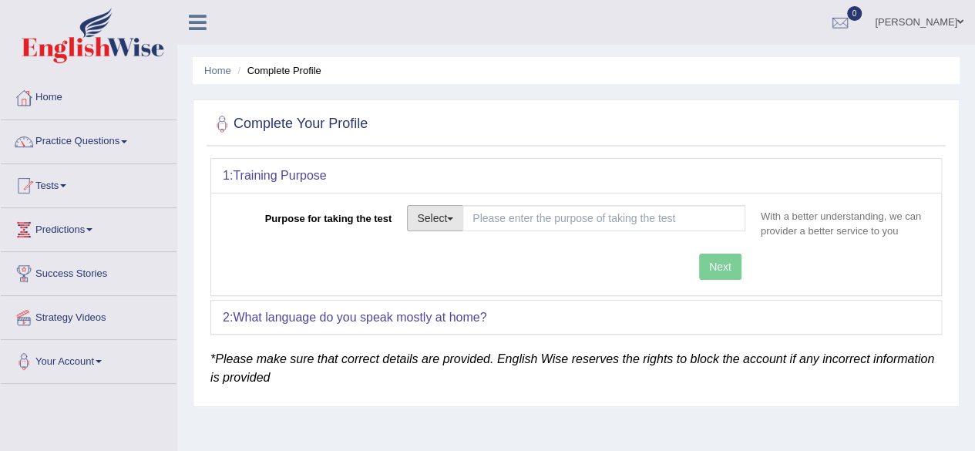
click at [459, 216] on button "Select" at bounding box center [435, 218] width 56 height 26
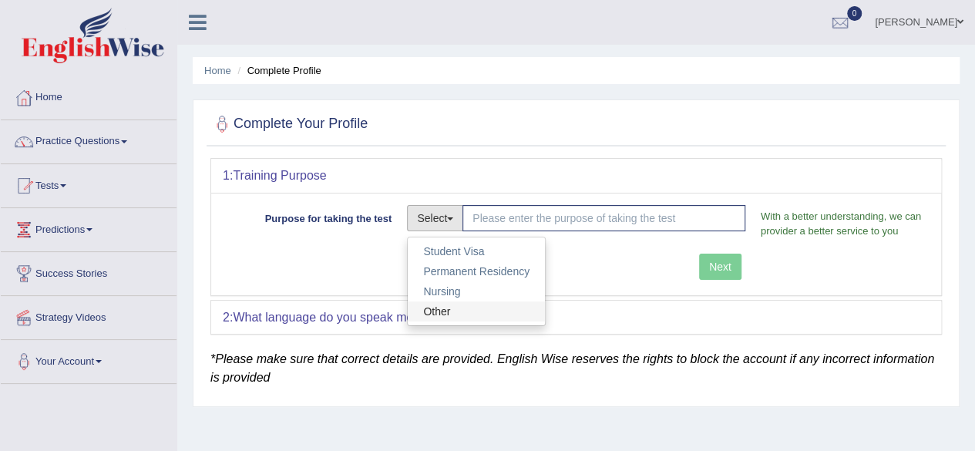
click at [434, 304] on link "Other" at bounding box center [476, 311] width 137 height 20
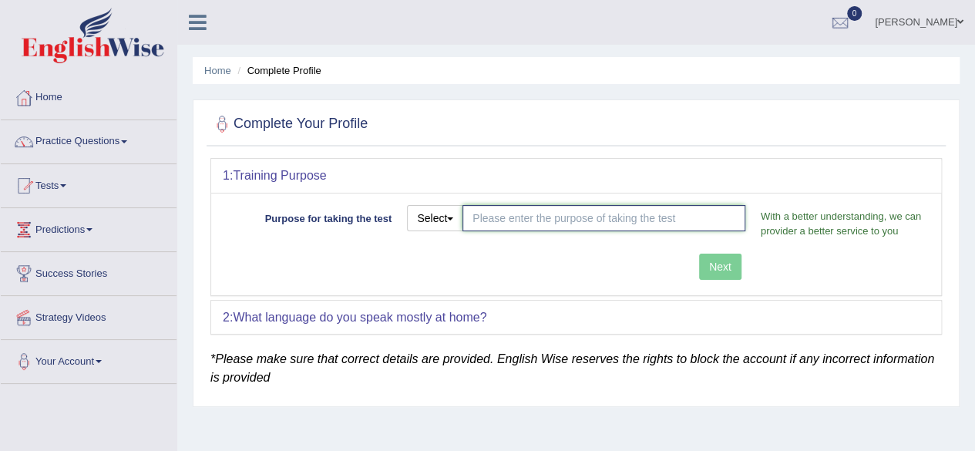
click at [492, 215] on input "Purpose for taking the test" at bounding box center [603, 218] width 283 height 26
type input "s"
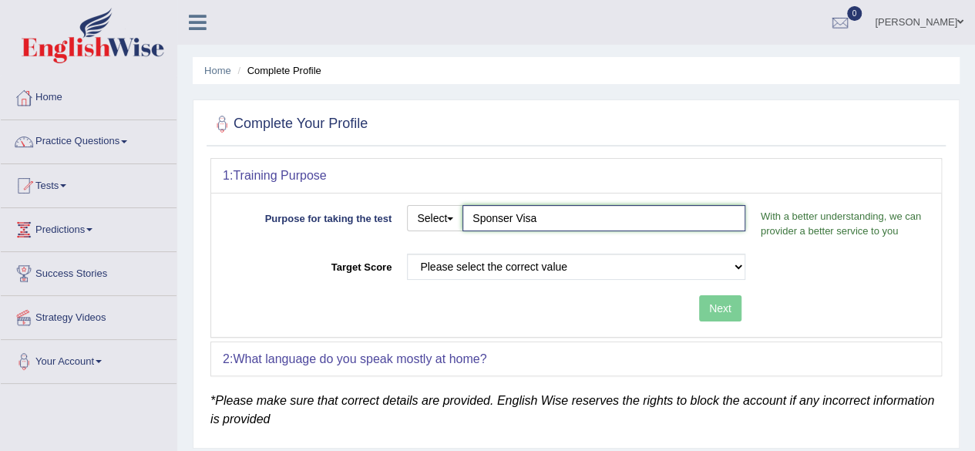
type input "Sponser Visa"
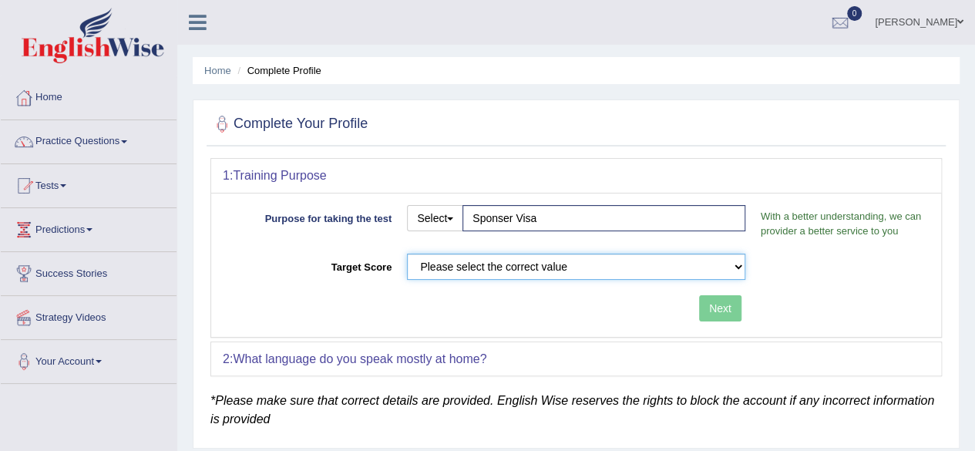
click at [532, 263] on select "Please select the correct value 50 (6 bands) 58 (6.5 bands) 65 (7 bands) 79 (8 …" at bounding box center [576, 266] width 338 height 26
select select "50"
click at [407, 253] on select "Please select the correct value 50 (6 bands) 58 (6.5 bands) 65 (7 bands) 79 (8 …" at bounding box center [576, 266] width 338 height 26
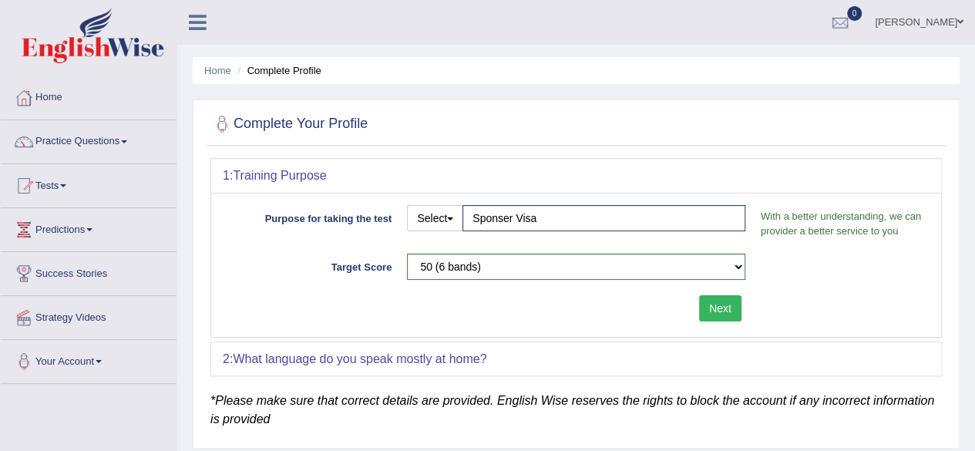
click at [727, 310] on button "Next" at bounding box center [720, 308] width 42 height 26
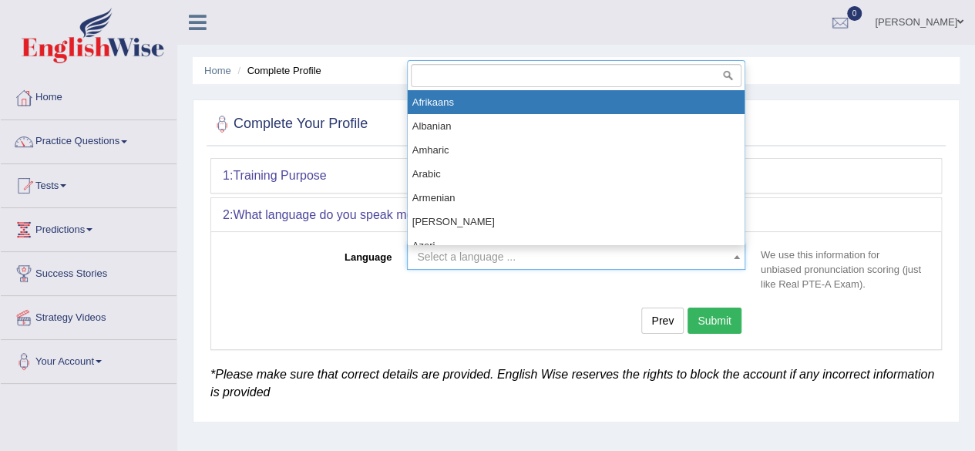
click at [575, 260] on span "Select a language ..." at bounding box center [571, 256] width 309 height 15
type input "en"
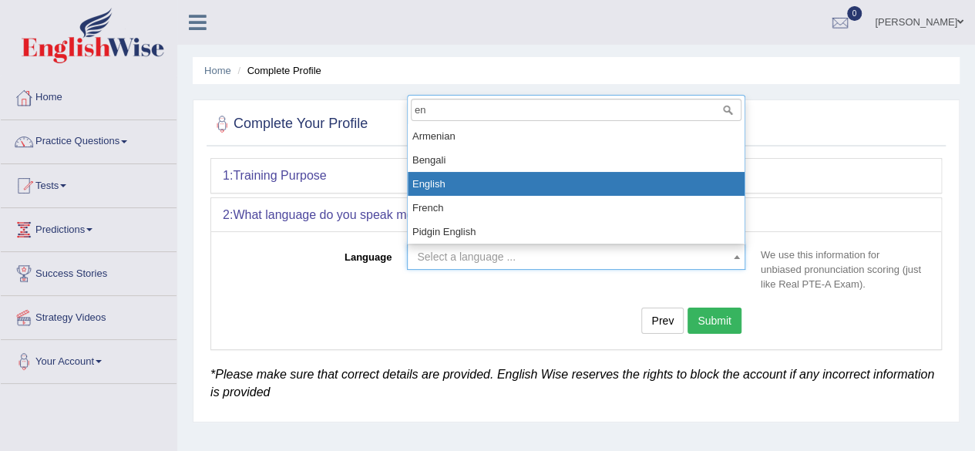
select select "English"
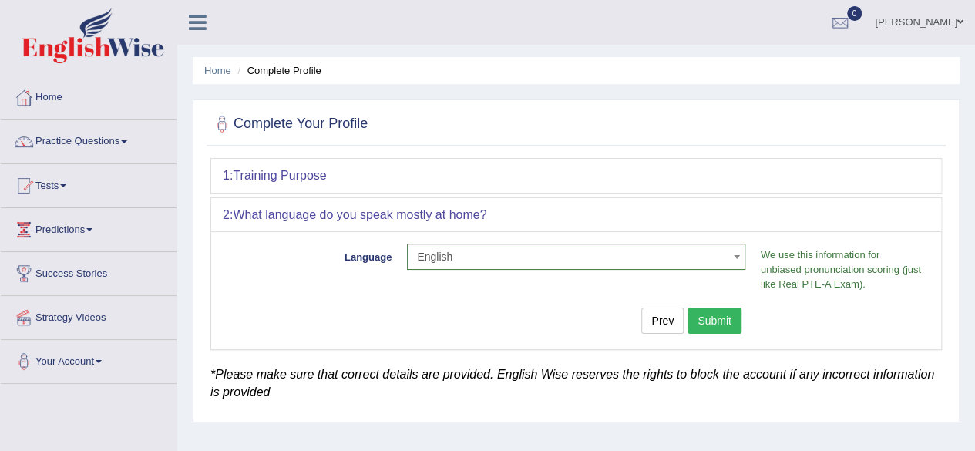
click at [710, 322] on button "Submit" at bounding box center [714, 320] width 54 height 26
